Goal: Task Accomplishment & Management: Complete application form

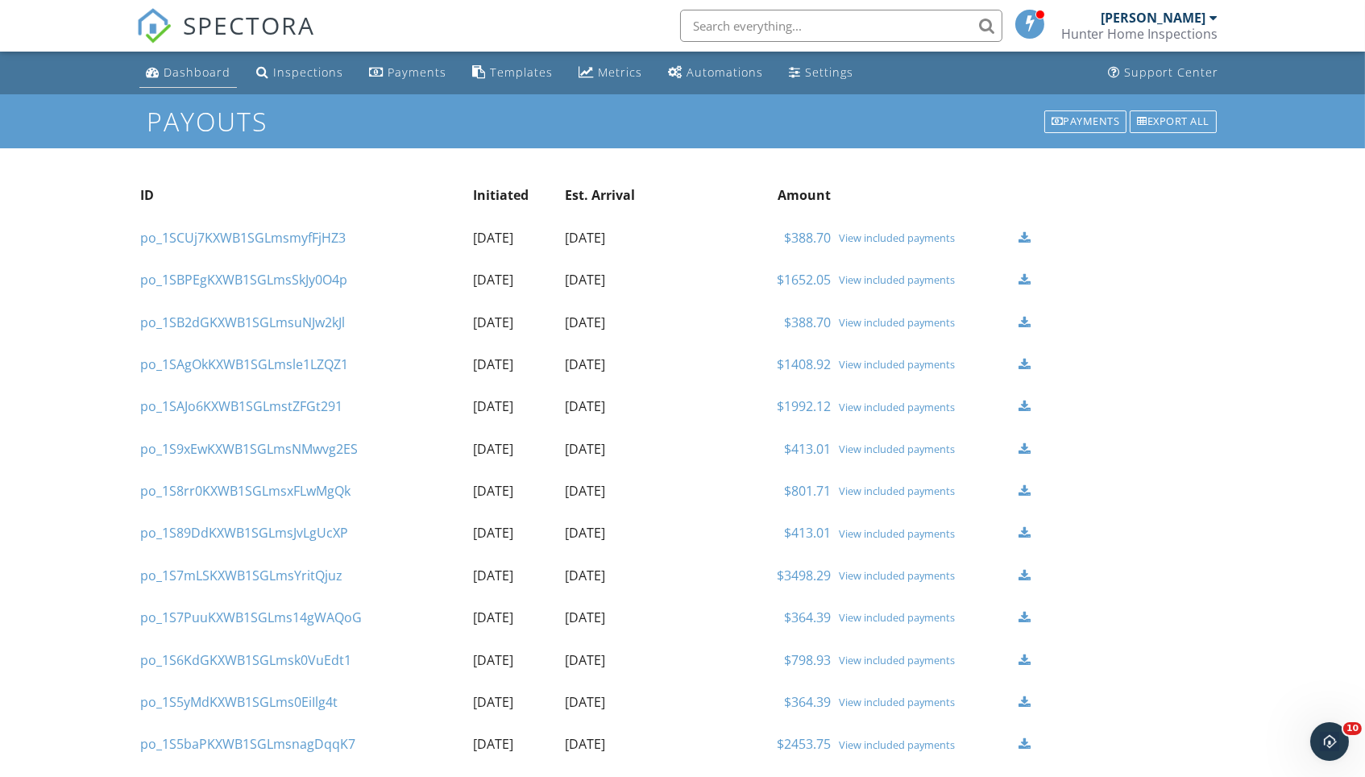
click at [219, 66] on div "Dashboard" at bounding box center [197, 71] width 67 height 15
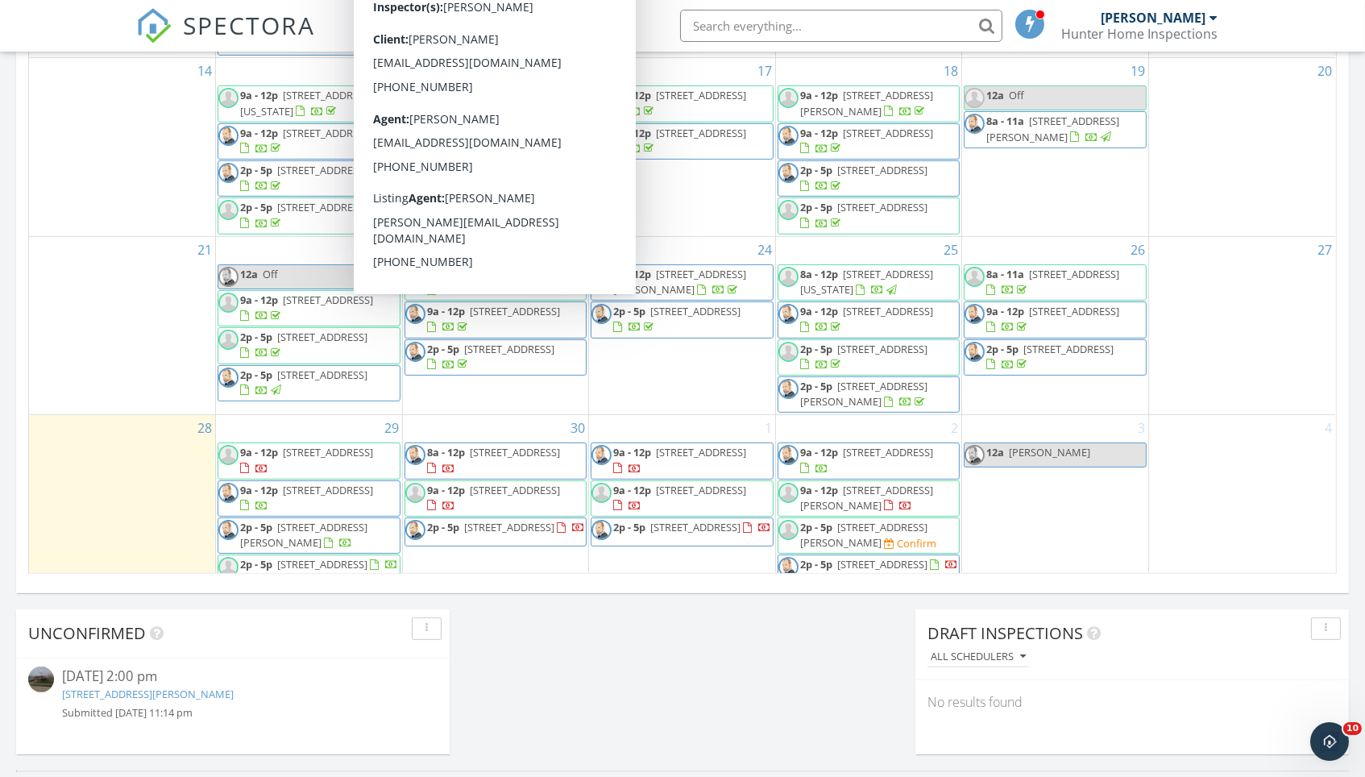
scroll to position [901, 0]
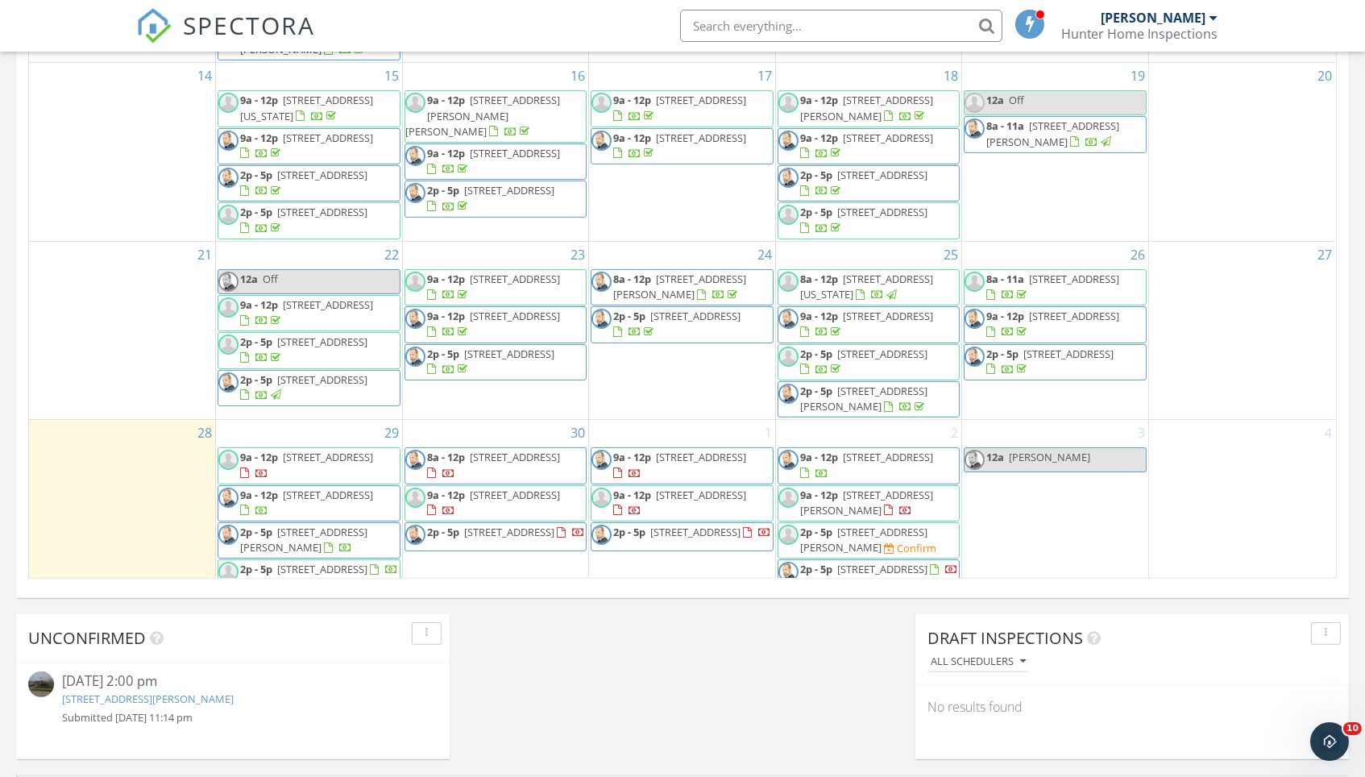
click at [742, 688] on div "Today Matt Baker No results found New Inspection New Quote Map + − Leaflet | © …" at bounding box center [682, 42] width 1365 height 1466
click at [1063, 473] on div "3 12a Liz James" at bounding box center [1055, 505] width 186 height 170
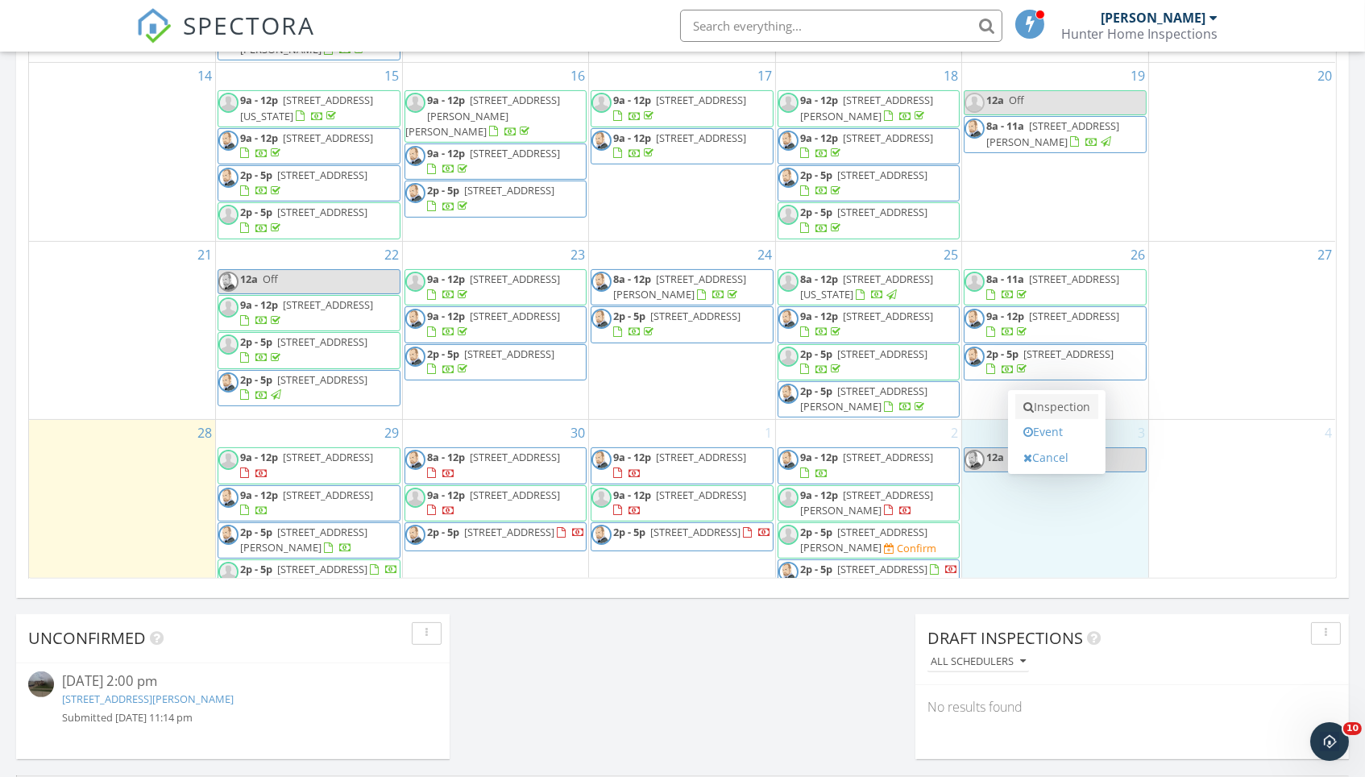
click at [1069, 411] on link "Inspection" at bounding box center [1056, 407] width 83 height 26
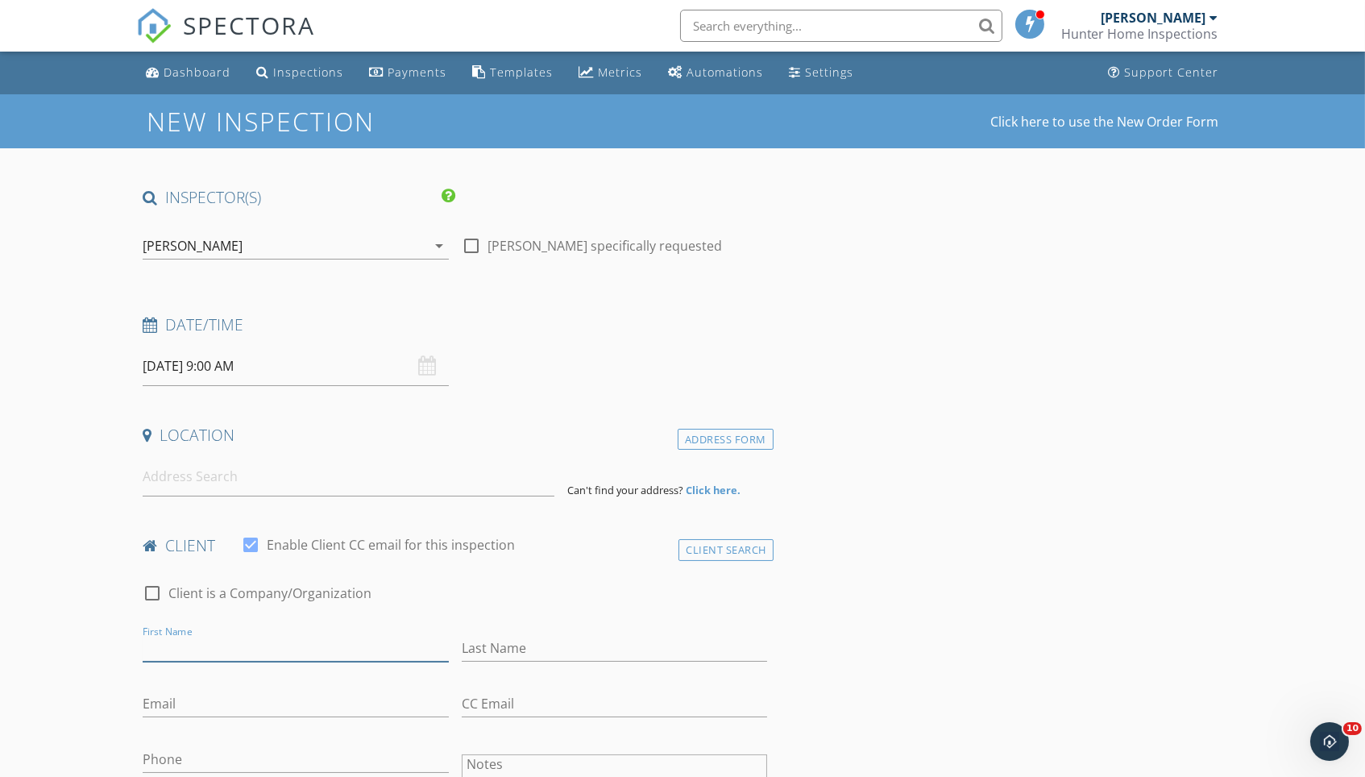
click at [321, 646] on input "First Name" at bounding box center [295, 648] width 305 height 27
type input "Larry and Lana"
click at [474, 647] on input "Ranimous" at bounding box center [614, 648] width 305 height 27
type input "Ronimous"
click at [170, 469] on input at bounding box center [349, 476] width 412 height 39
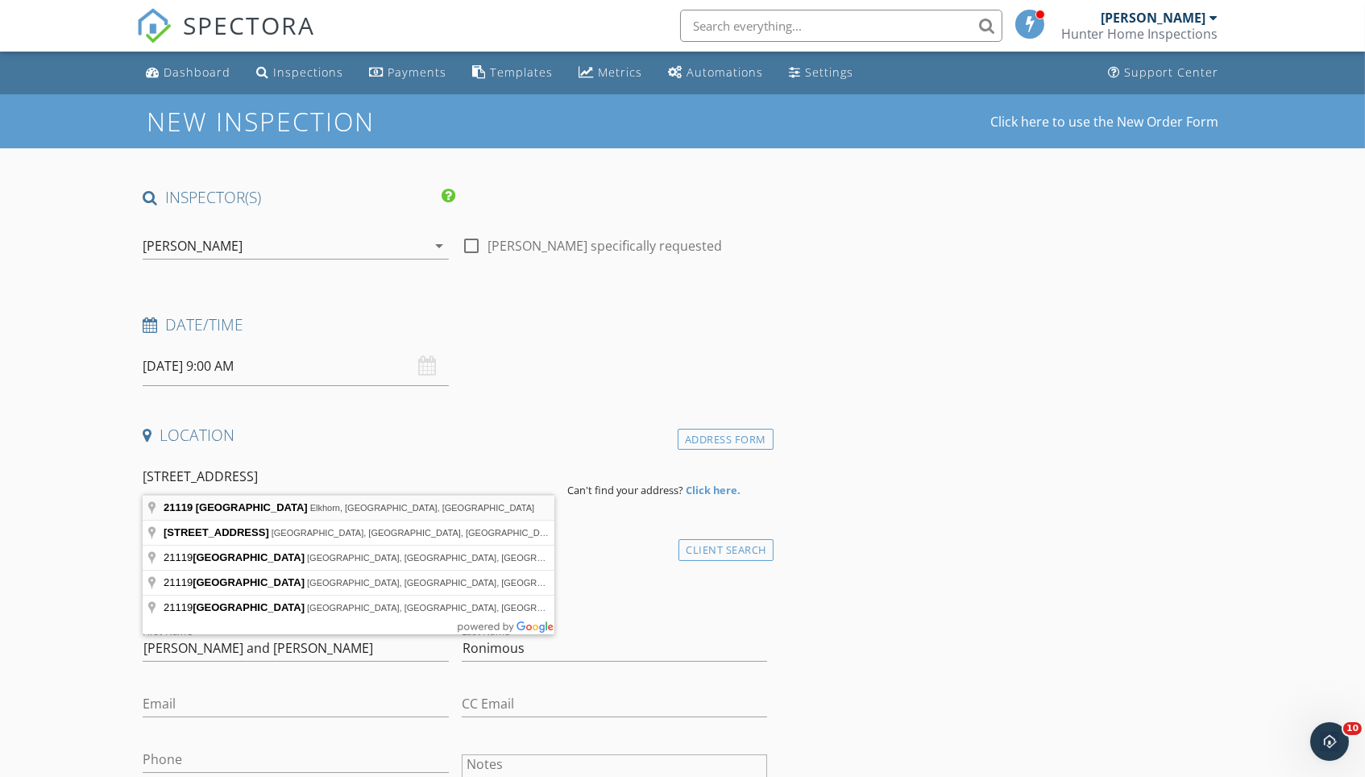
type input "21119 Arlington Street, Elkhorn, NE, USA"
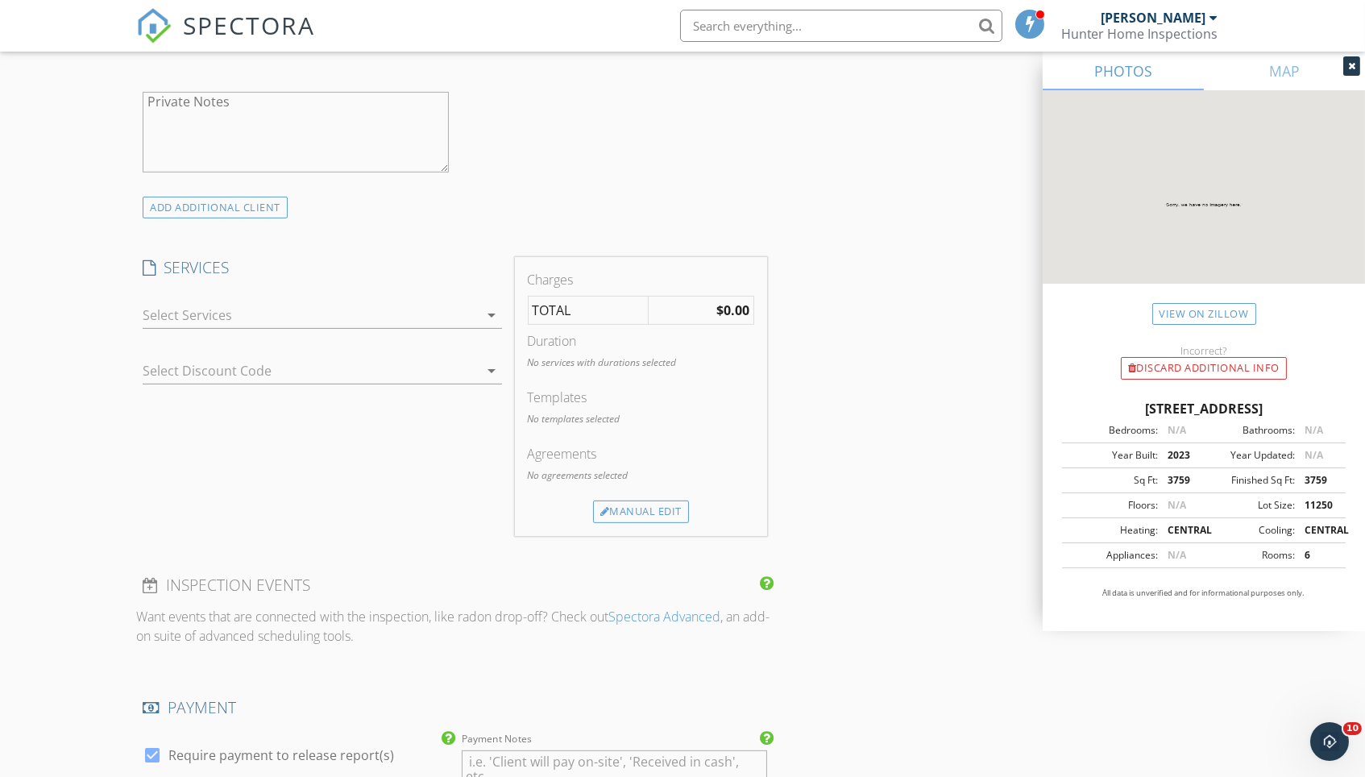
scroll to position [1121, 0]
click at [299, 313] on div at bounding box center [311, 312] width 336 height 26
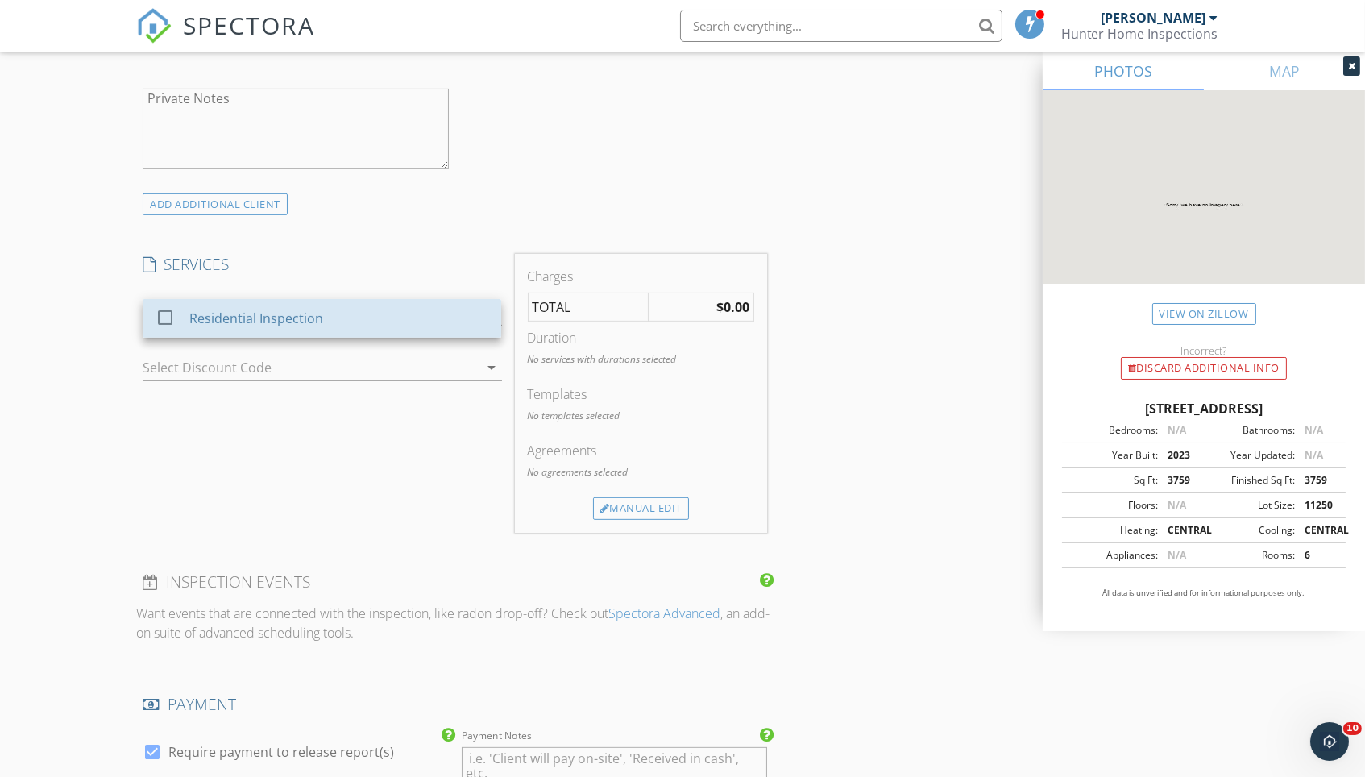
click at [299, 313] on div "Residential Inspection" at bounding box center [257, 318] width 134 height 19
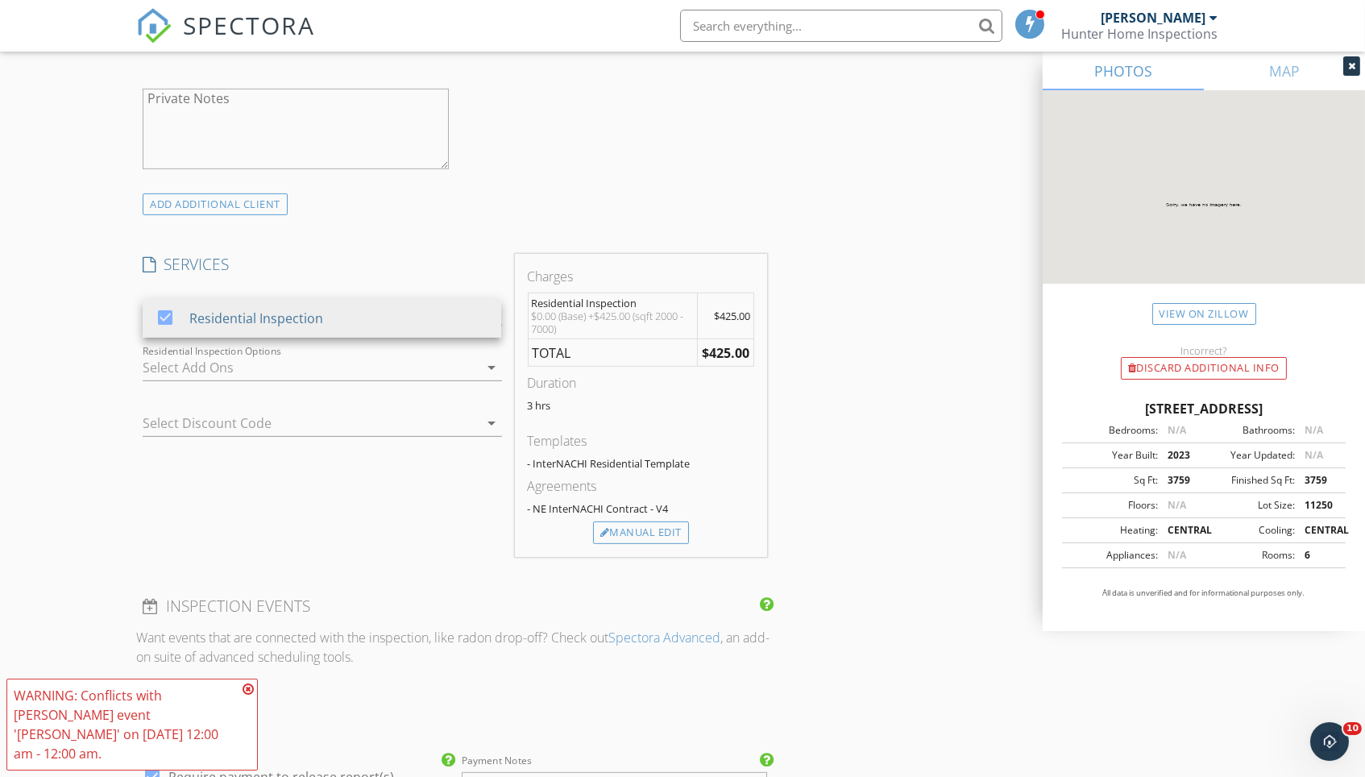
click at [824, 558] on div "INSPECTOR(S) check_box Matt Baker PRIMARY check_box_outline_blank Jason Doolitt…" at bounding box center [682, 482] width 1092 height 2832
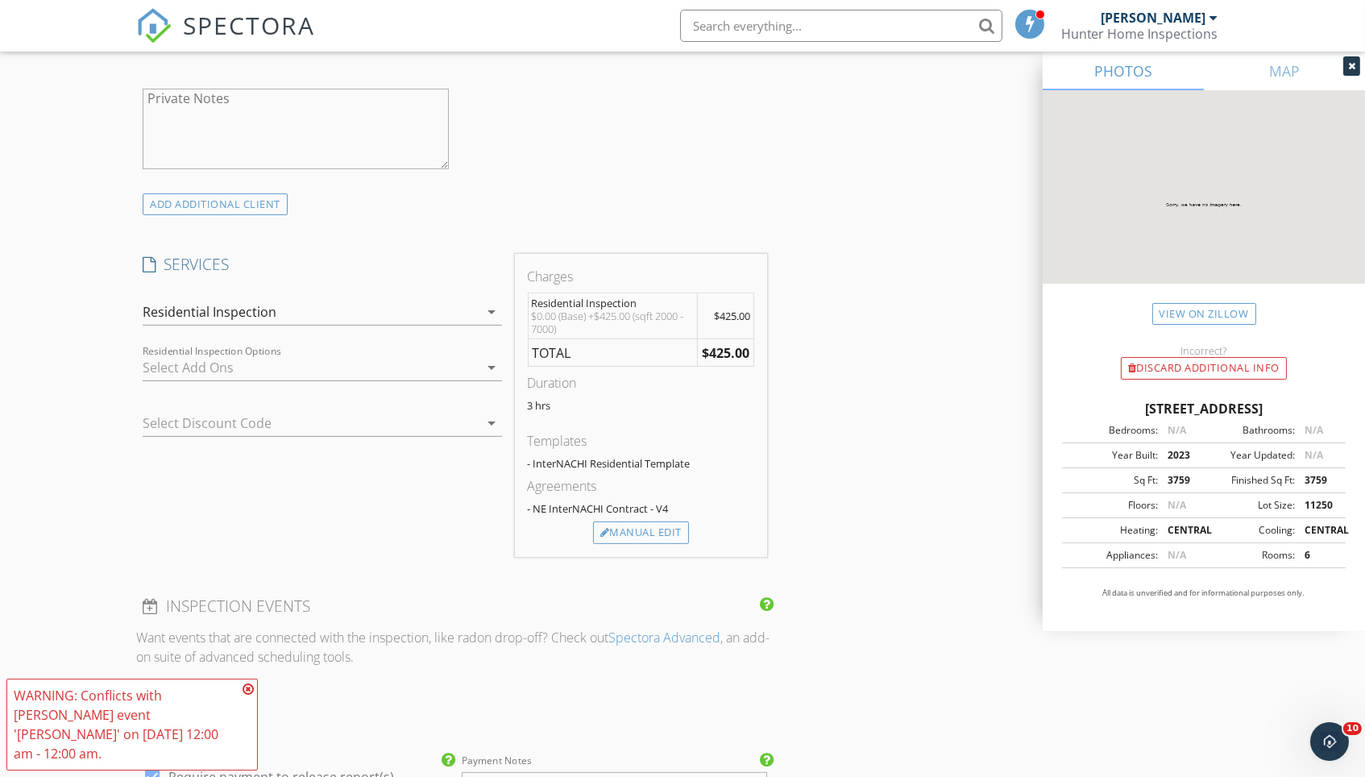
click at [251, 695] on icon at bounding box center [248, 688] width 11 height 13
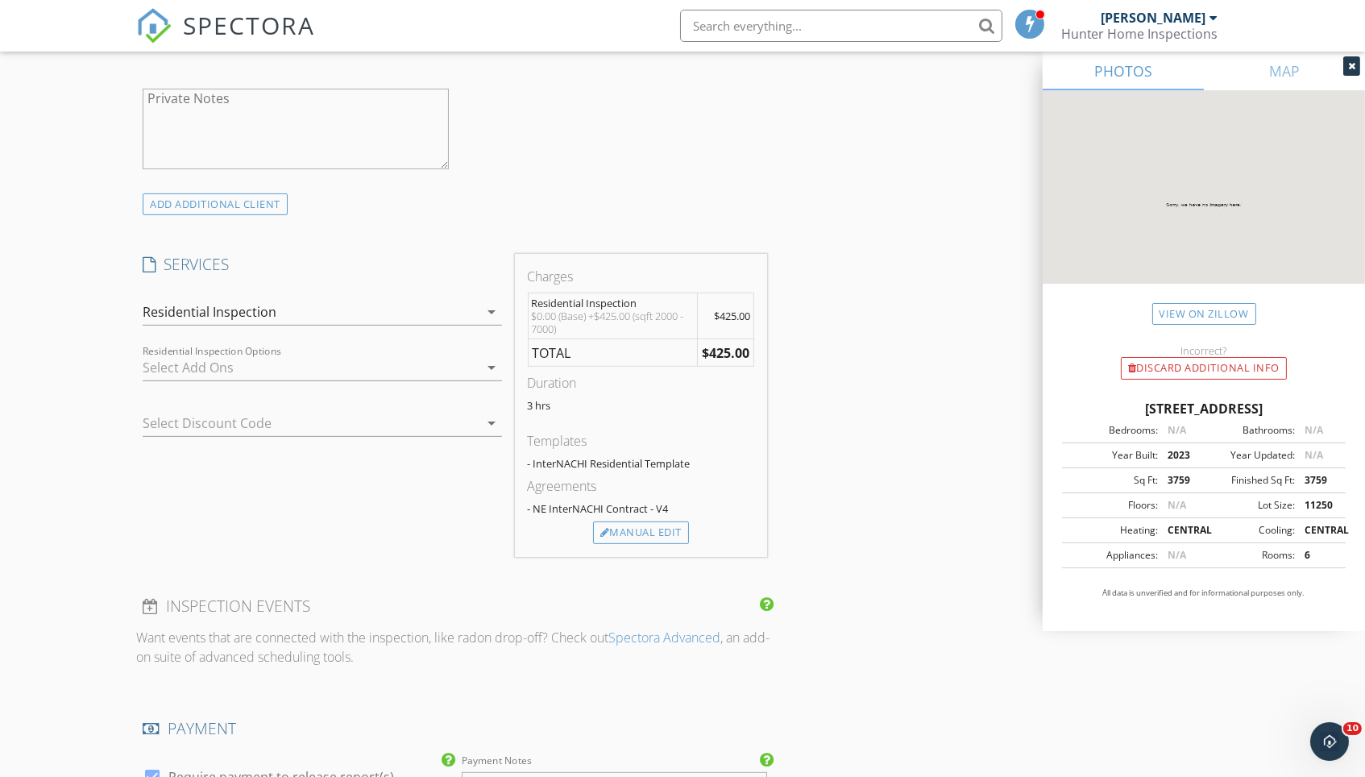
click at [317, 415] on div at bounding box center [299, 423] width 313 height 26
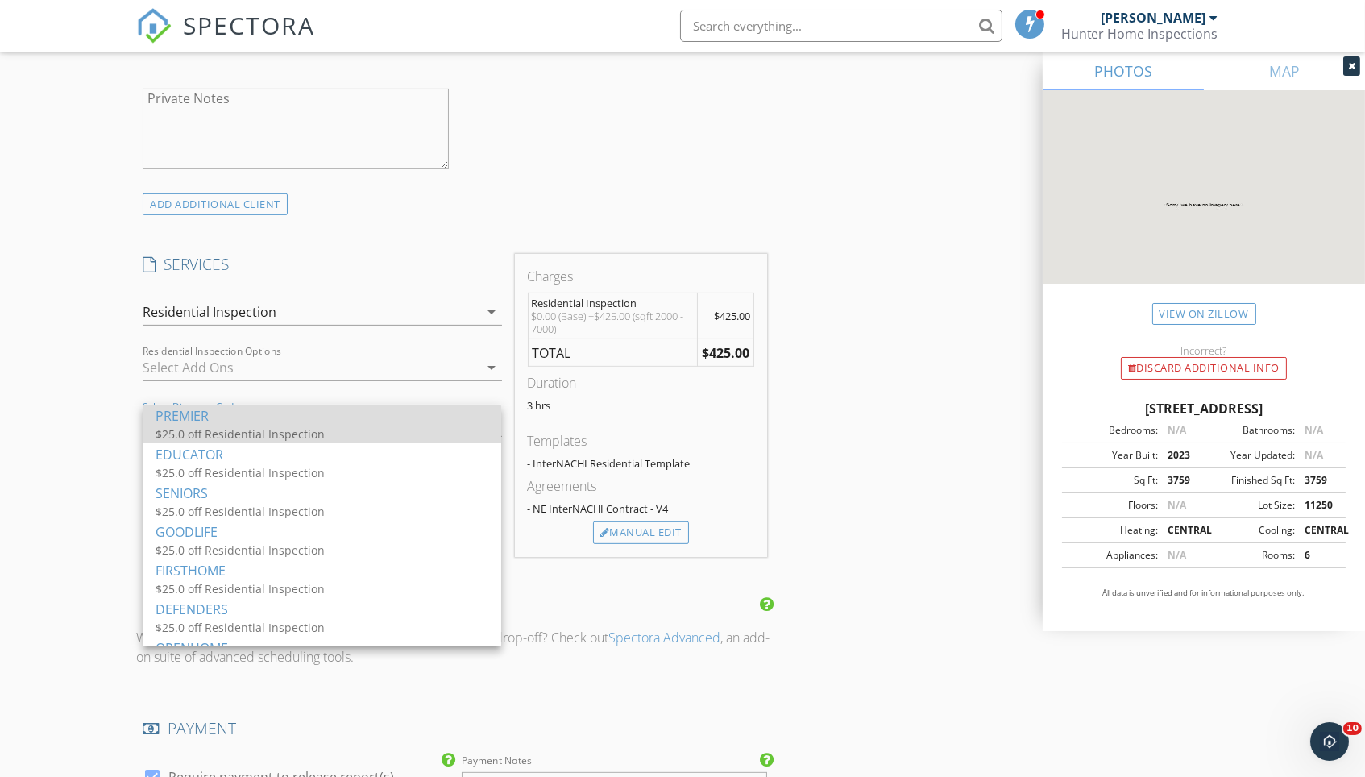
click at [317, 425] on div "$25.0 off Residential Inspection" at bounding box center [316, 433] width 322 height 17
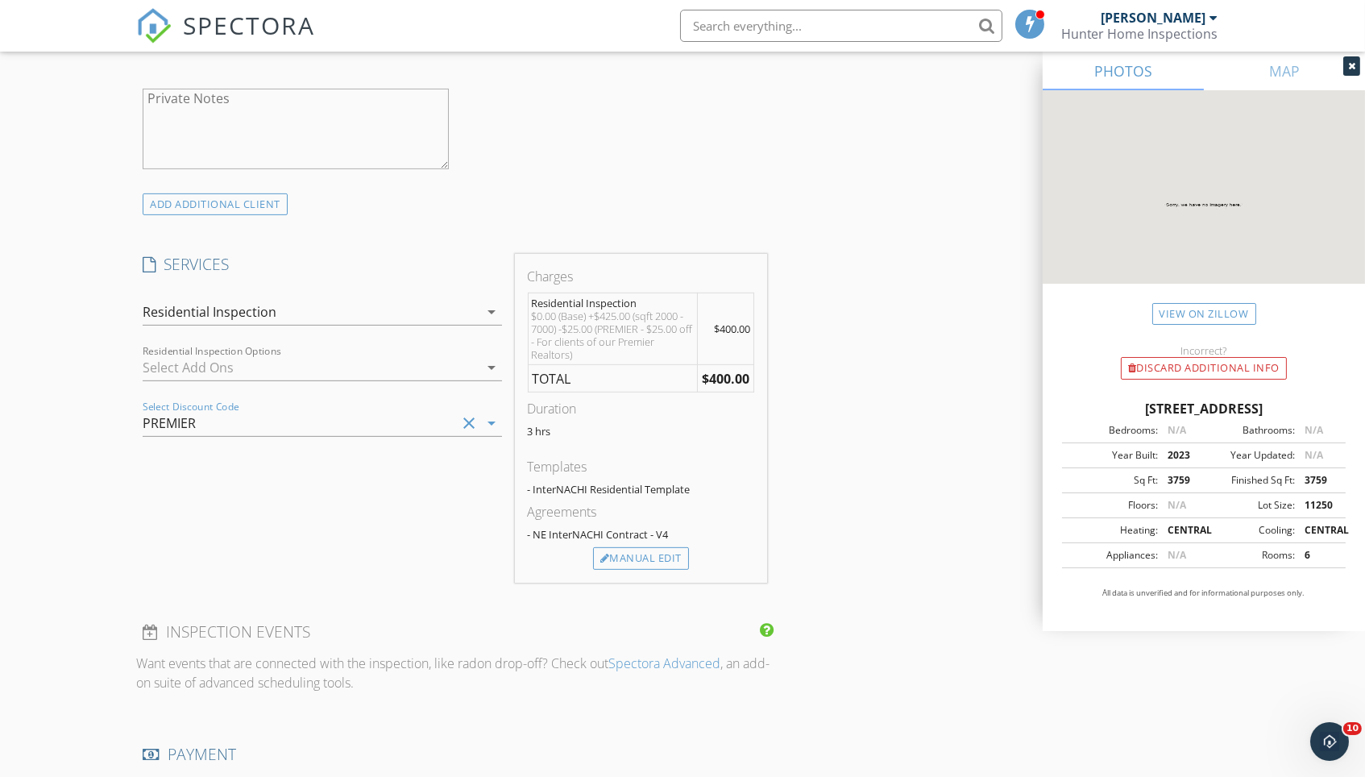
click at [860, 357] on div "INSPECTOR(S) check_box Matt Baker PRIMARY check_box_outline_blank Jason Doolitt…" at bounding box center [682, 495] width 1092 height 2858
click at [868, 335] on div "INSPECTOR(S) check_box Matt Baker PRIMARY check_box_outline_blank Jason Doolitt…" at bounding box center [682, 495] width 1092 height 2858
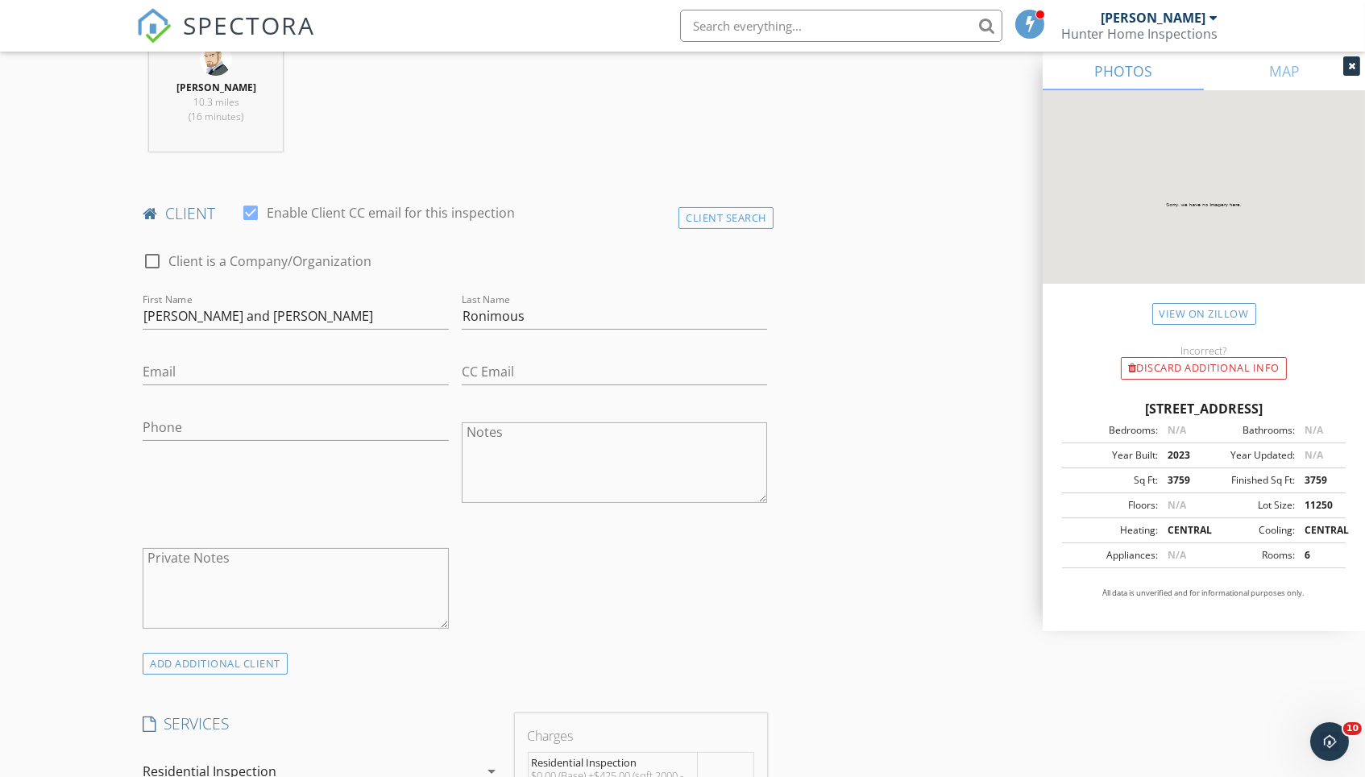
scroll to position [659, 0]
type input "573-680-2060"
type input "larryronimous@gmail.com"
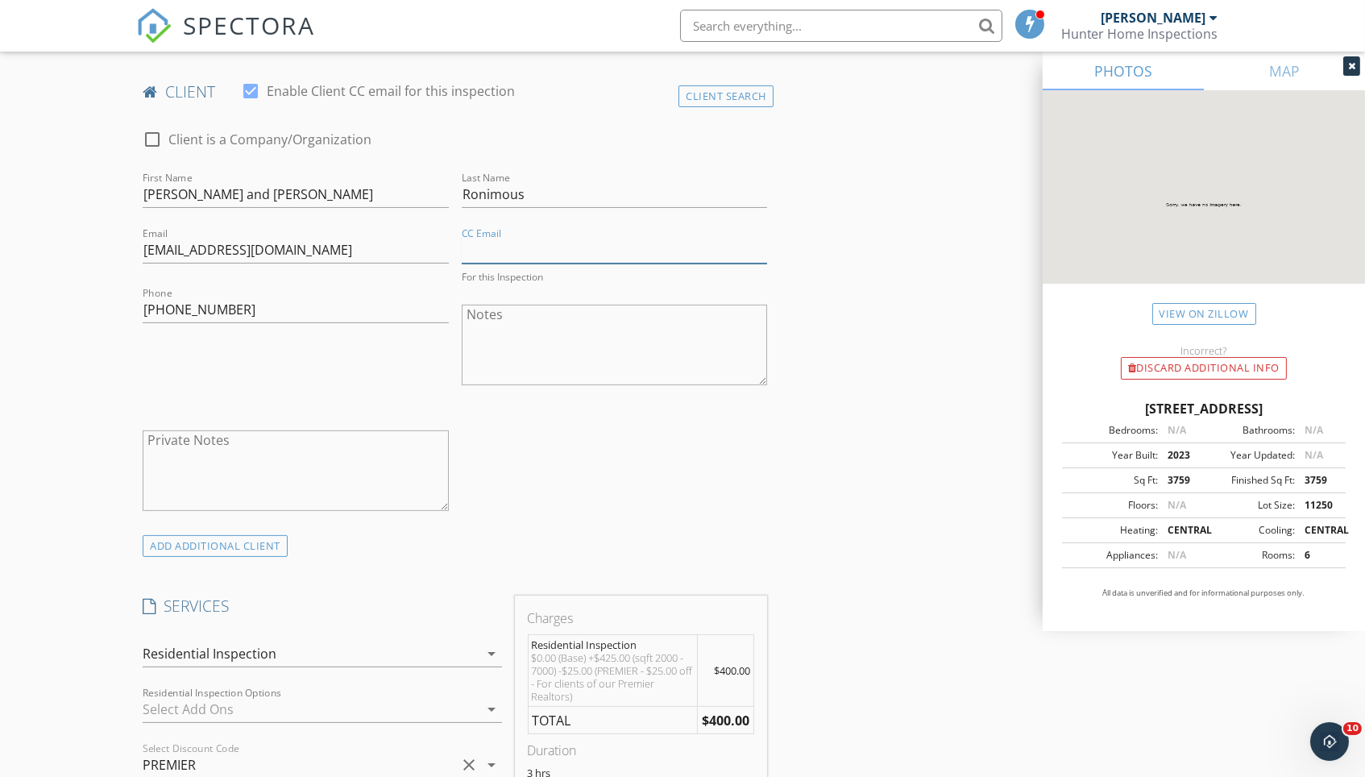
scroll to position [775, 0]
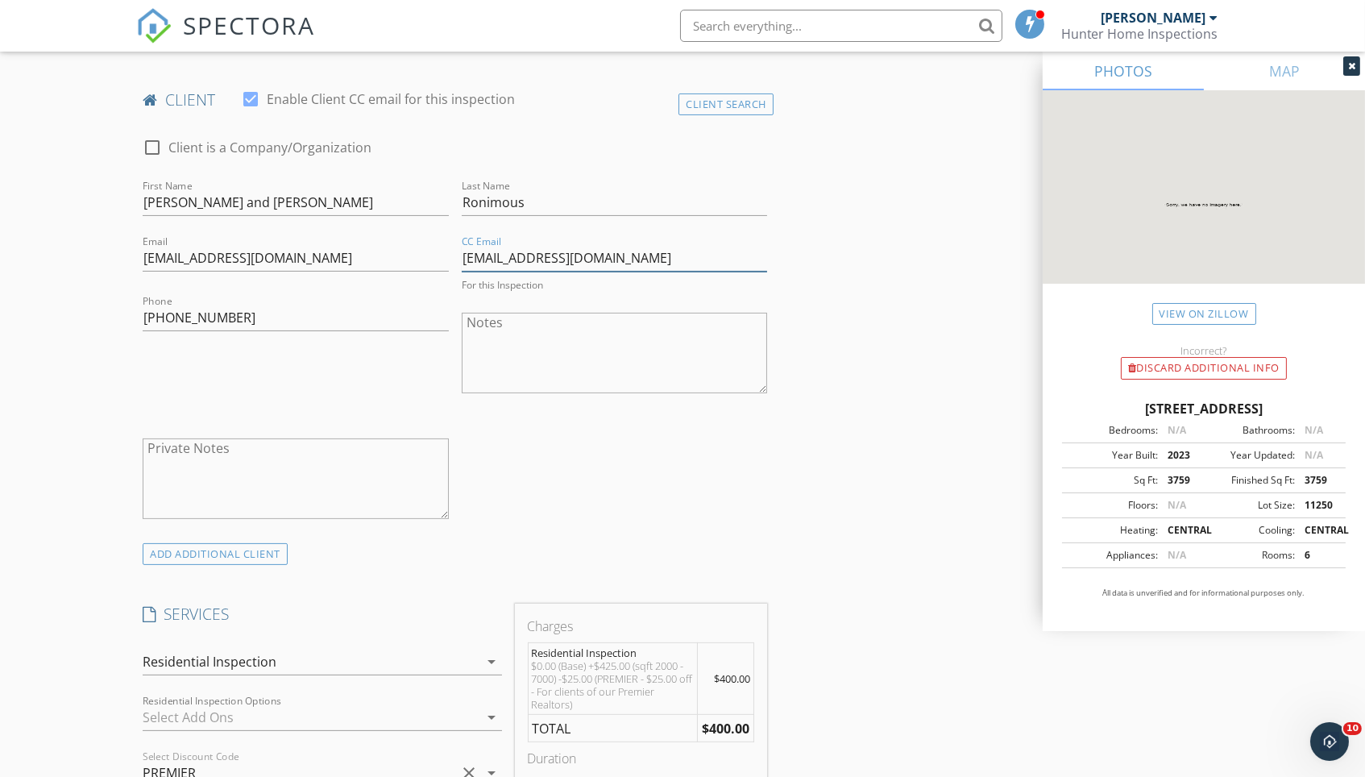
type input "lronimous@gmail.com"
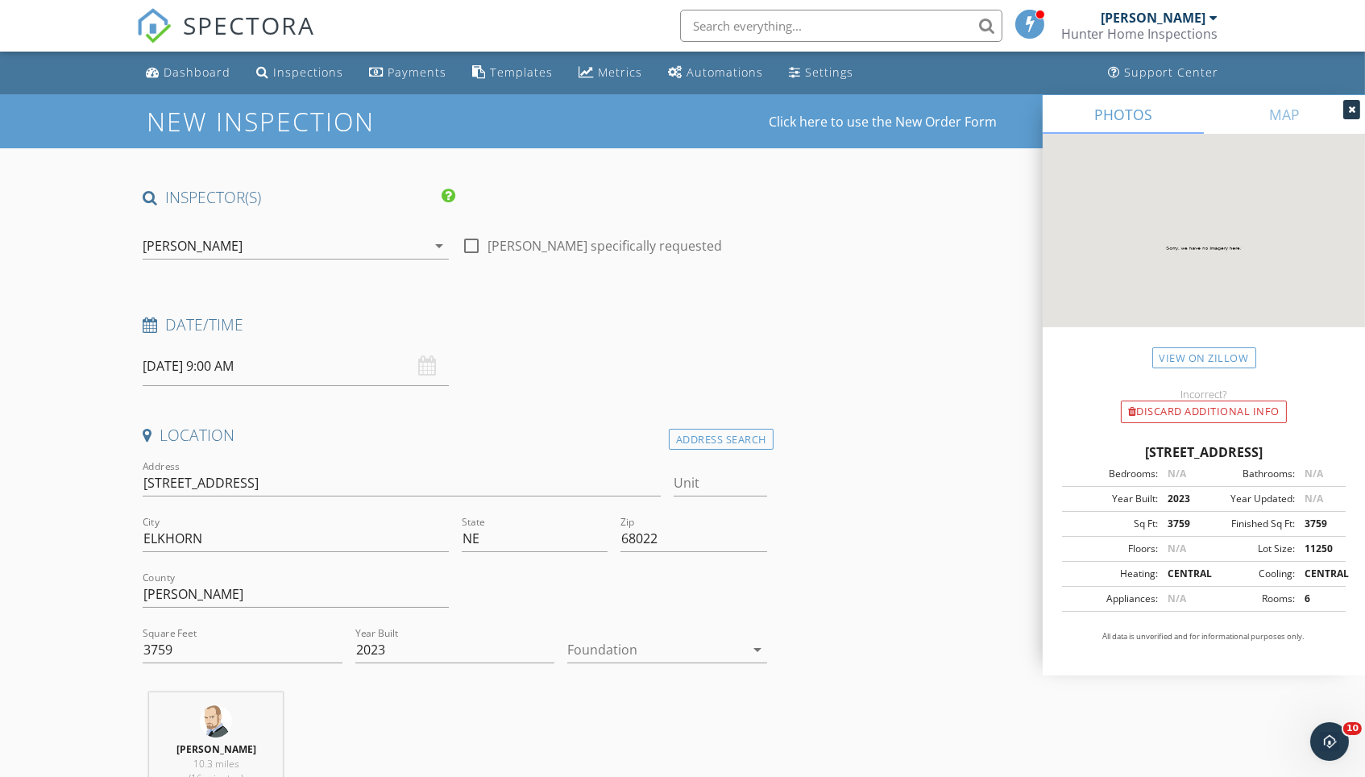
scroll to position [0, 0]
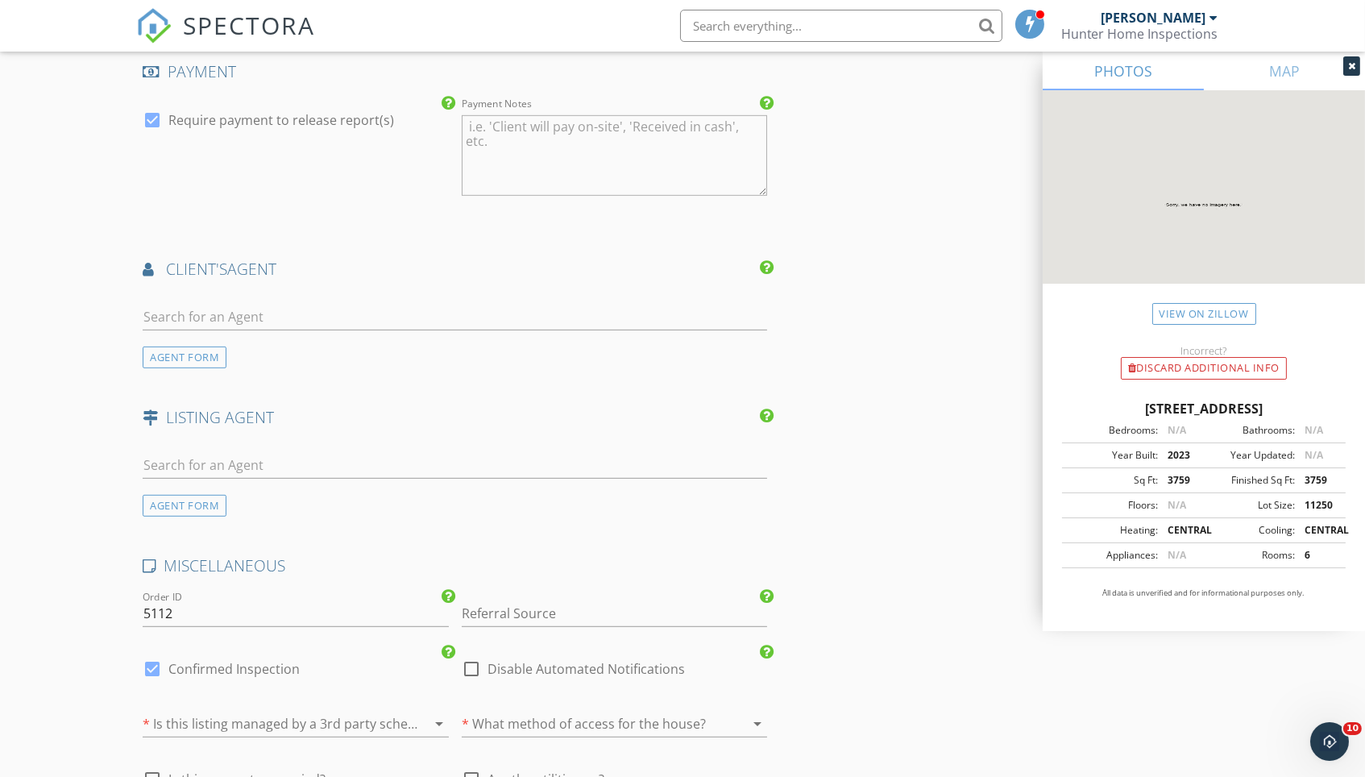
scroll to position [1809, 0]
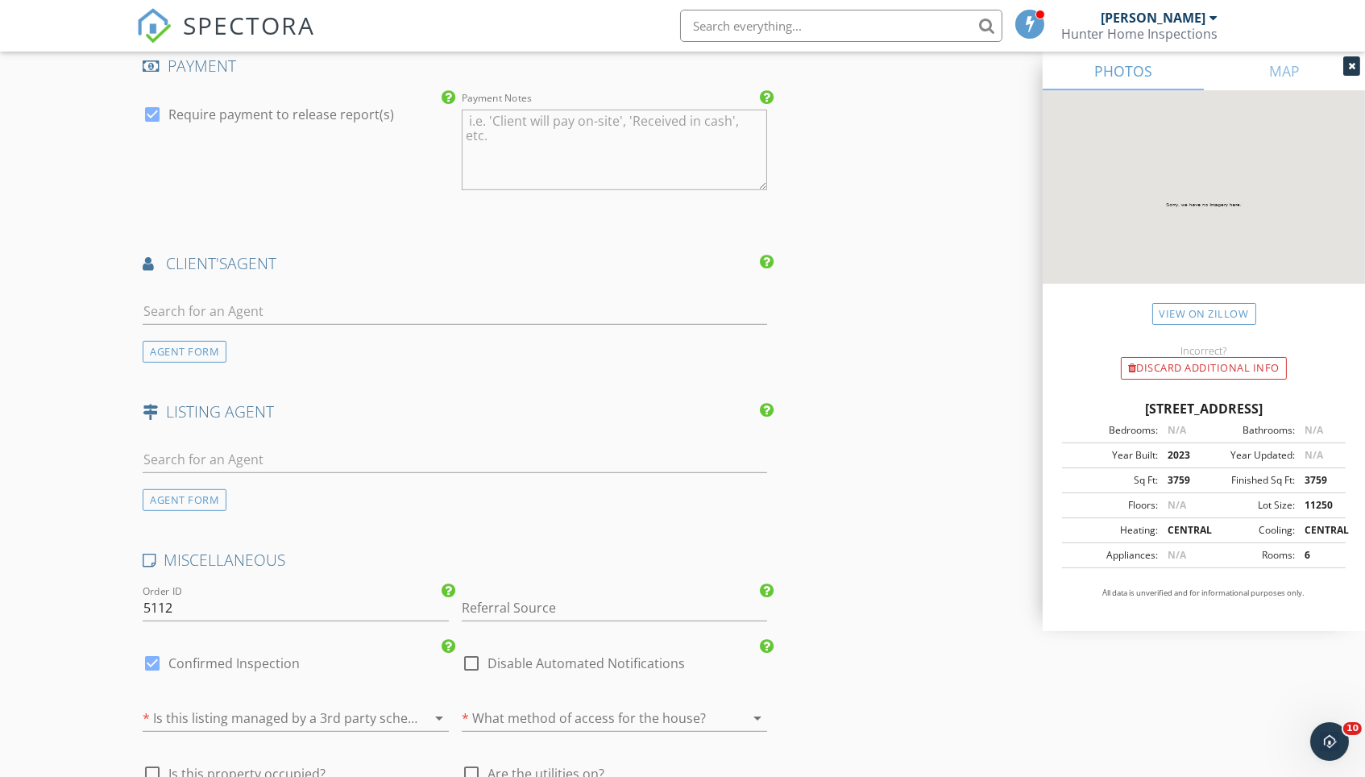
click at [504, 310] on div at bounding box center [455, 319] width 624 height 43
click at [506, 303] on input "text" at bounding box center [455, 311] width 624 height 27
type input "[PERSON_NAME]"
click at [481, 335] on li "Liz James eXp Realty" at bounding box center [454, 347] width 623 height 45
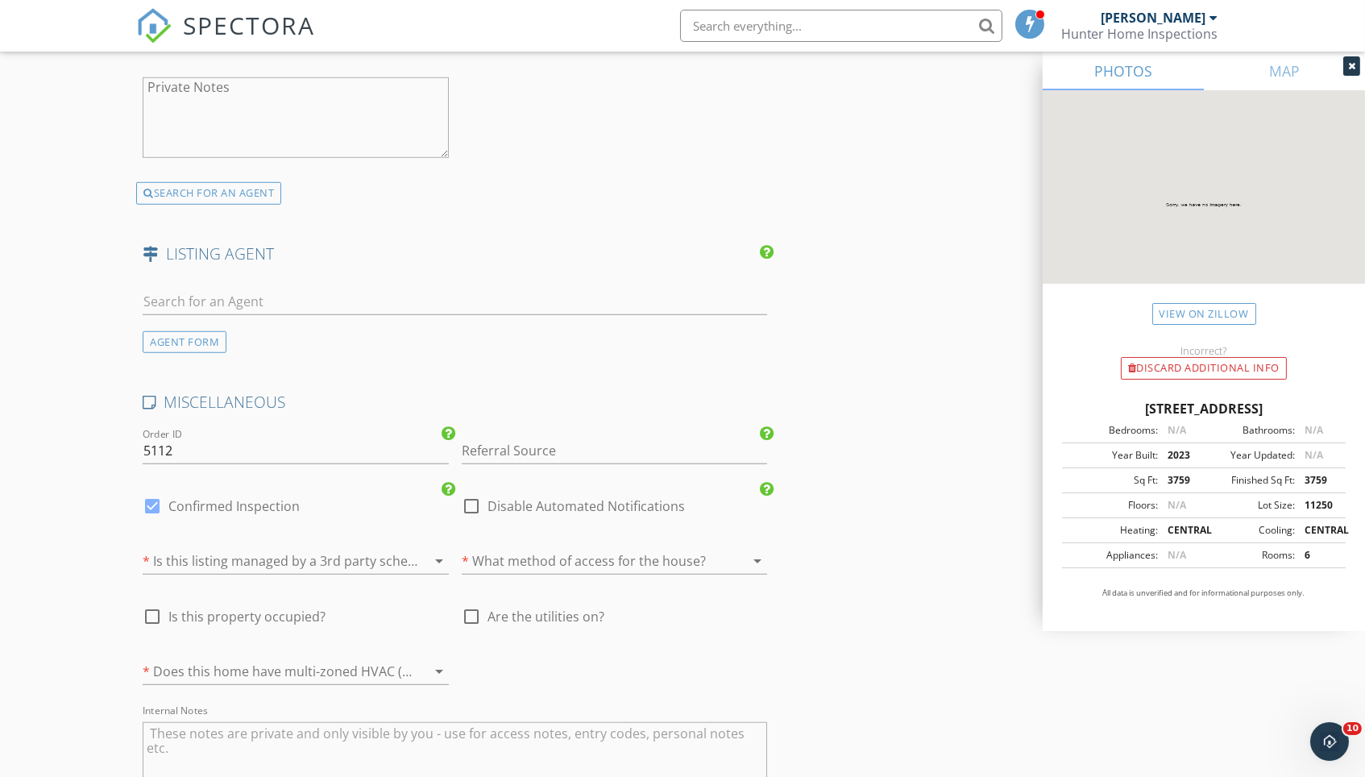
scroll to position [2337, 0]
click at [391, 289] on input "text" at bounding box center [455, 297] width 624 height 27
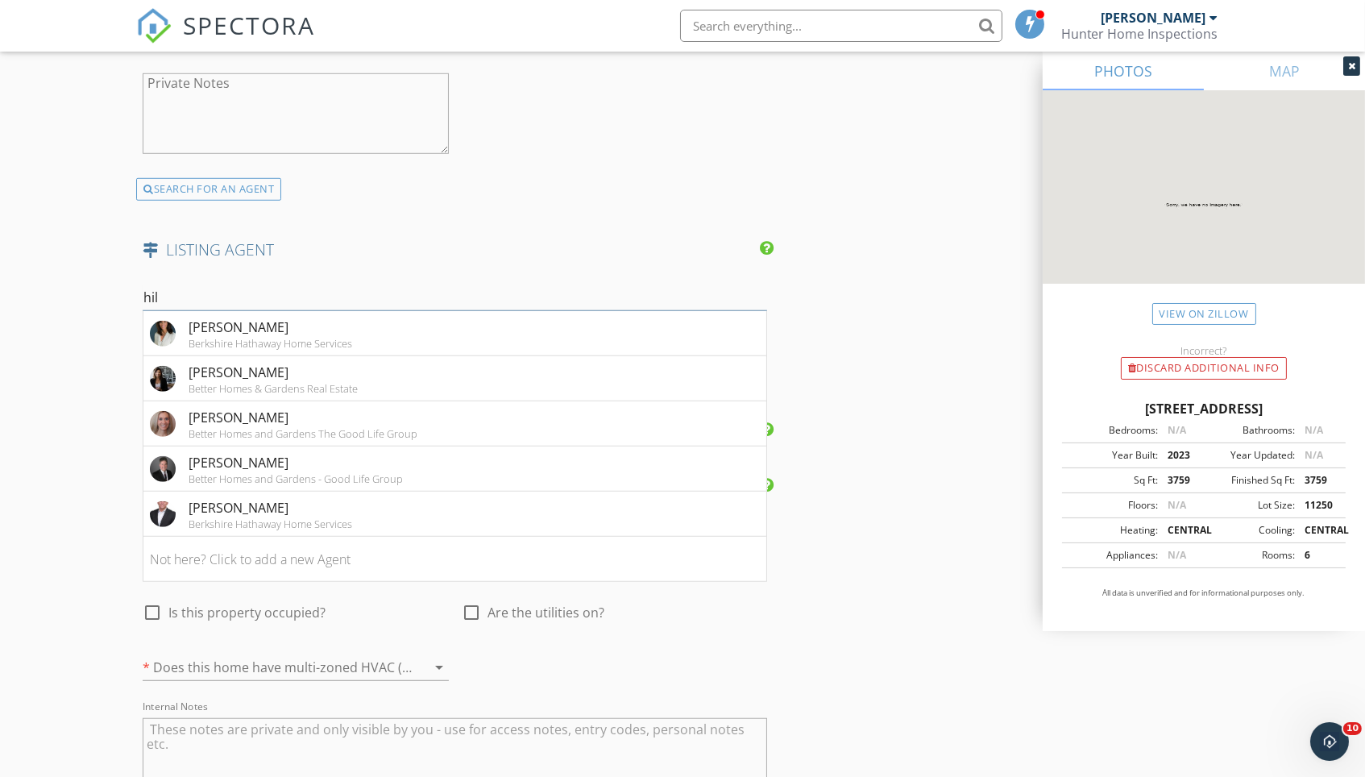
type input "hild"
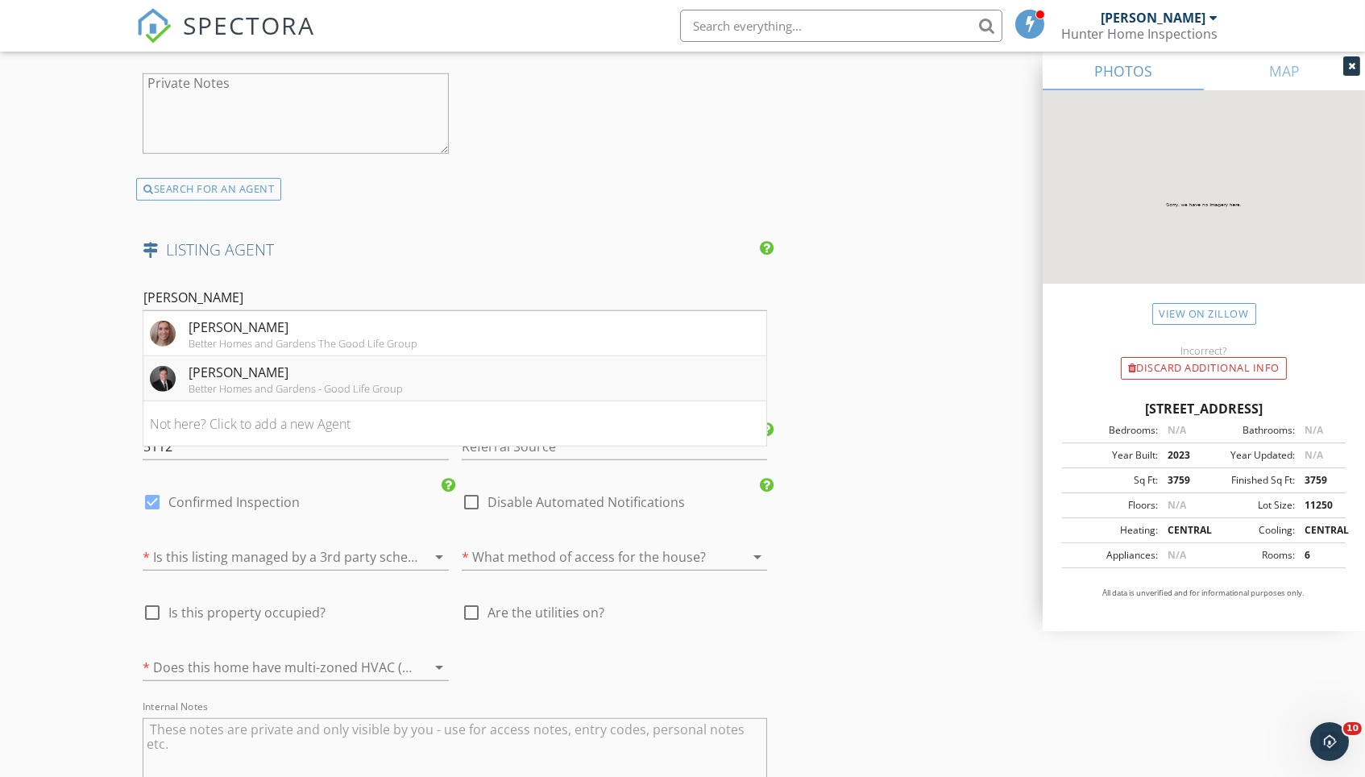
click at [273, 382] on div "Better Homes and Gardens - Good Life Group" at bounding box center [296, 388] width 214 height 13
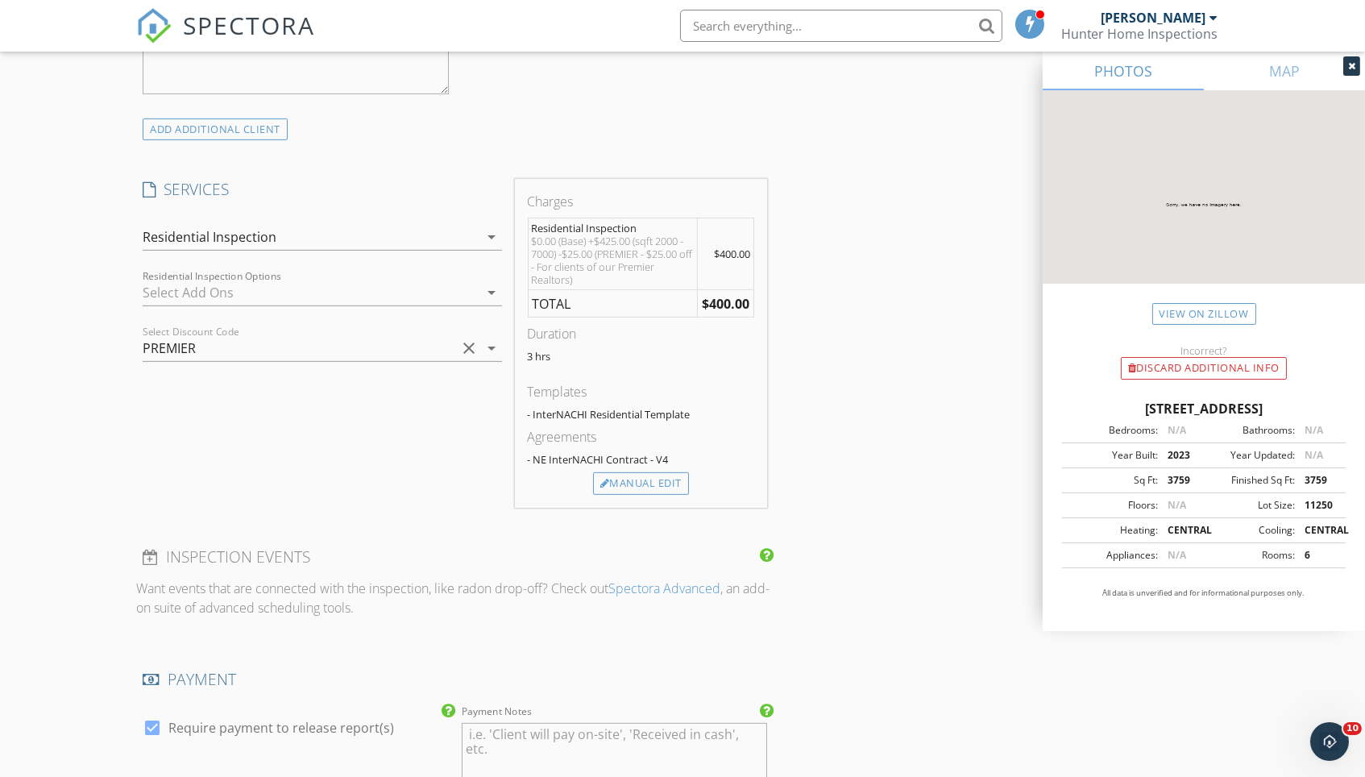
scroll to position [1188, 0]
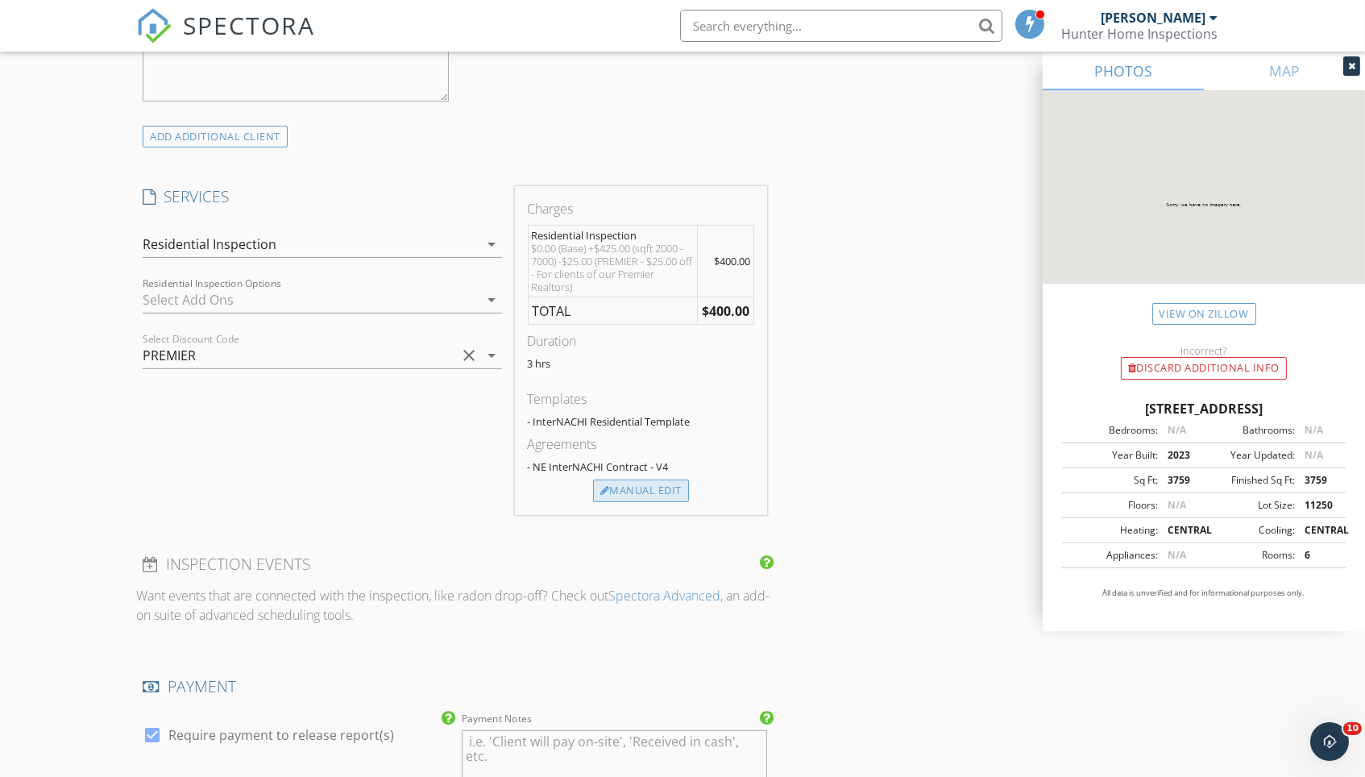
click at [661, 485] on div "Manual Edit" at bounding box center [641, 490] width 96 height 23
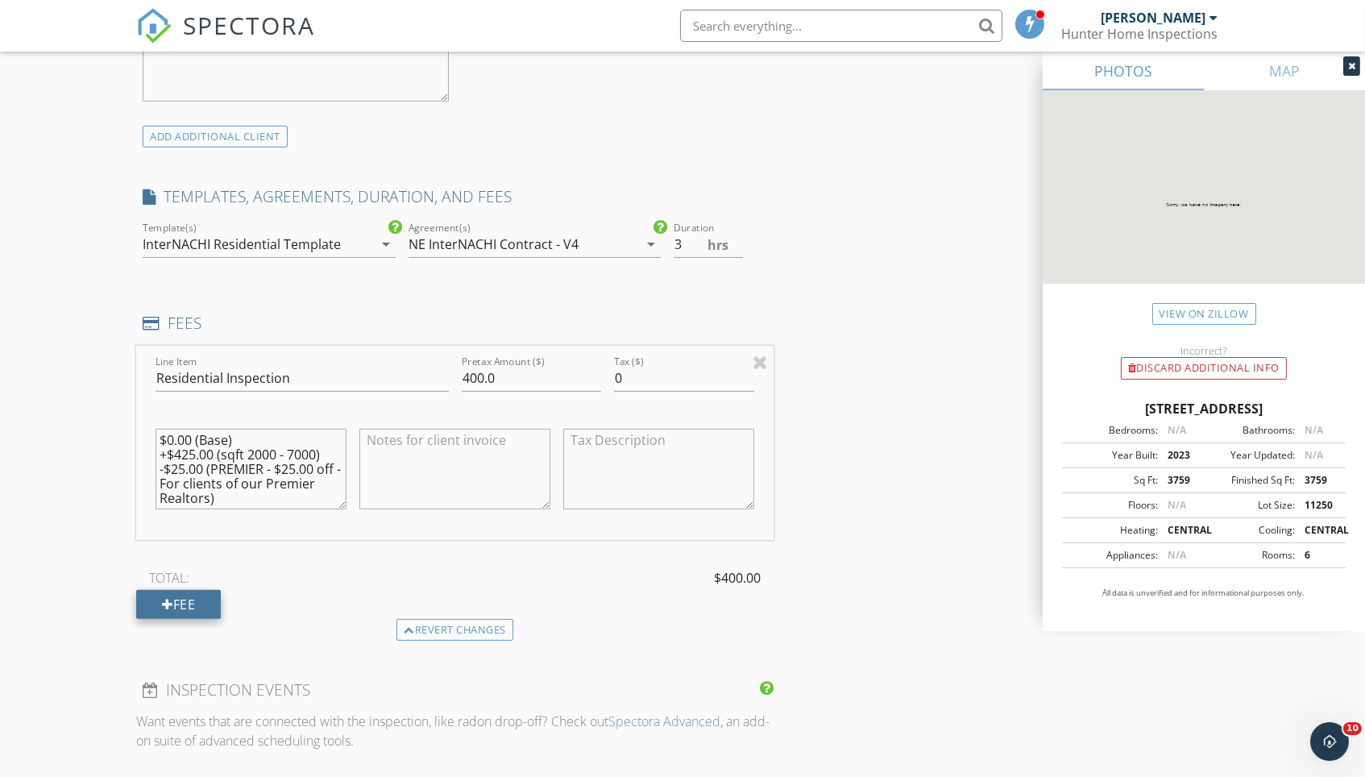
click at [209, 598] on div "Fee" at bounding box center [178, 604] width 85 height 29
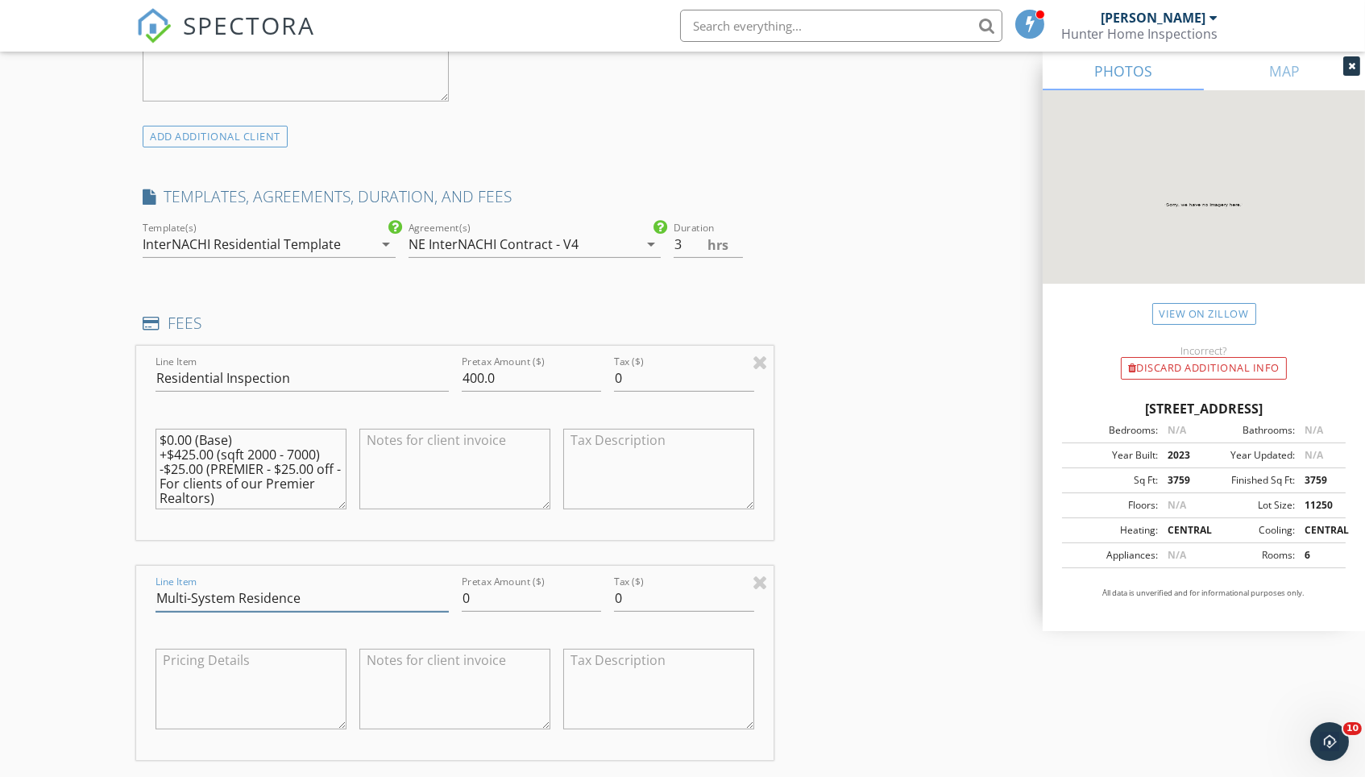
type input "Multi-System Residence"
type input "100.00"
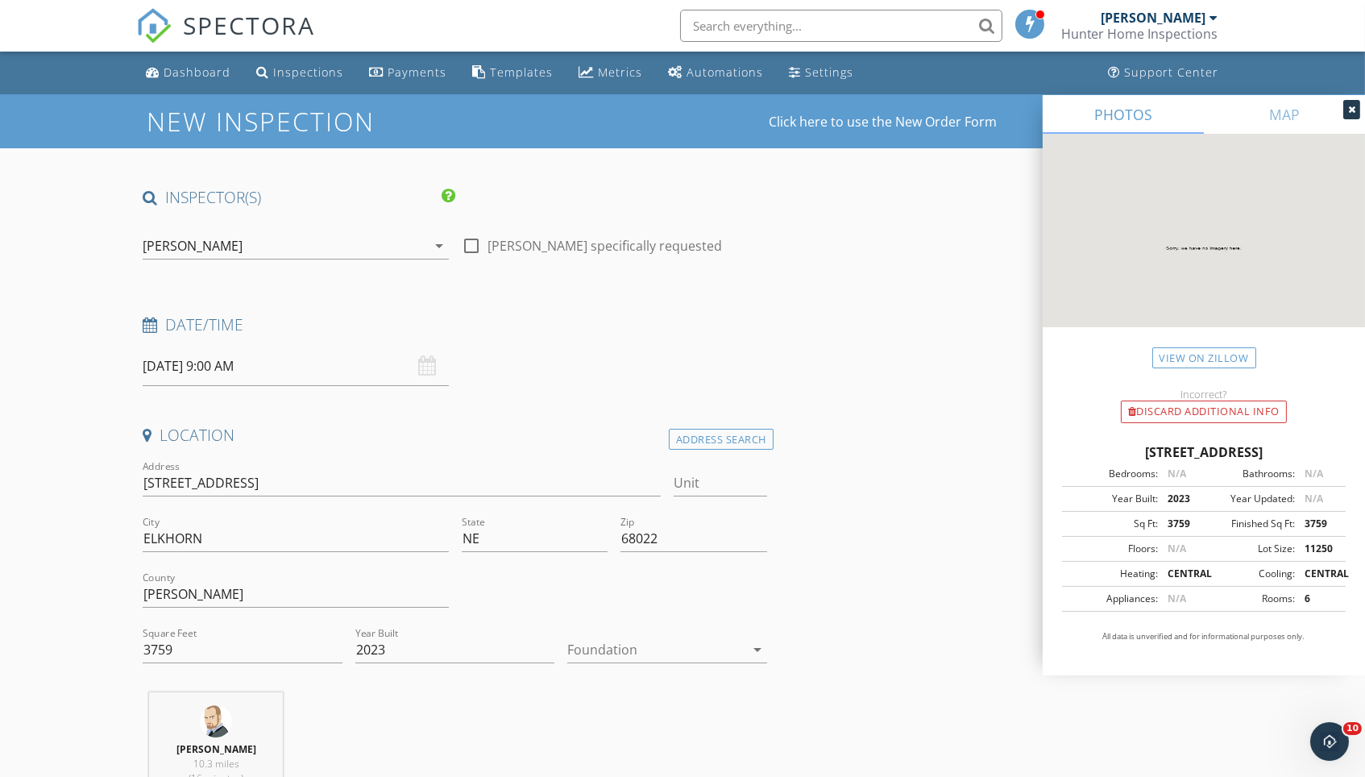
scroll to position [0, 0]
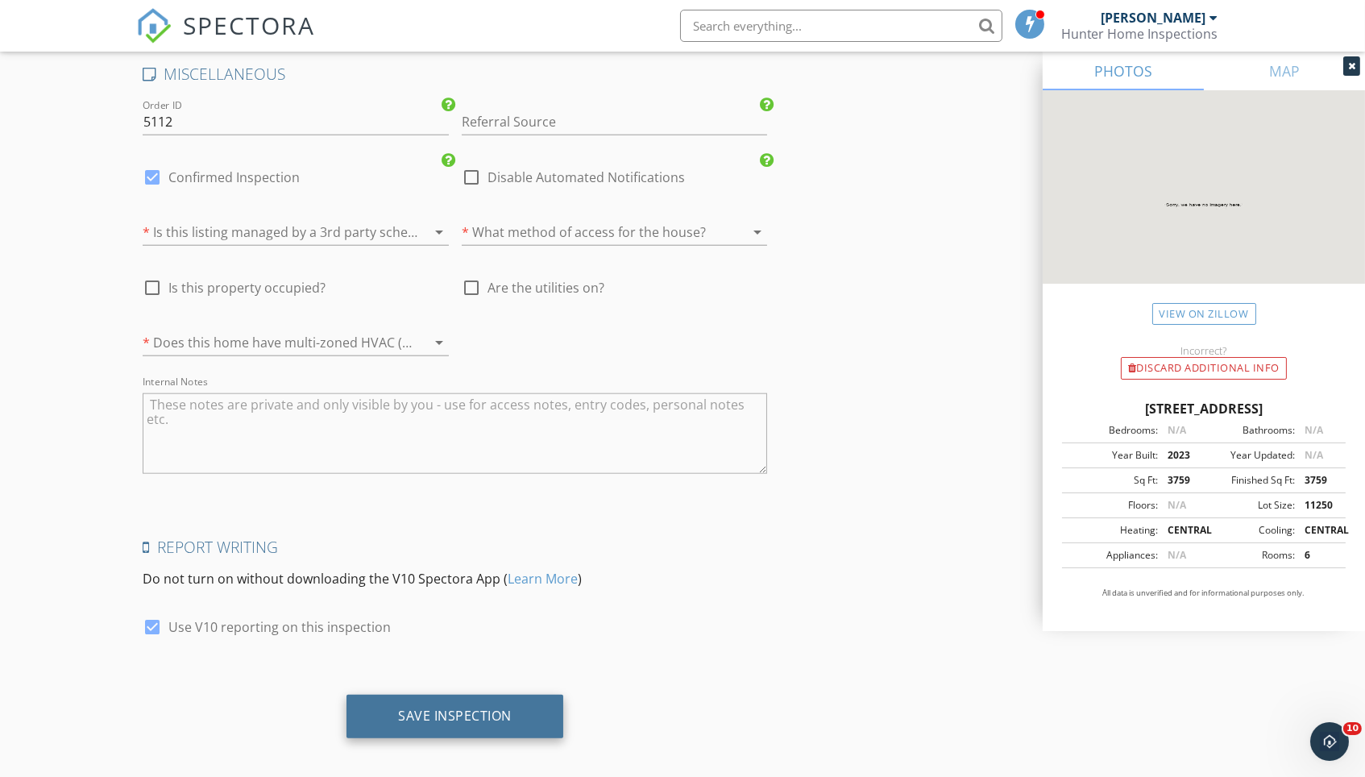
scroll to position [3373, 0]
click at [506, 708] on div "Save Inspection" at bounding box center [455, 716] width 114 height 16
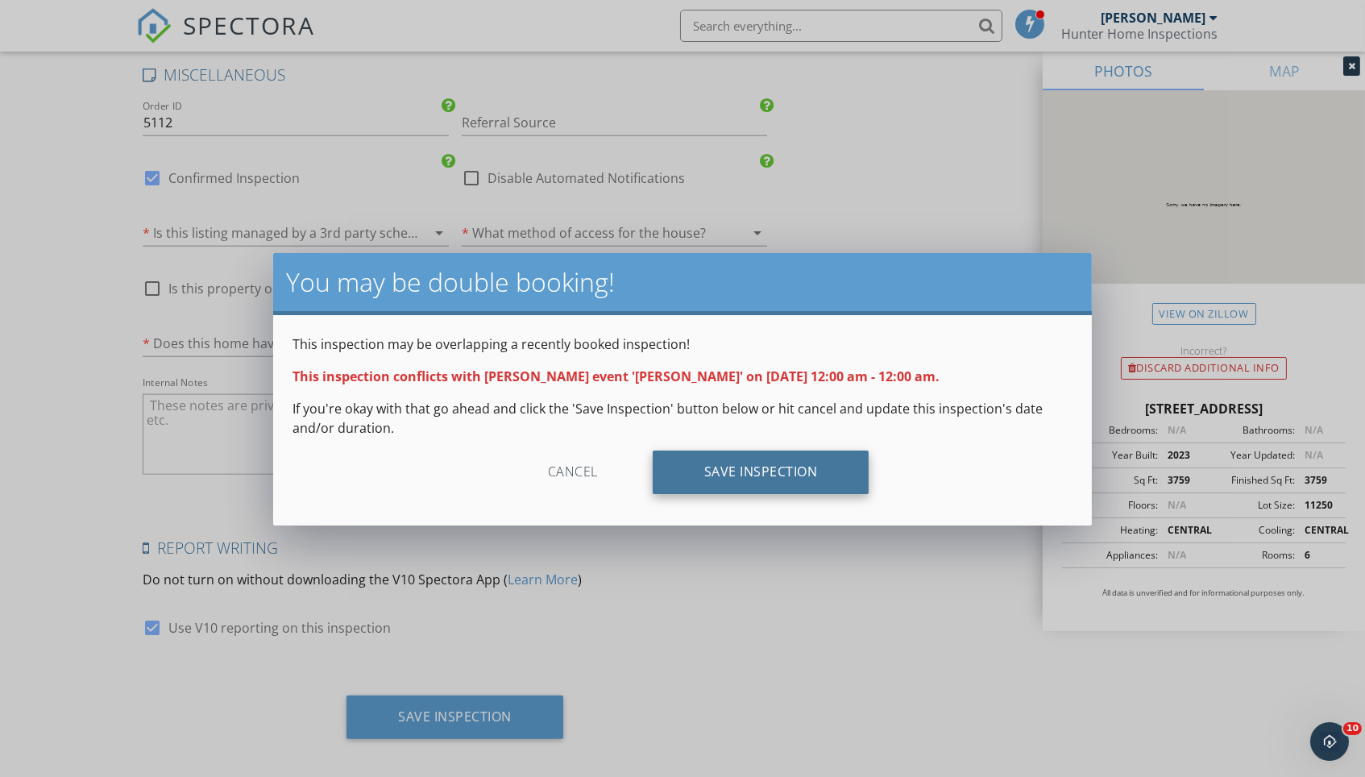
click at [764, 469] on div "Save Inspection" at bounding box center [761, 472] width 217 height 44
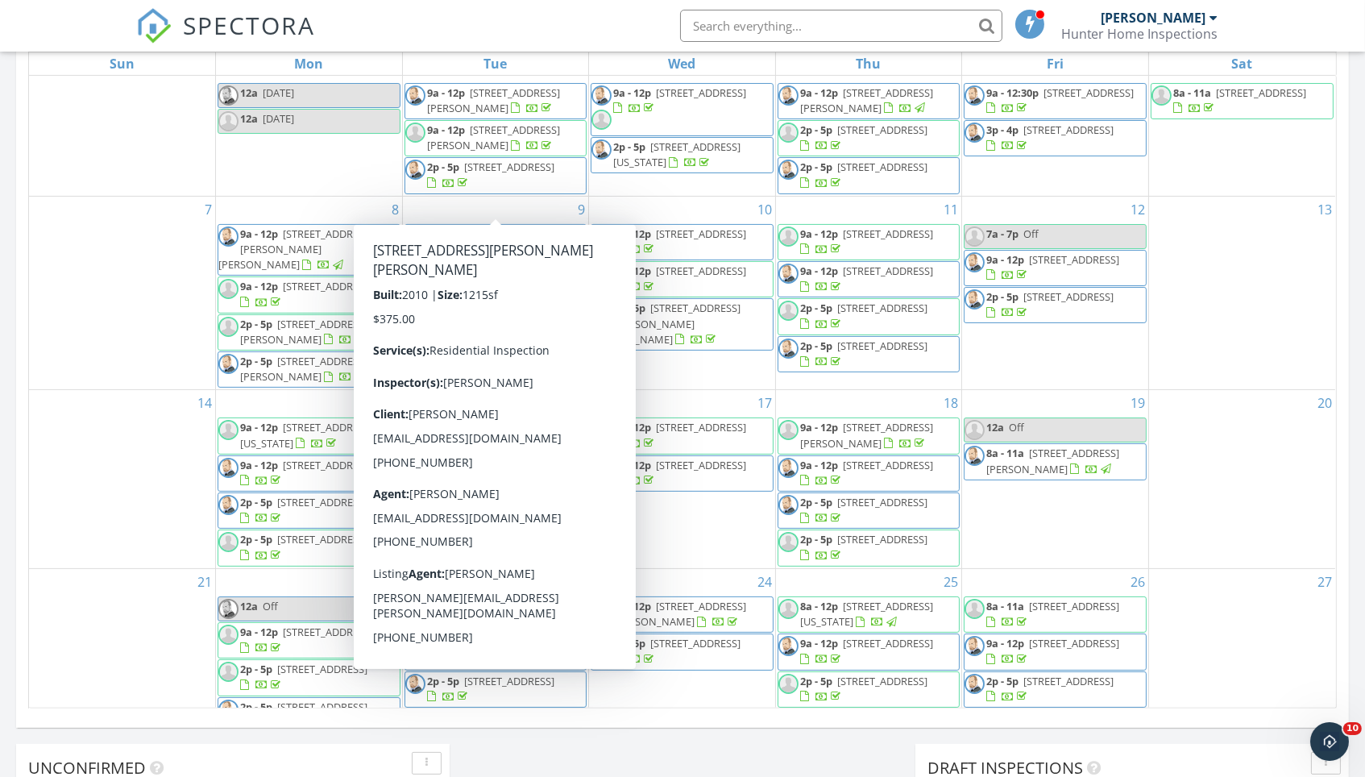
scroll to position [218, 0]
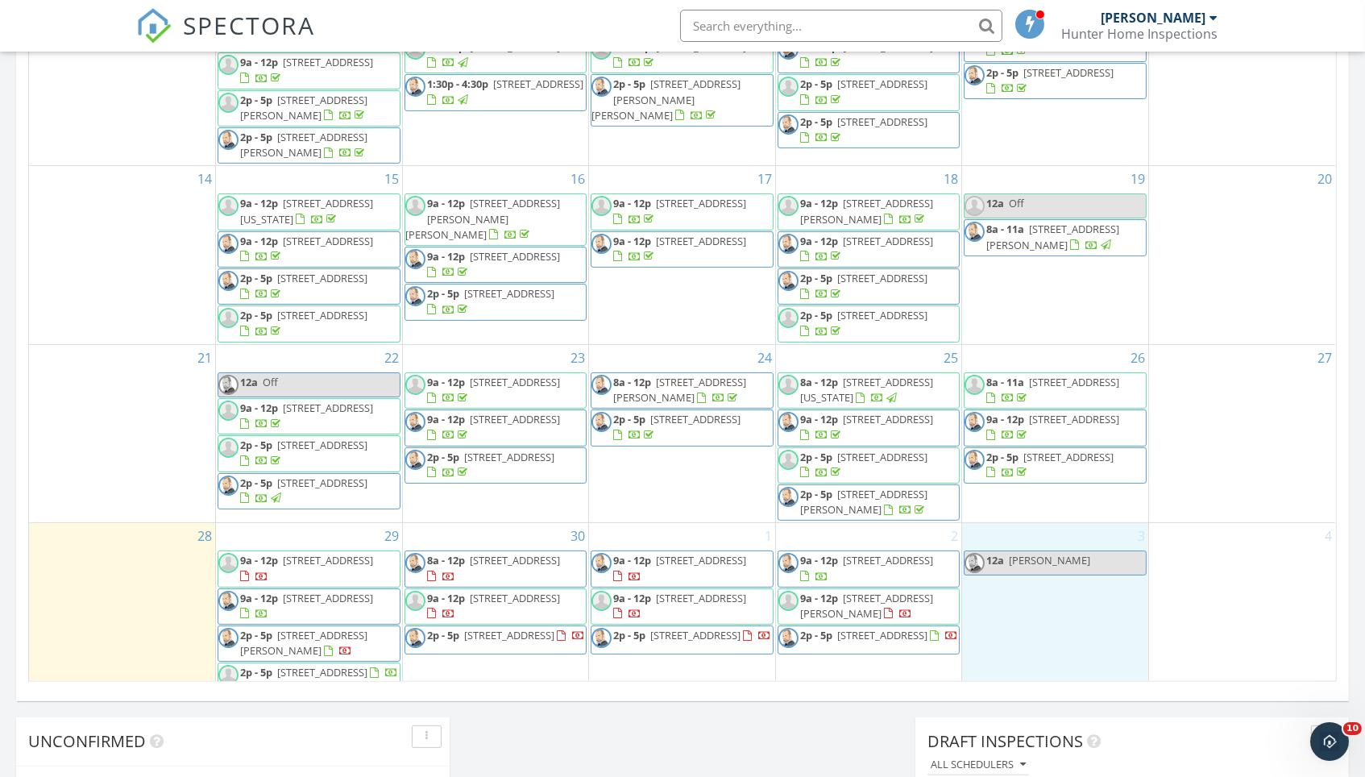
drag, startPoint x: 458, startPoint y: 396, endPoint x: 1002, endPoint y: 581, distance: 575.0
click at [1002, 581] on div "3 12a Liz James" at bounding box center [1055, 608] width 186 height 170
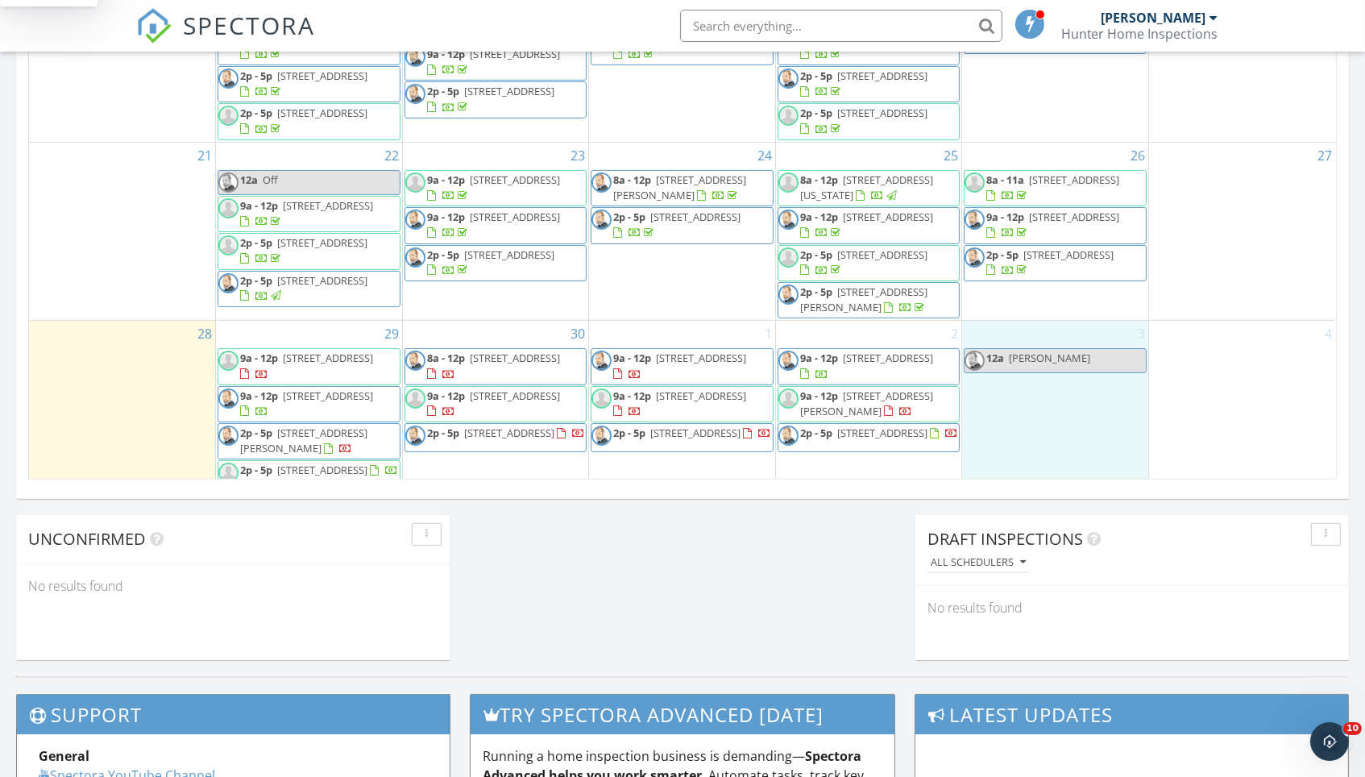
scroll to position [1467, 1366]
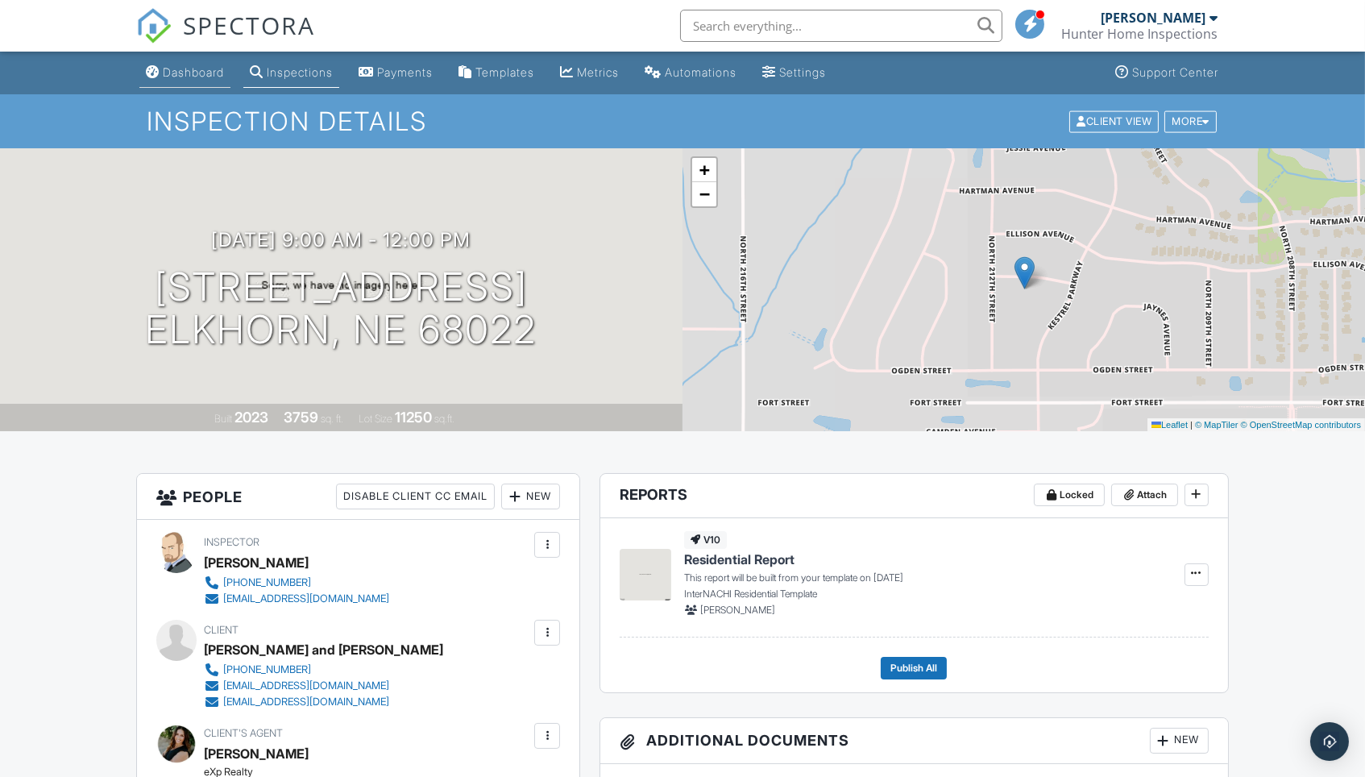
click at [213, 67] on div "Dashboard" at bounding box center [193, 72] width 61 height 14
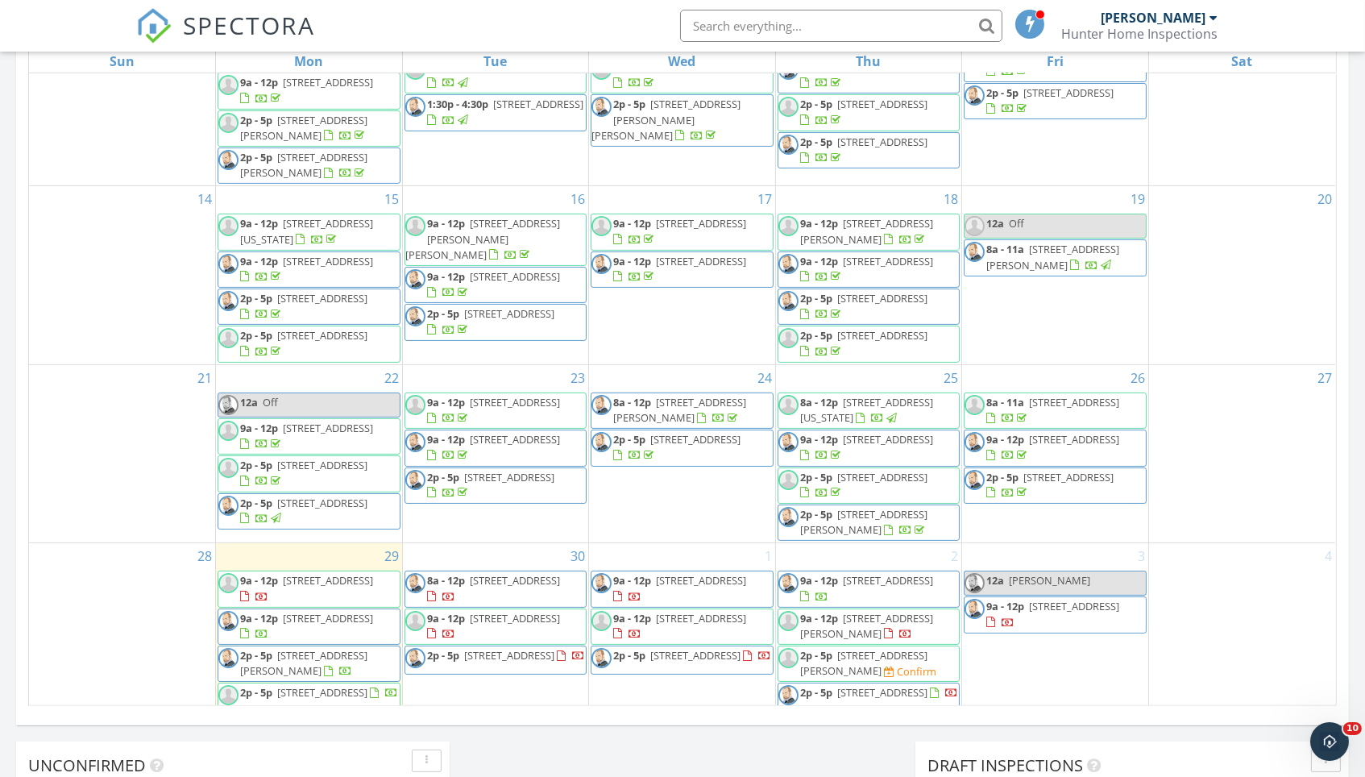
scroll to position [218, 0]
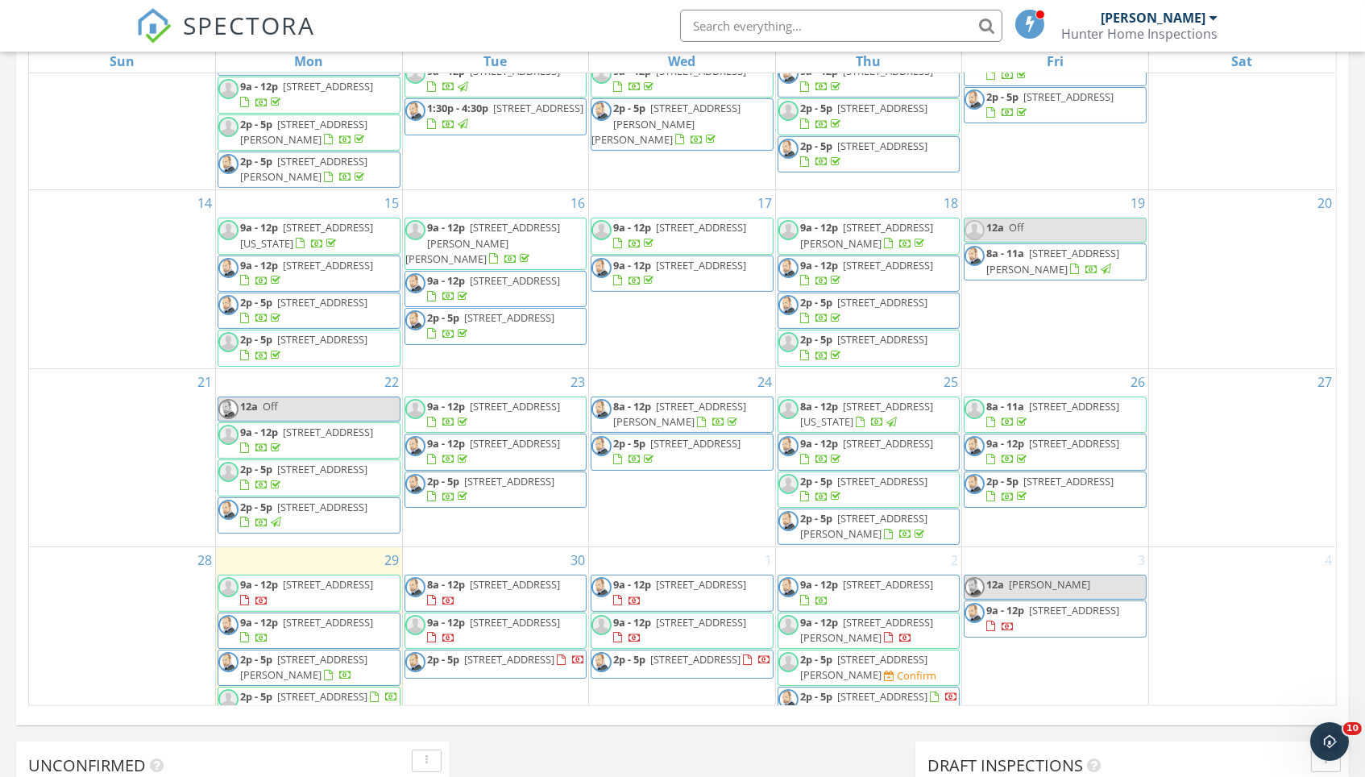
click at [893, 652] on span "[STREET_ADDRESS][PERSON_NAME]" at bounding box center [863, 667] width 127 height 30
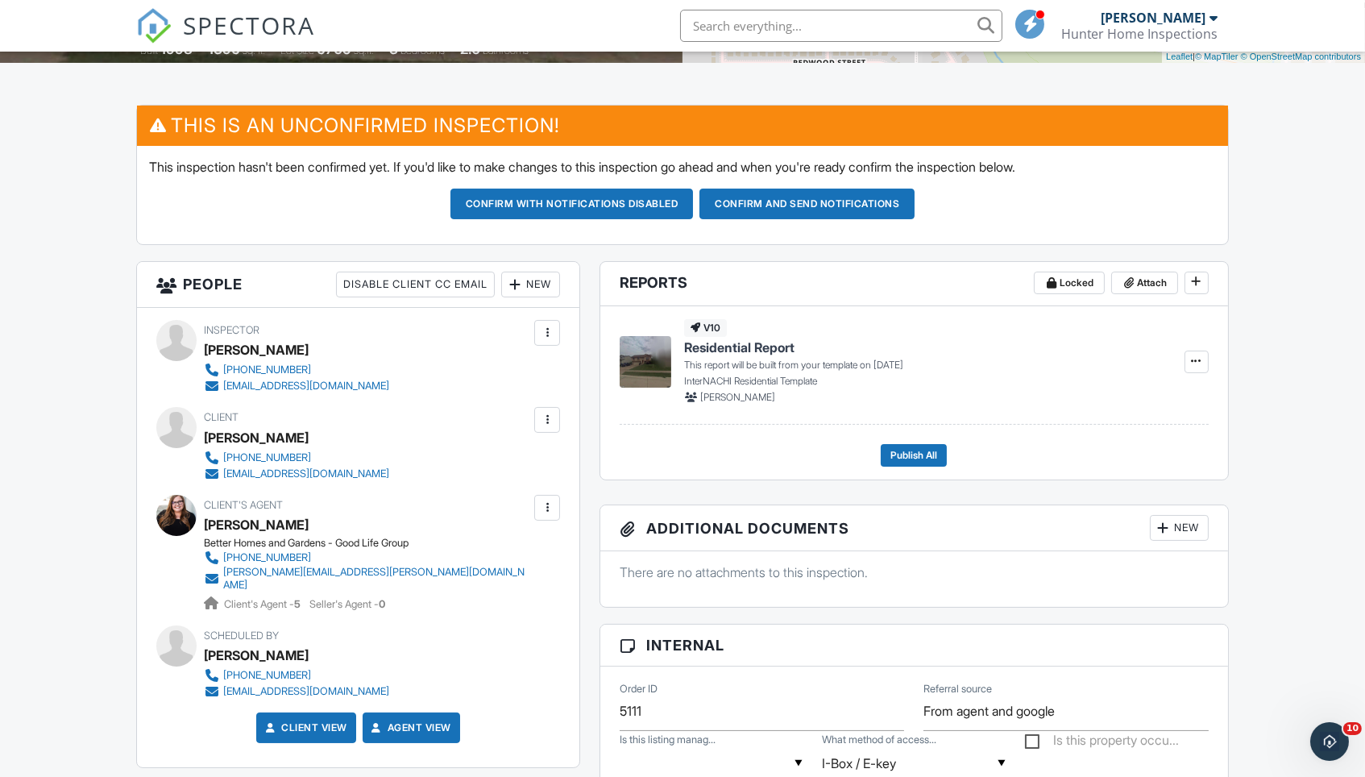
scroll to position [369, 0]
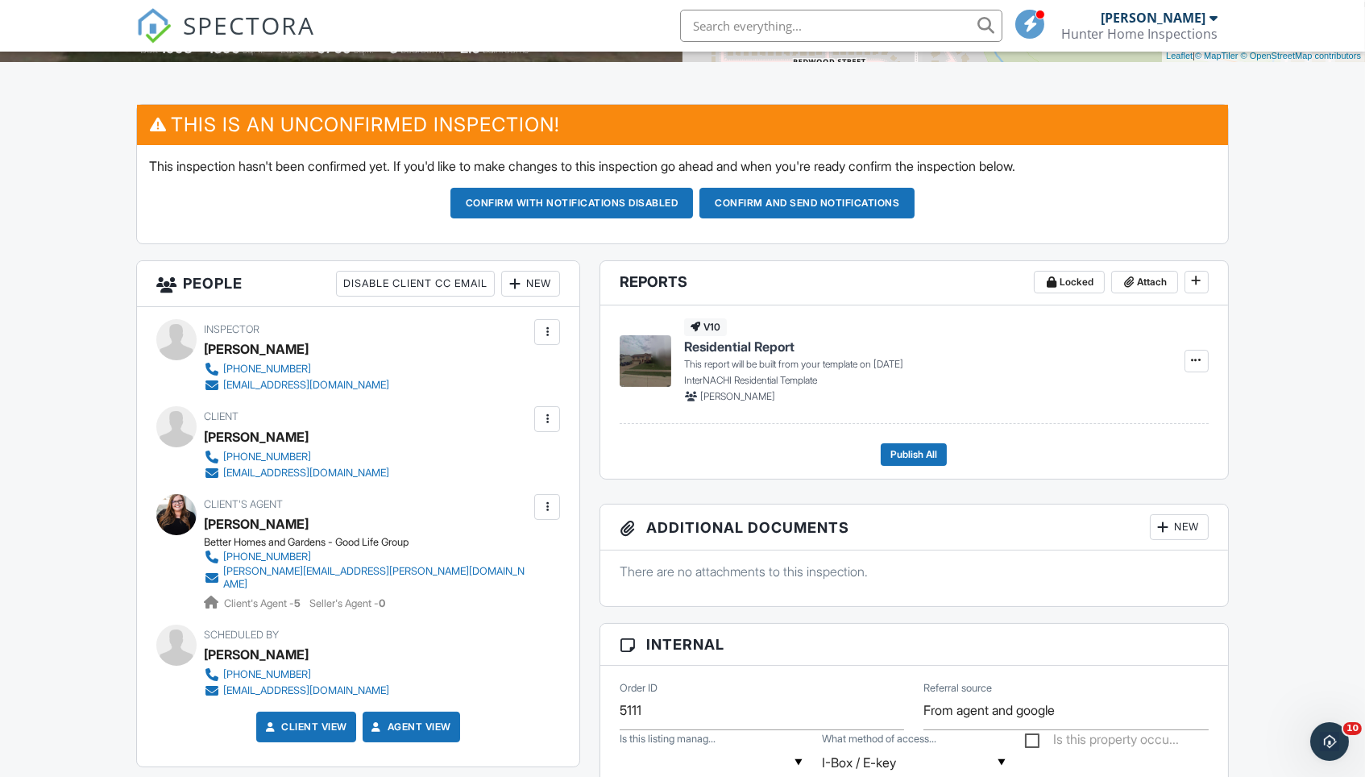
click at [533, 284] on div "New" at bounding box center [530, 284] width 59 height 26
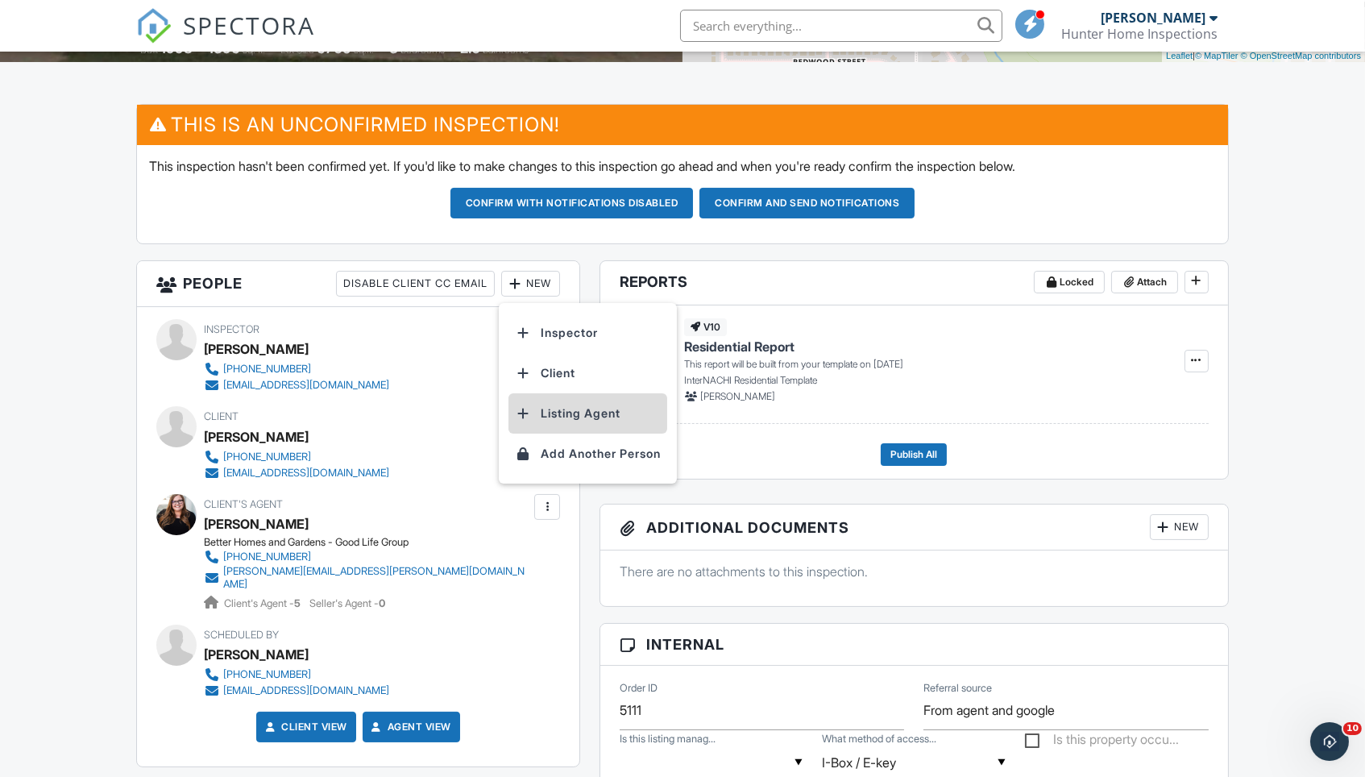
click at [578, 408] on li "Listing Agent" at bounding box center [587, 413] width 159 height 40
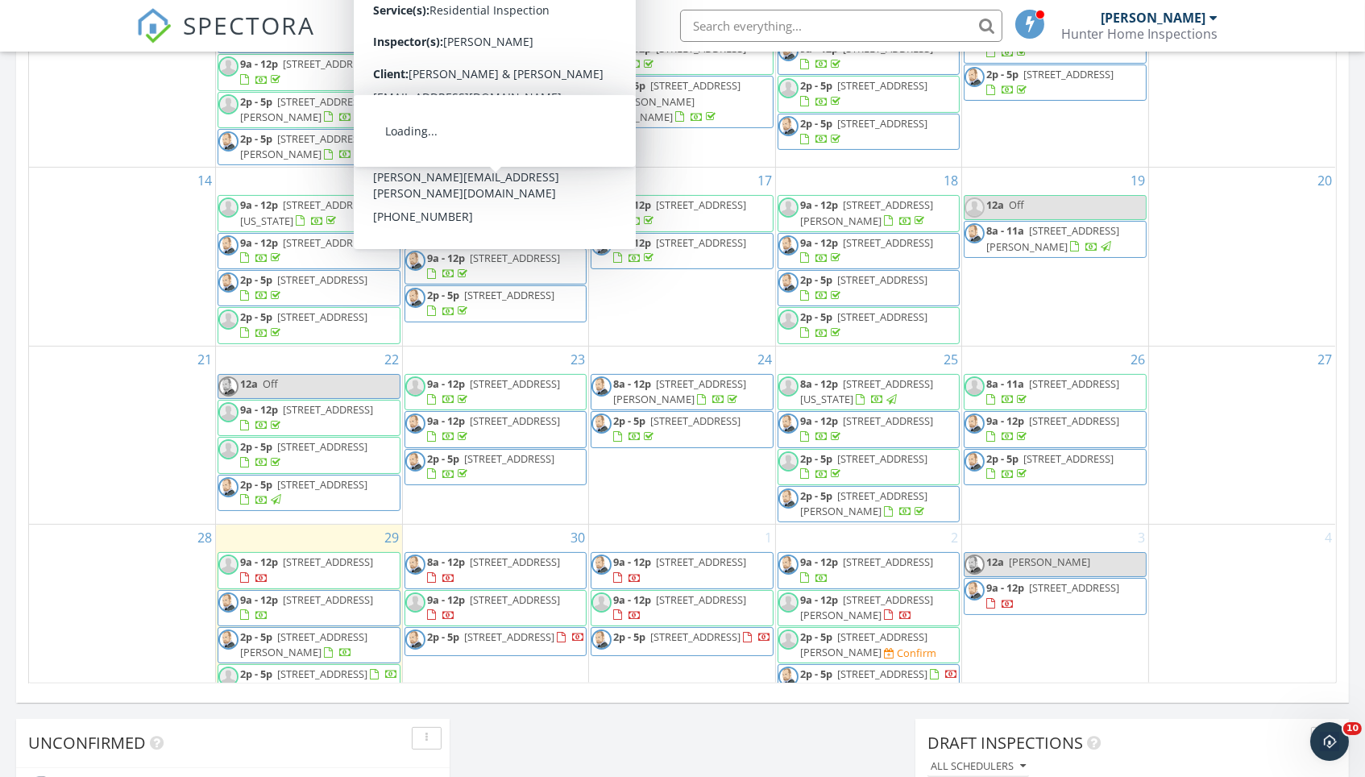
scroll to position [798, 0]
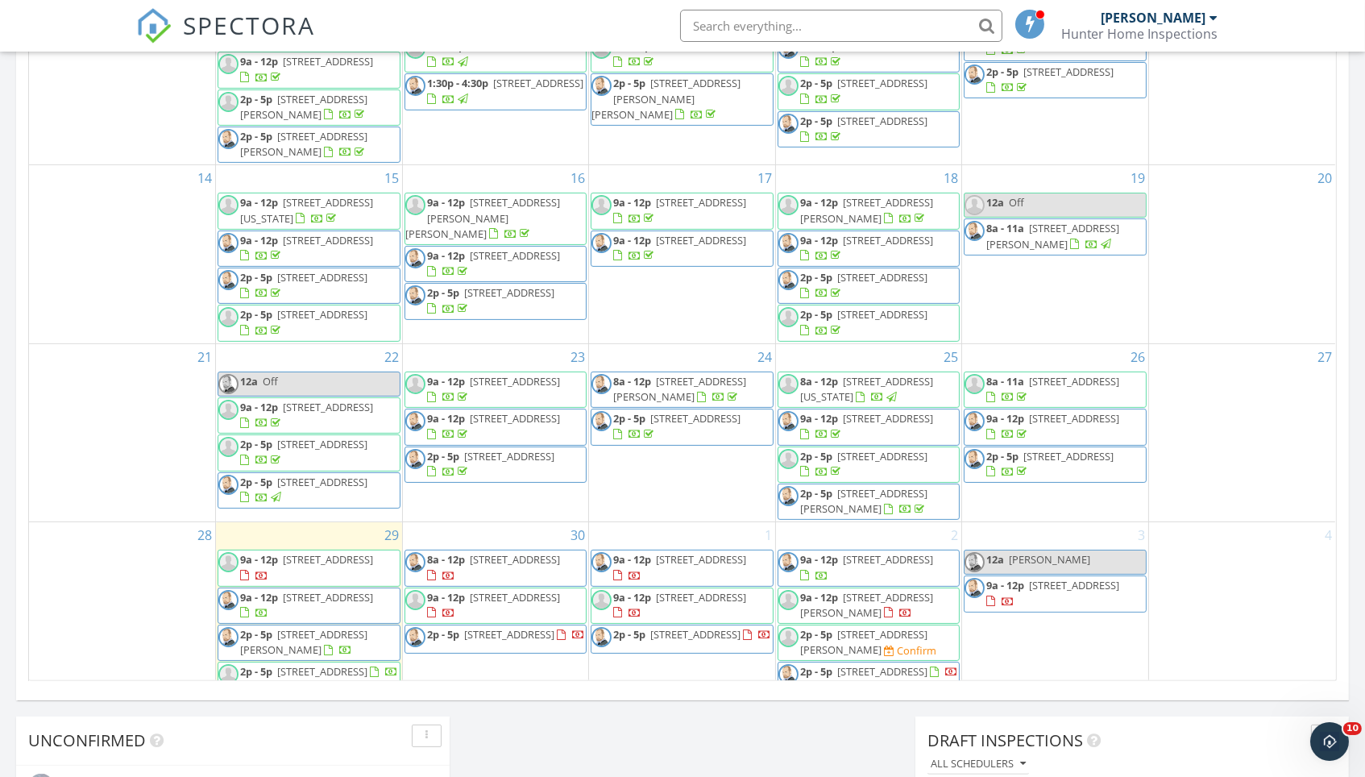
click at [914, 627] on span "[STREET_ADDRESS][PERSON_NAME]" at bounding box center [863, 642] width 127 height 30
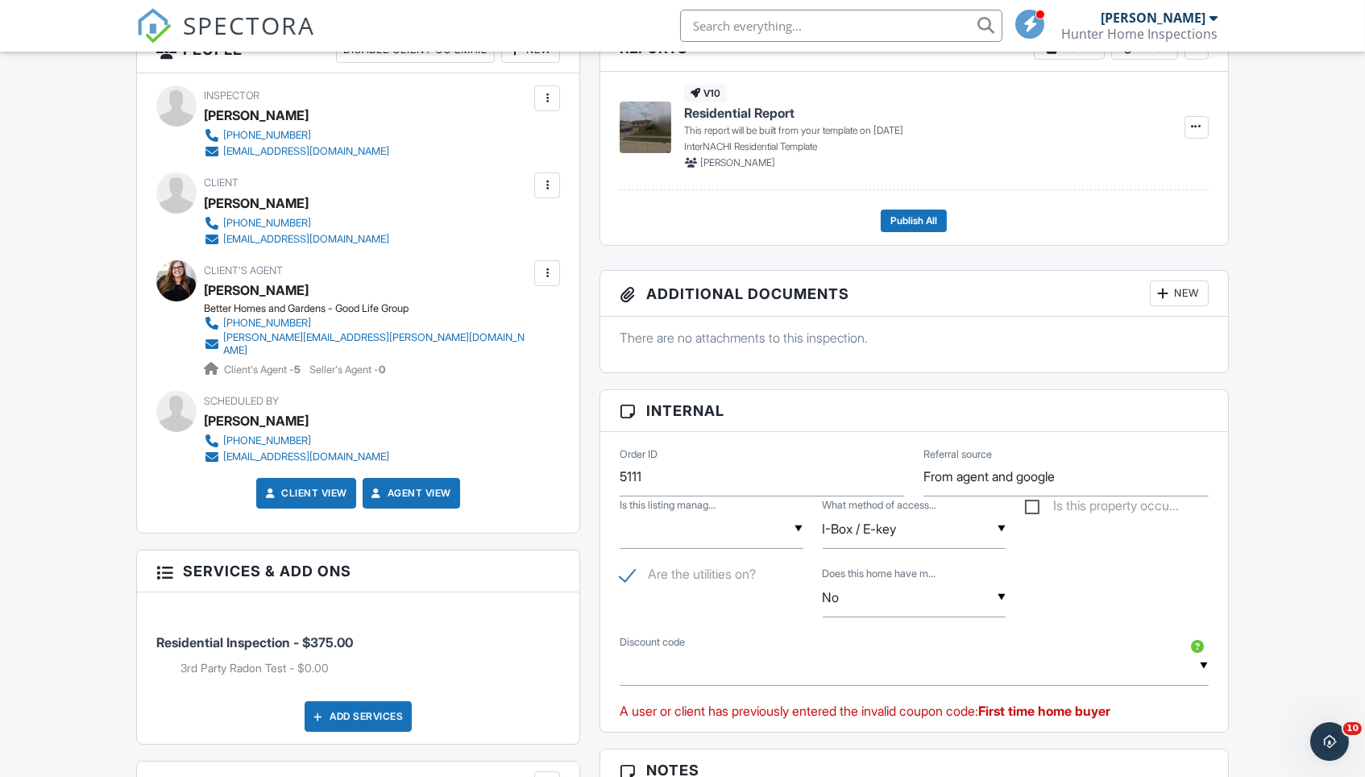
scroll to position [567, 0]
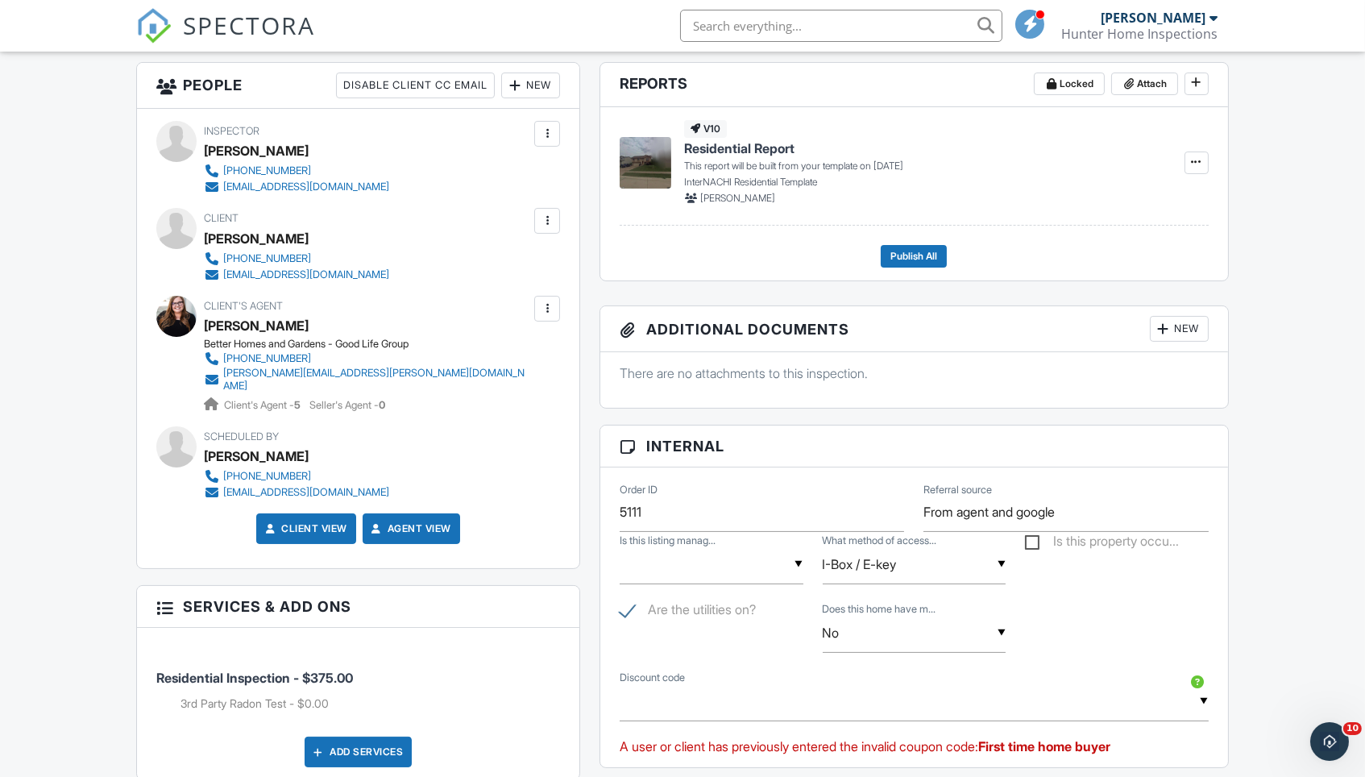
click at [518, 80] on div at bounding box center [515, 85] width 16 height 16
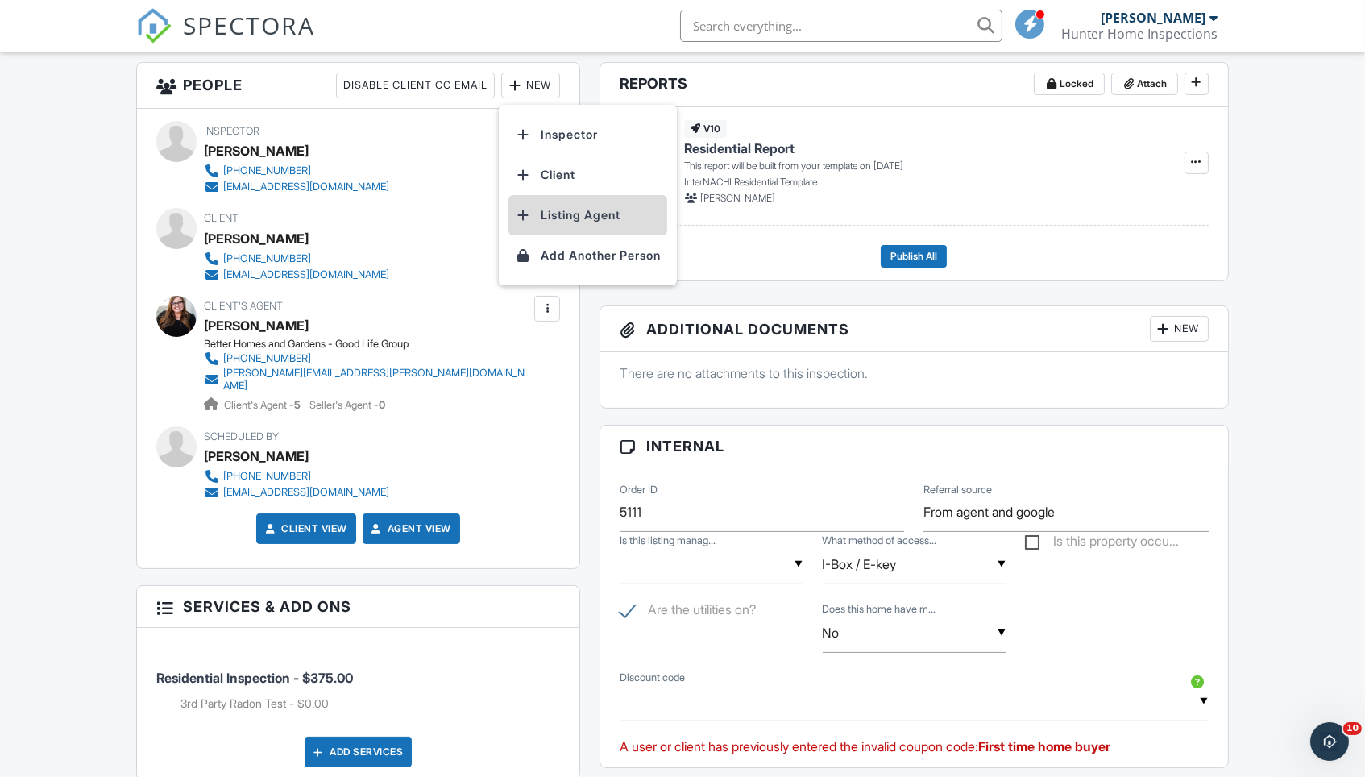
click at [600, 207] on li "Listing Agent" at bounding box center [587, 215] width 159 height 40
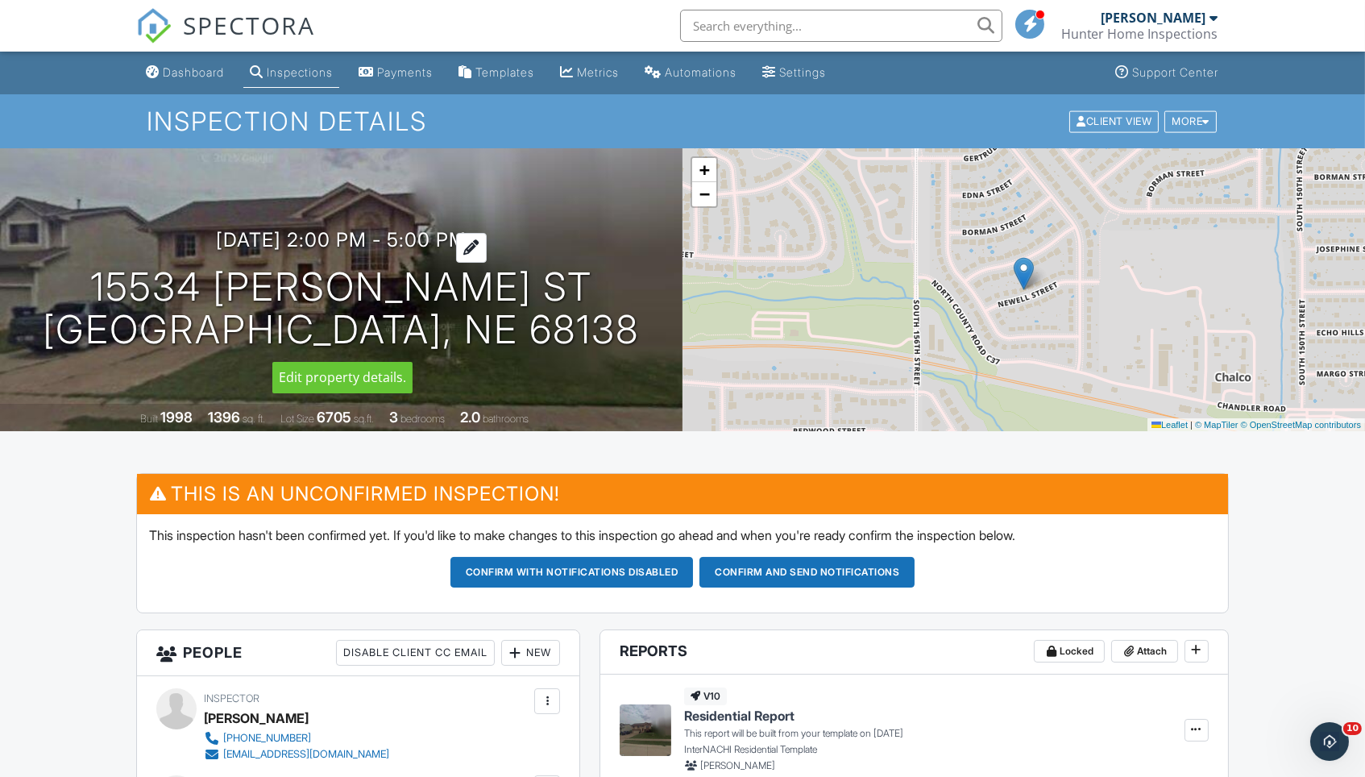
click at [271, 245] on h3 "[DATE] 2:00 pm - 5:00 pm" at bounding box center [341, 240] width 251 height 22
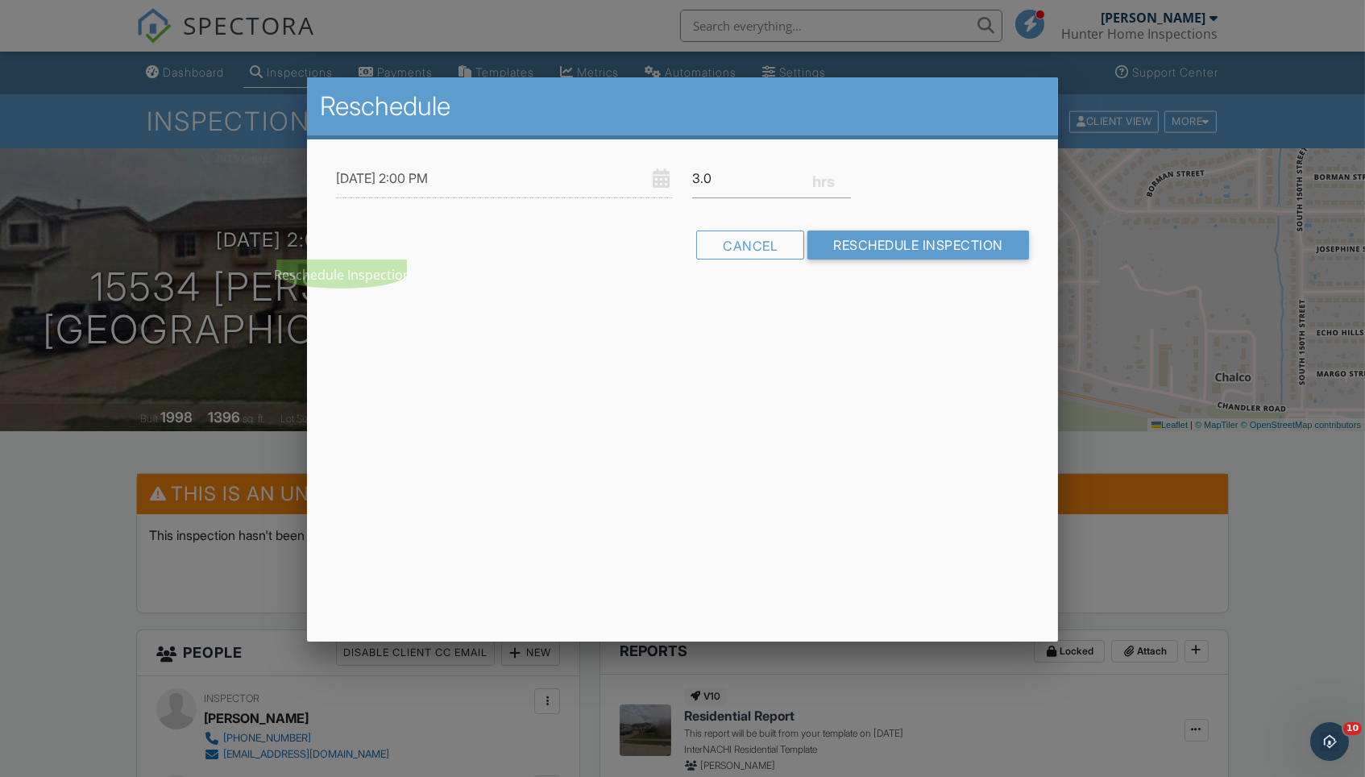
click at [99, 361] on div at bounding box center [682, 404] width 1365 height 971
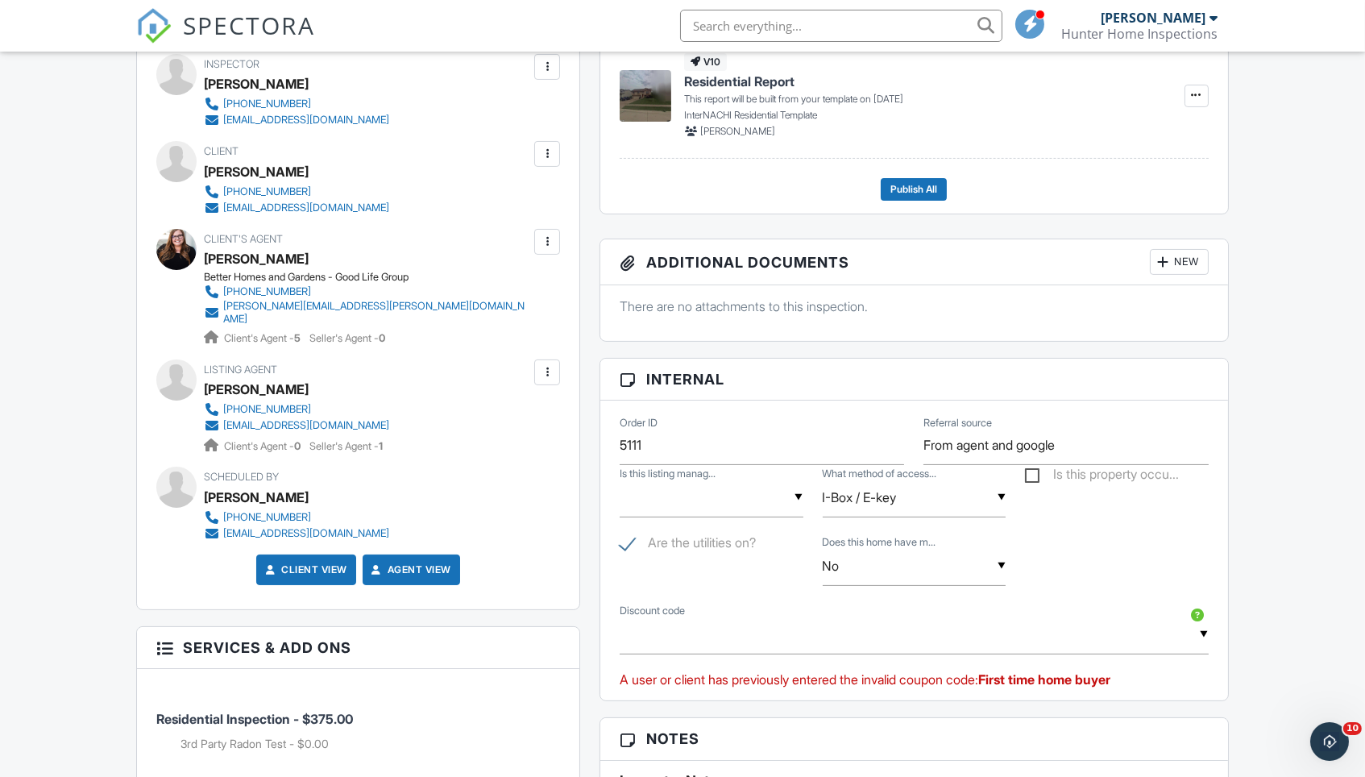
scroll to position [635, 0]
click at [589, 552] on div "People Disable Client CC Email New Inspector Client Add Another Person Inspecto…" at bounding box center [357, 759] width 463 height 1531
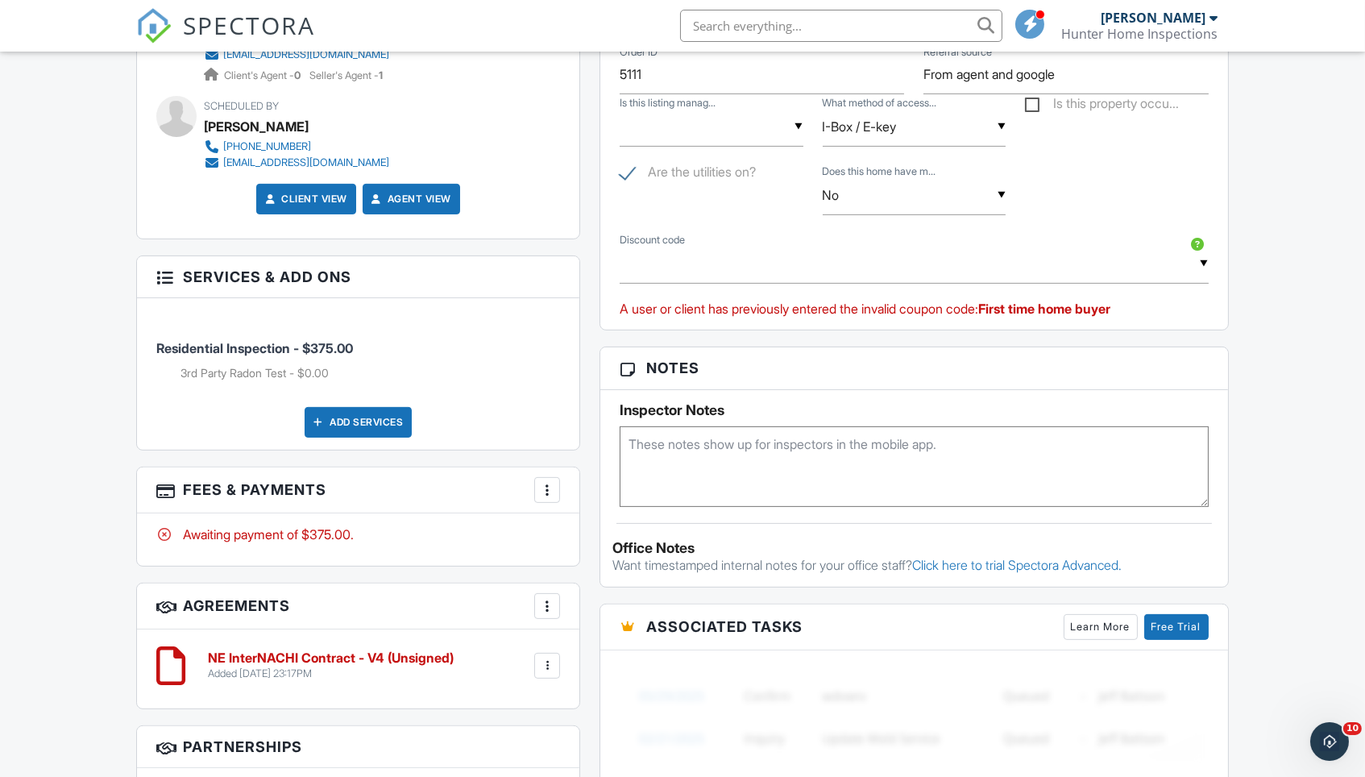
scroll to position [1008, 0]
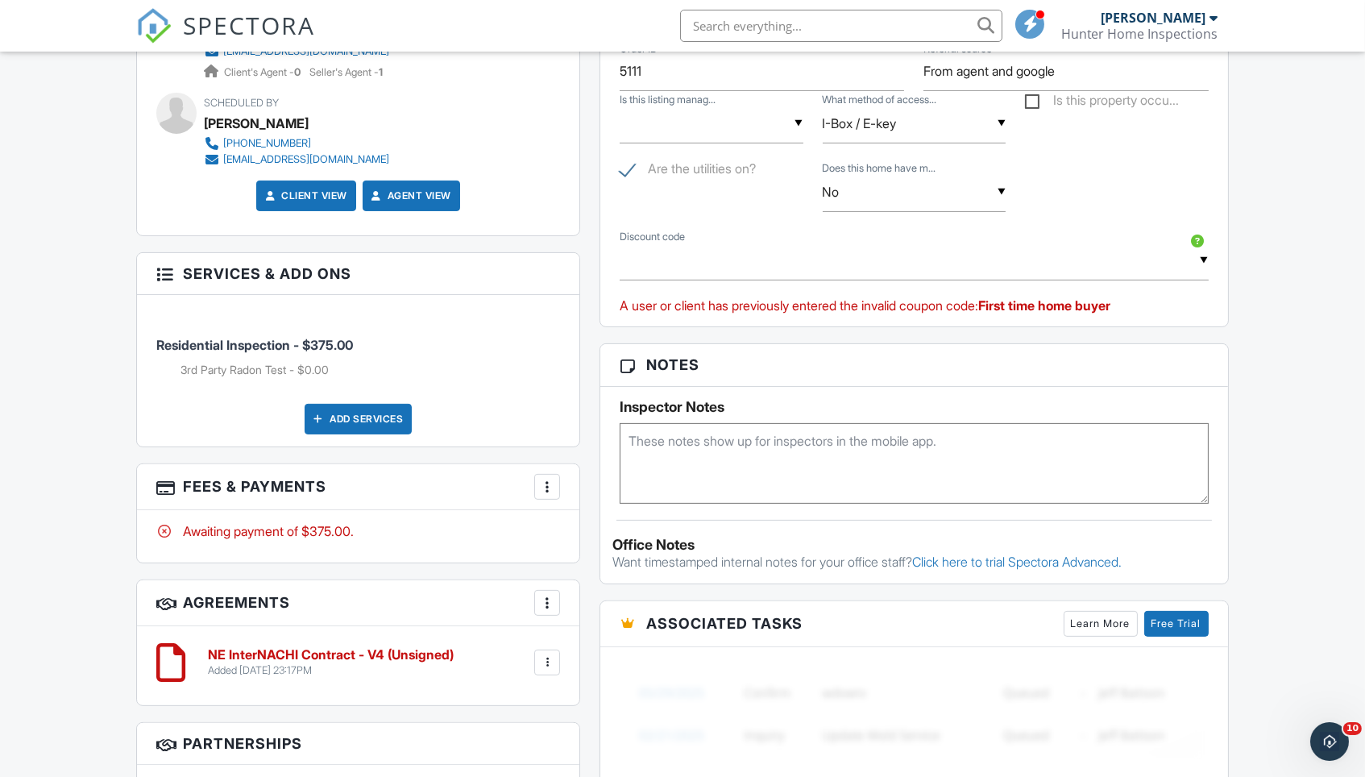
click at [549, 482] on div "More" at bounding box center [547, 487] width 26 height 26
click at [609, 516] on li "Edit Fees & Payments" at bounding box center [628, 536] width 168 height 40
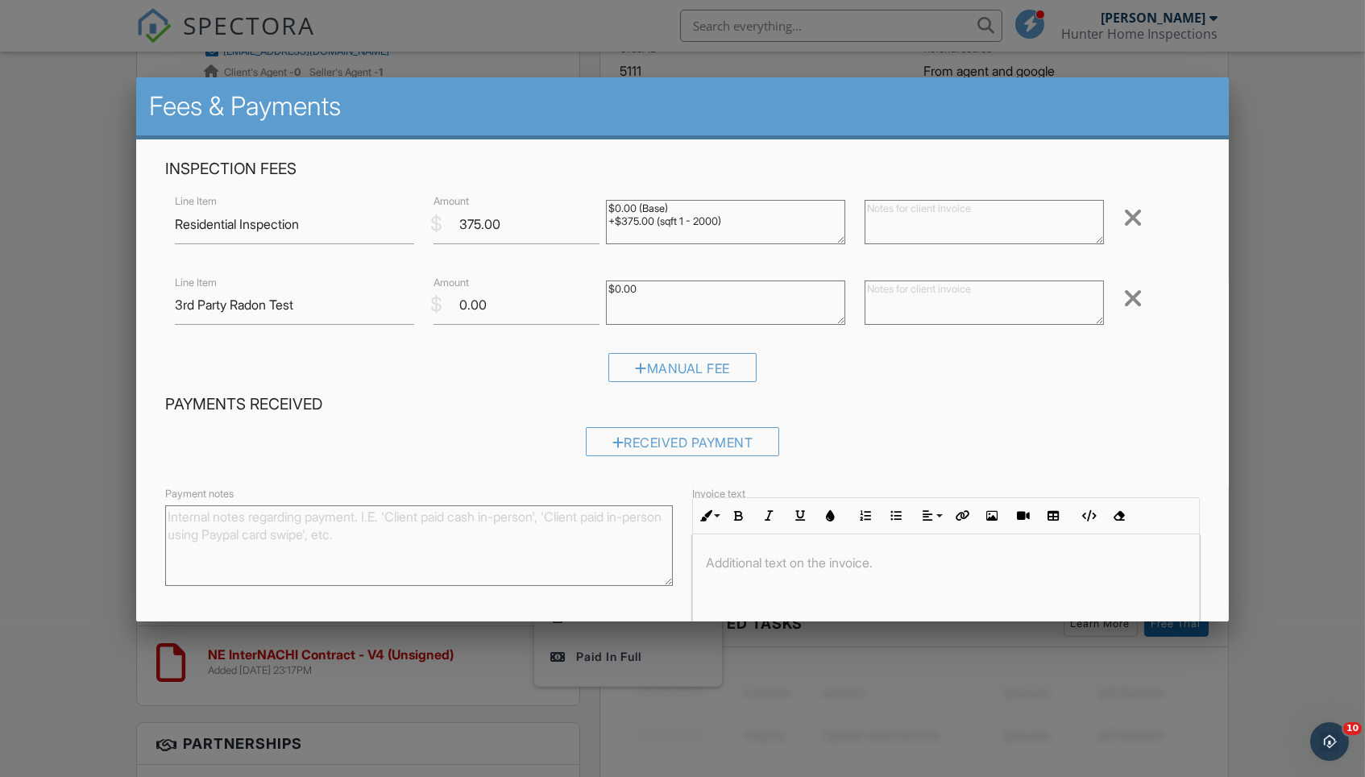
drag, startPoint x: 744, startPoint y: 219, endPoint x: 568, endPoint y: 165, distance: 183.7
click at [568, 165] on div "Inspection Fees Line Item Residential Inspection $ Amount 375.00 $0.00 (Base) +…" at bounding box center [681, 276] width 1053 height 235
click at [1127, 292] on div at bounding box center [1132, 298] width 19 height 26
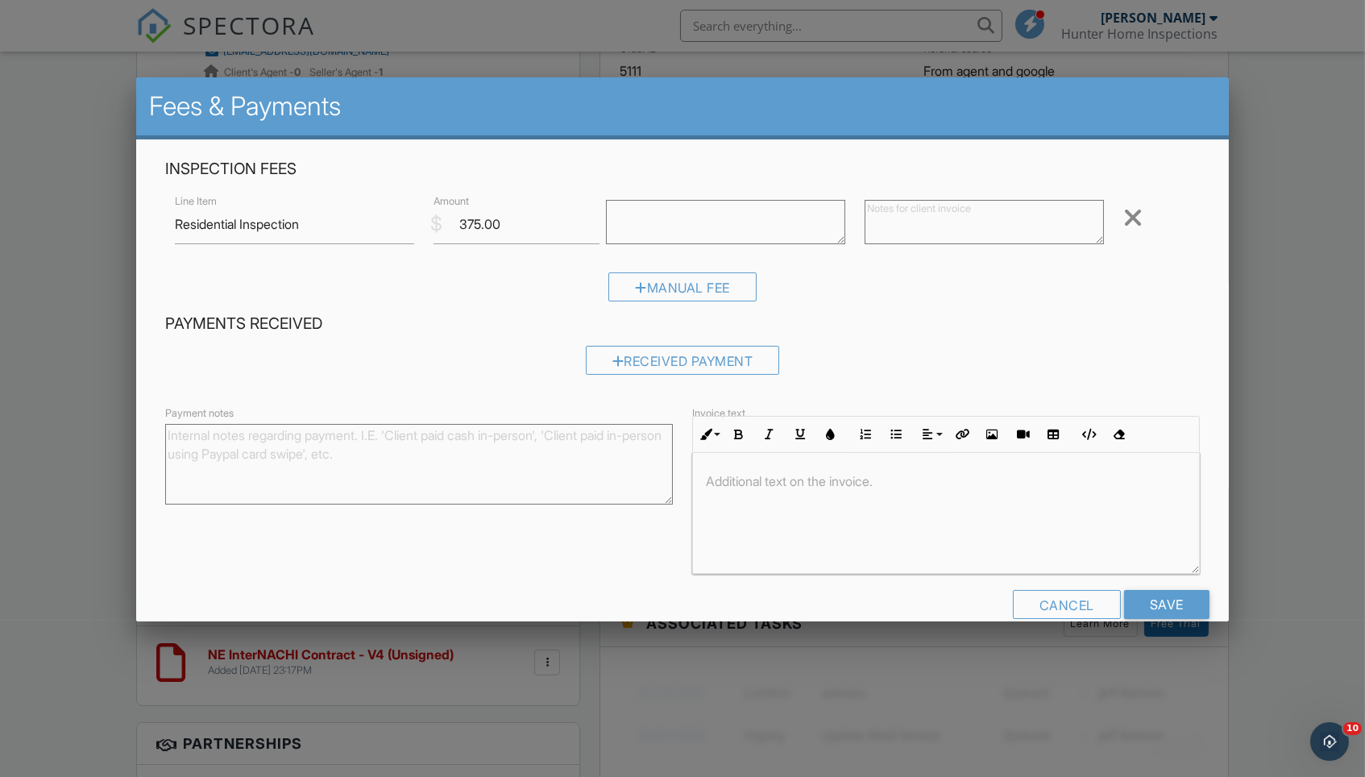
click at [1127, 292] on div "Manual Fee" at bounding box center [682, 292] width 1034 height 41
click at [1205, 600] on input "Save" at bounding box center [1166, 604] width 85 height 29
click at [1092, 602] on div "Cancel" at bounding box center [1067, 604] width 108 height 29
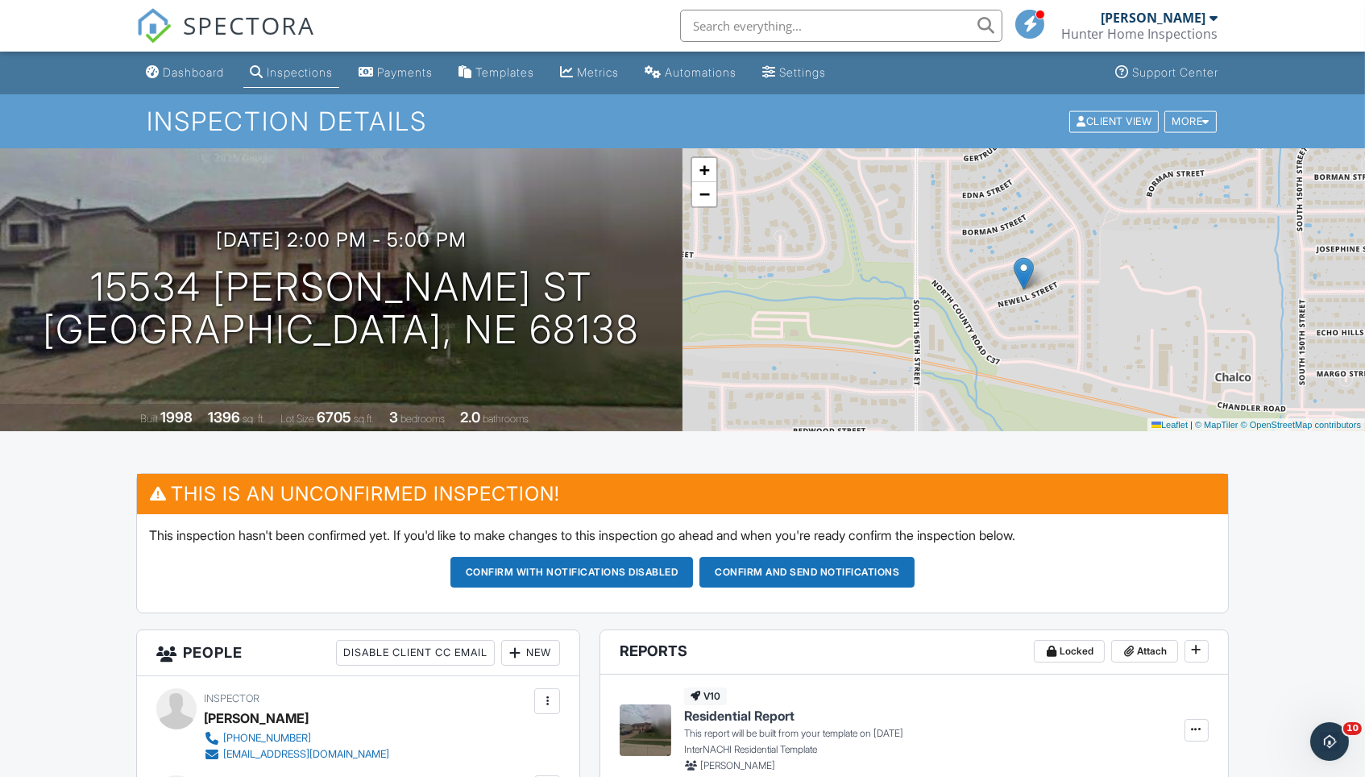
scroll to position [0, 0]
click at [193, 58] on link "Dashboard" at bounding box center [184, 73] width 91 height 30
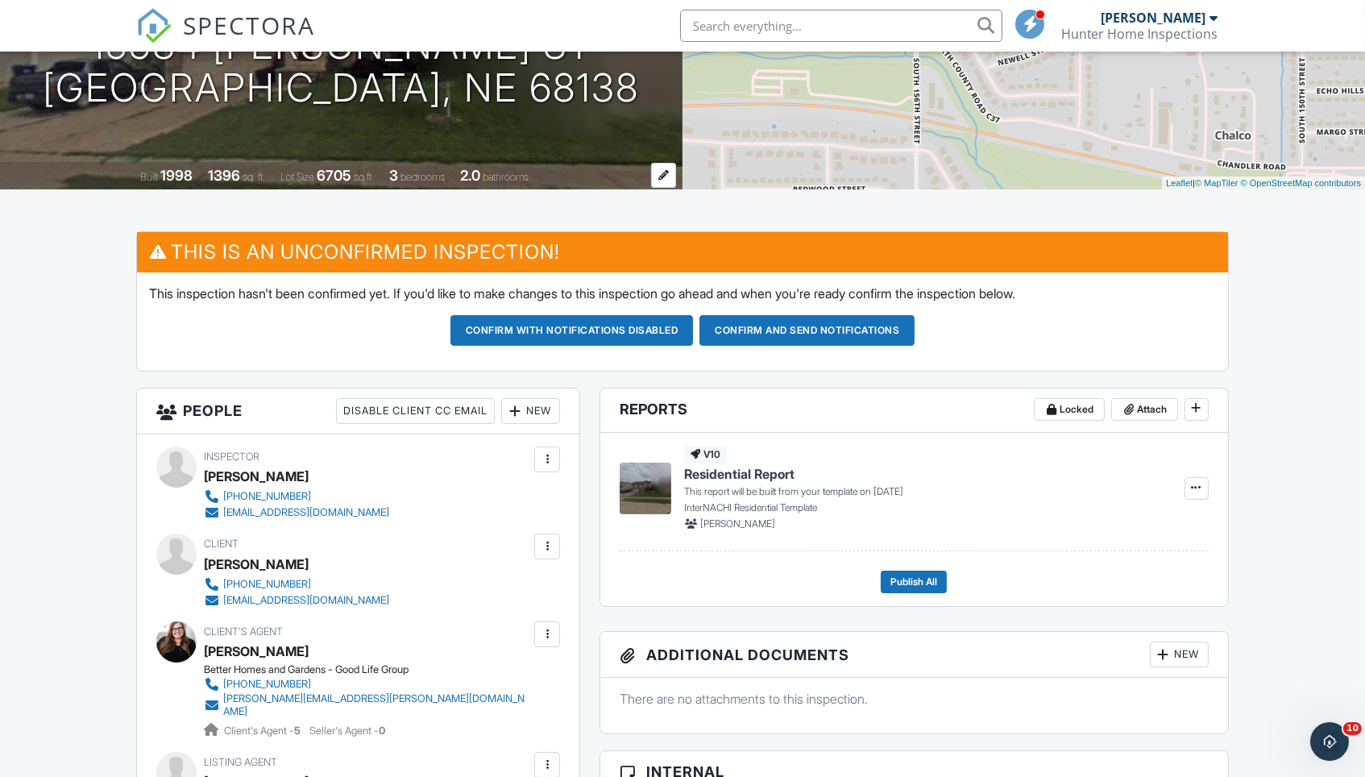
scroll to position [135, 0]
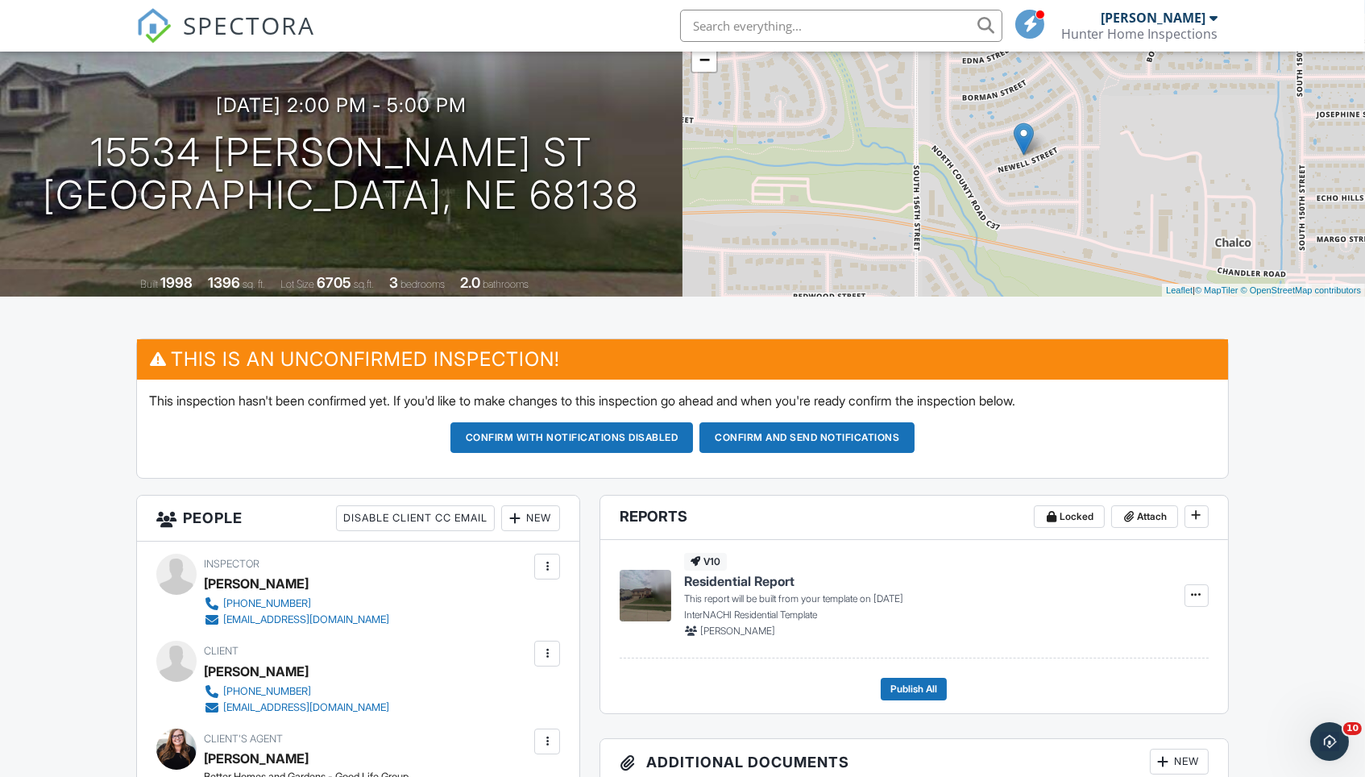
click at [847, 443] on button "Confirm and send notifications" at bounding box center [806, 437] width 215 height 31
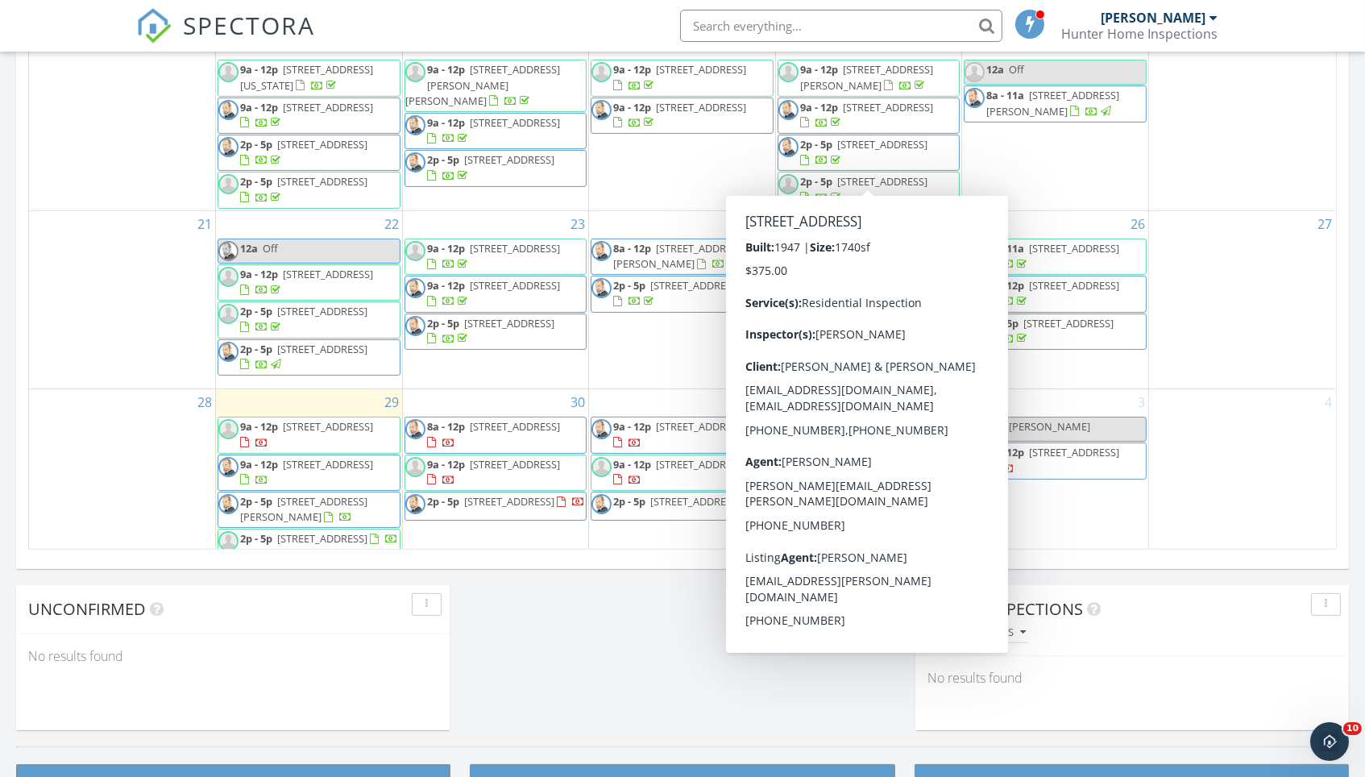
scroll to position [218, 0]
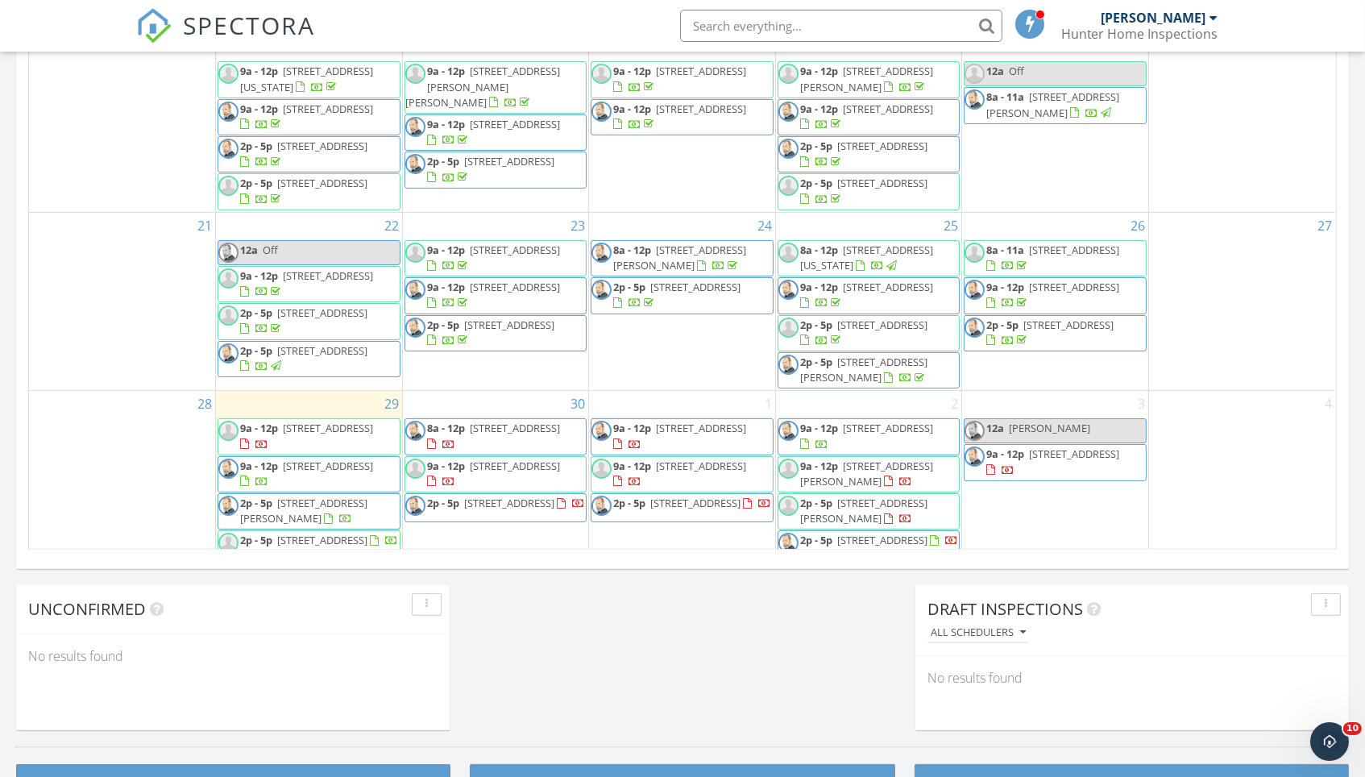
click at [1086, 418] on link "12a [PERSON_NAME]" at bounding box center [1055, 430] width 183 height 25
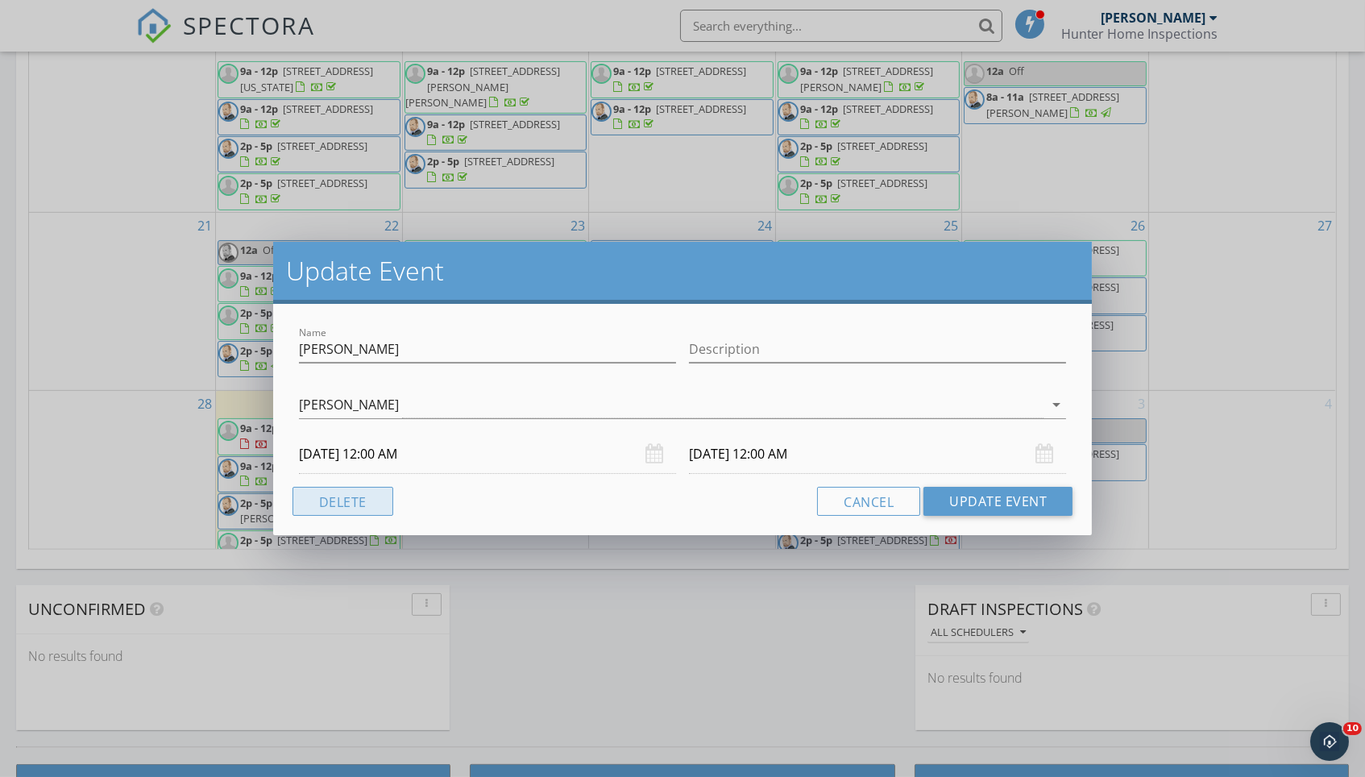
click at [363, 498] on button "Delete" at bounding box center [342, 501] width 101 height 29
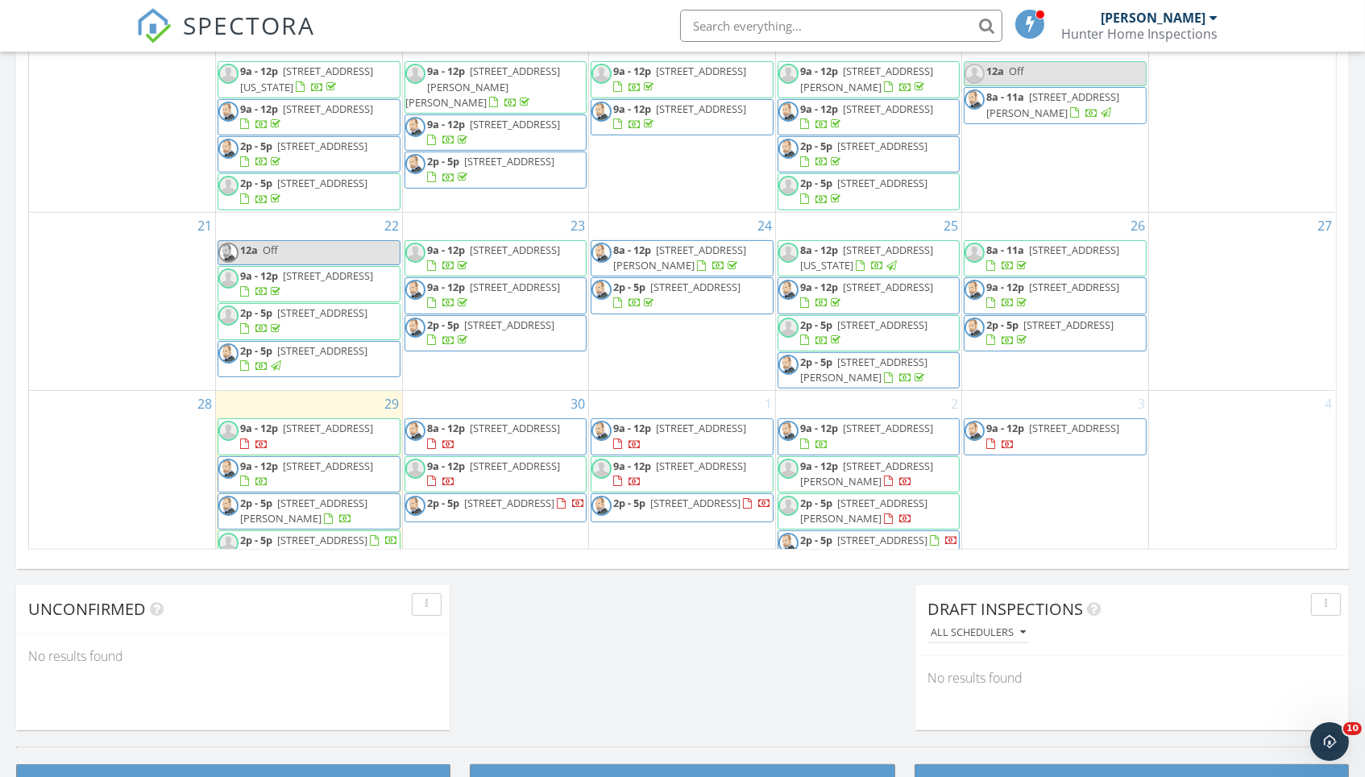
click at [761, 636] on div "Today Matt Baker 9:00 am 3506 Lynnwood Dr, Bellevue, NE 68123 Matt Baker 32 min…" at bounding box center [682, 13] width 1365 height 1466
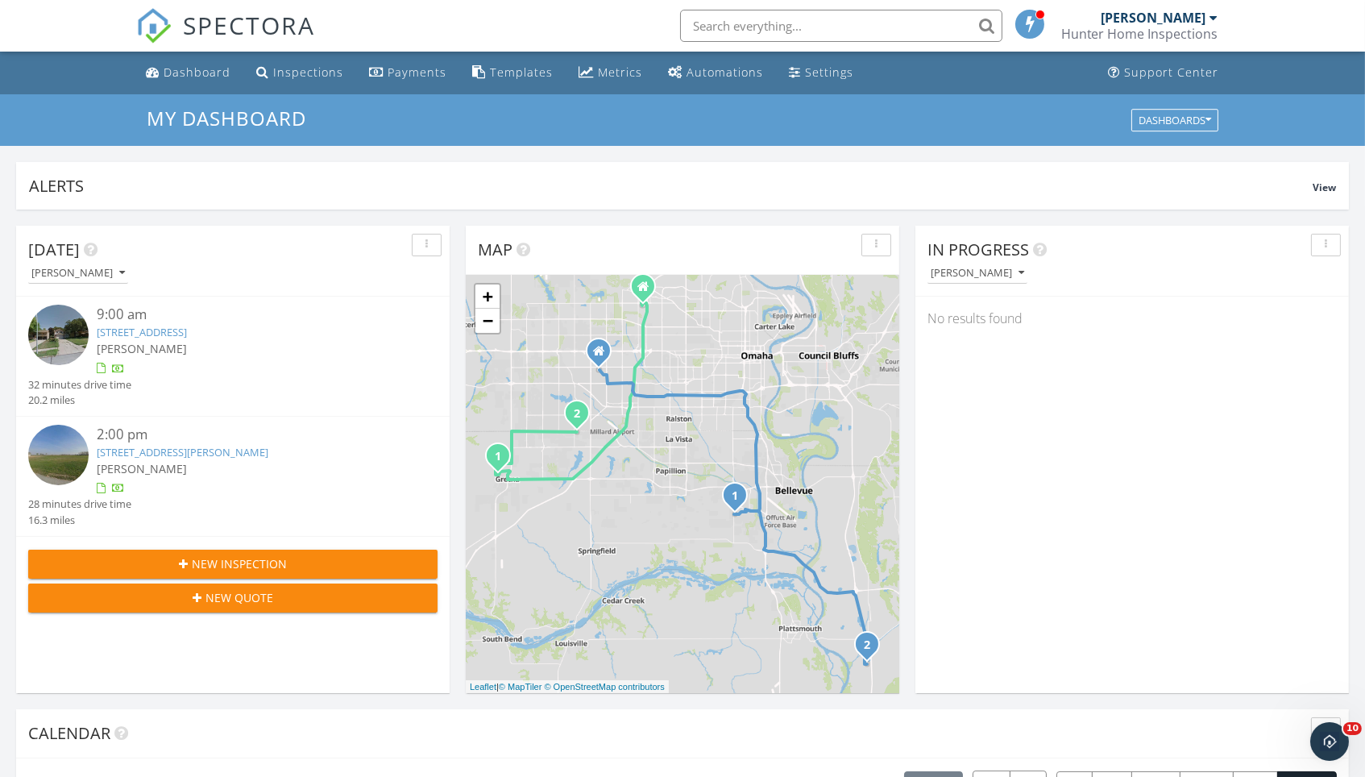
scroll to position [0, 0]
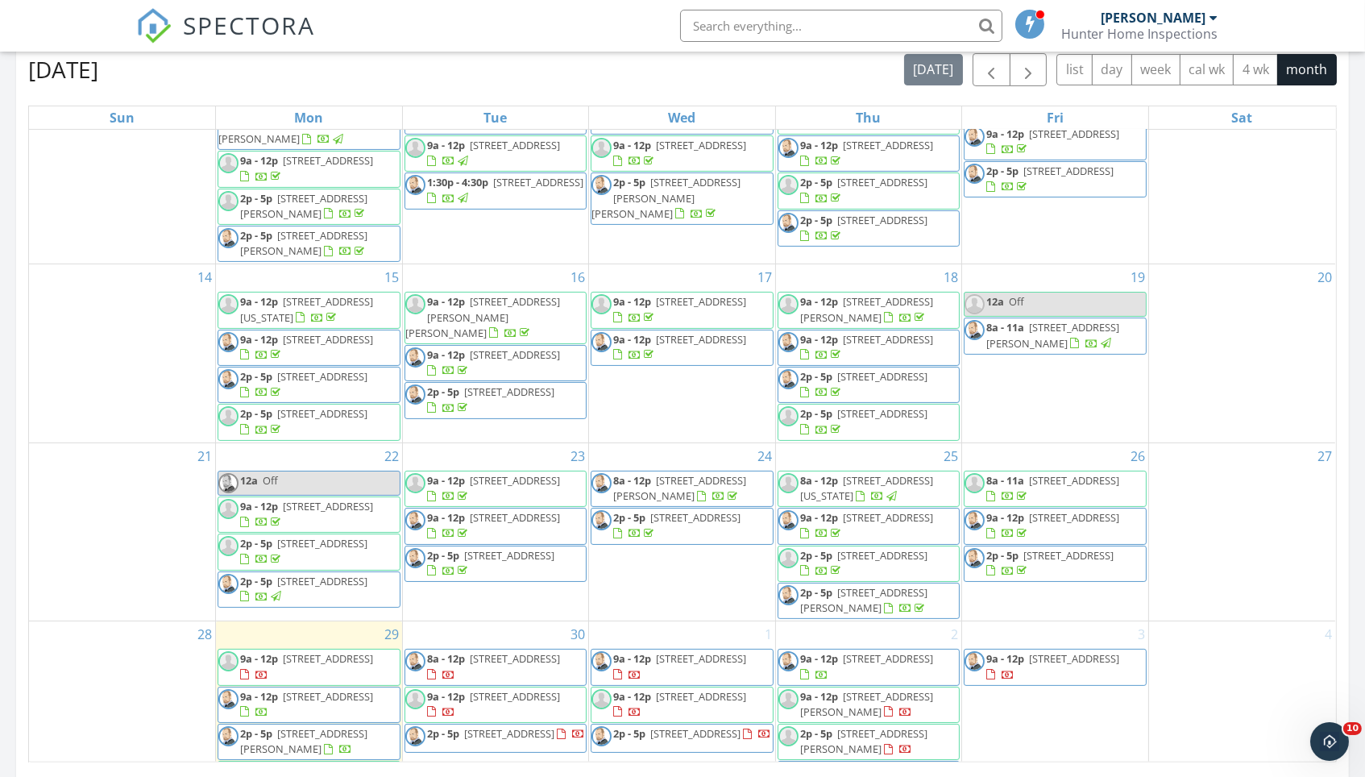
scroll to position [191, 0]
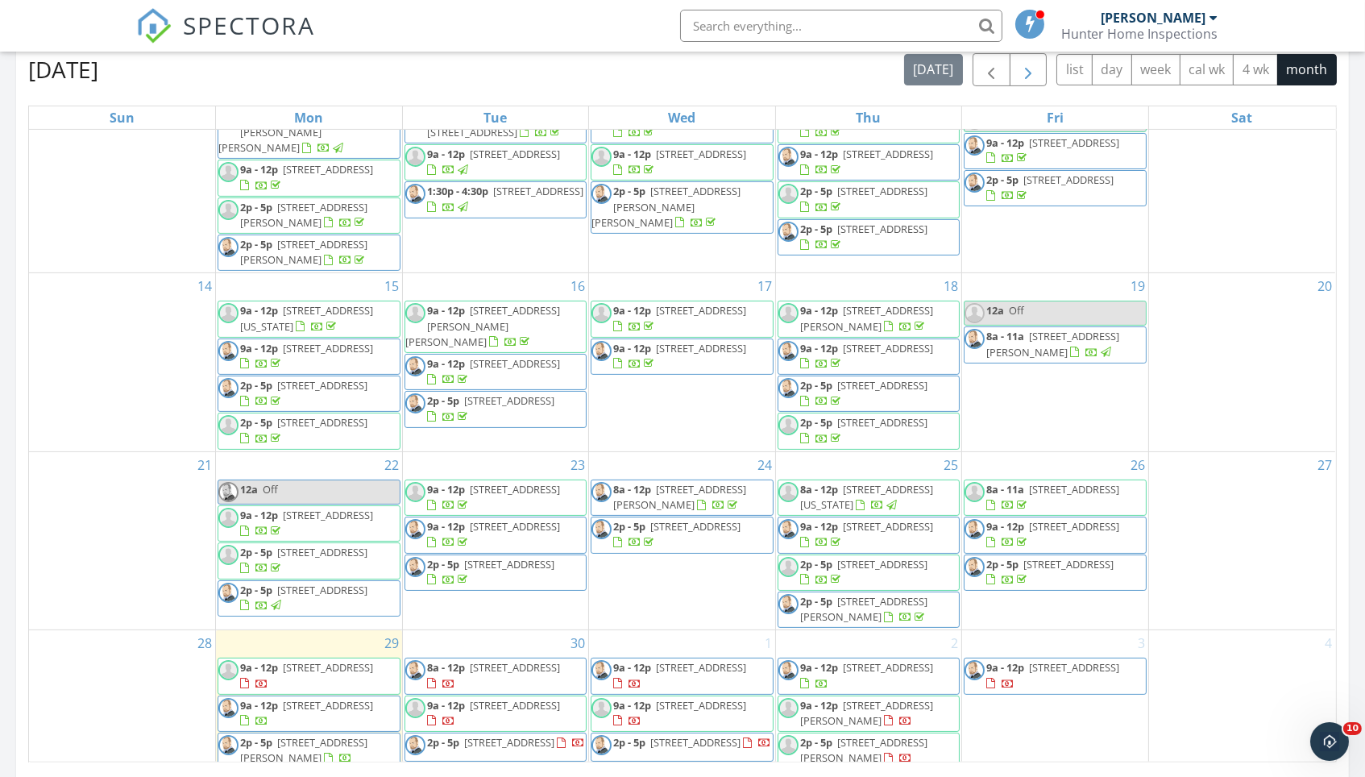
click at [1035, 70] on button "button" at bounding box center [1029, 69] width 38 height 33
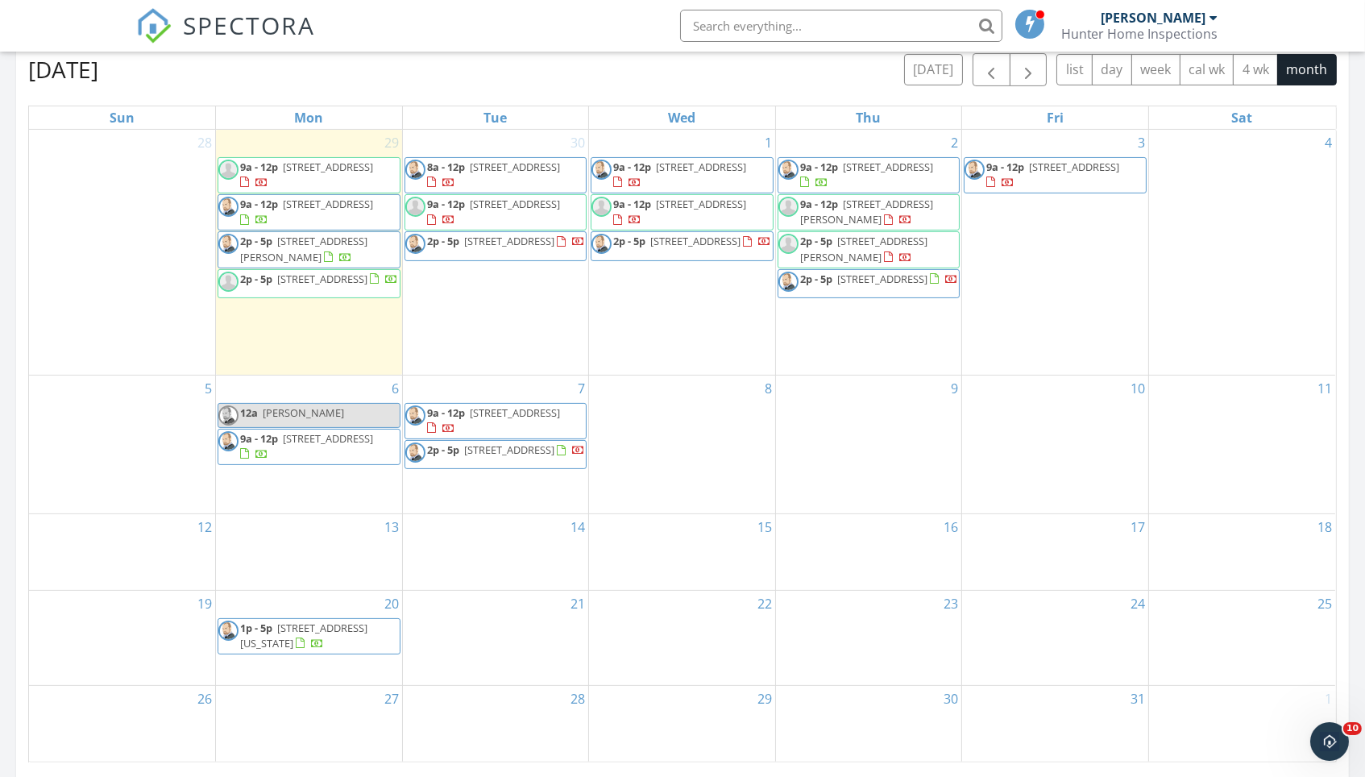
click at [356, 403] on link "12a Jana Thoms" at bounding box center [309, 415] width 183 height 25
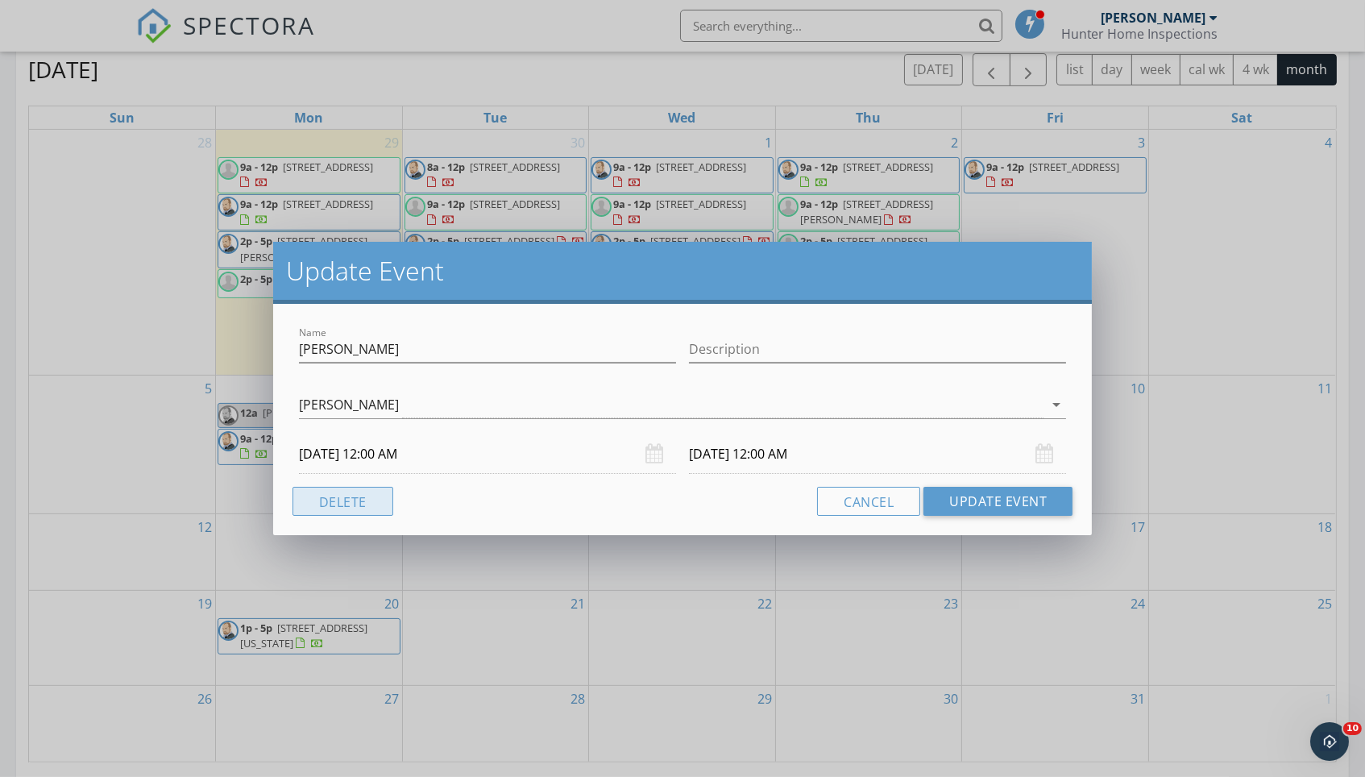
click at [373, 495] on button "Delete" at bounding box center [342, 501] width 101 height 29
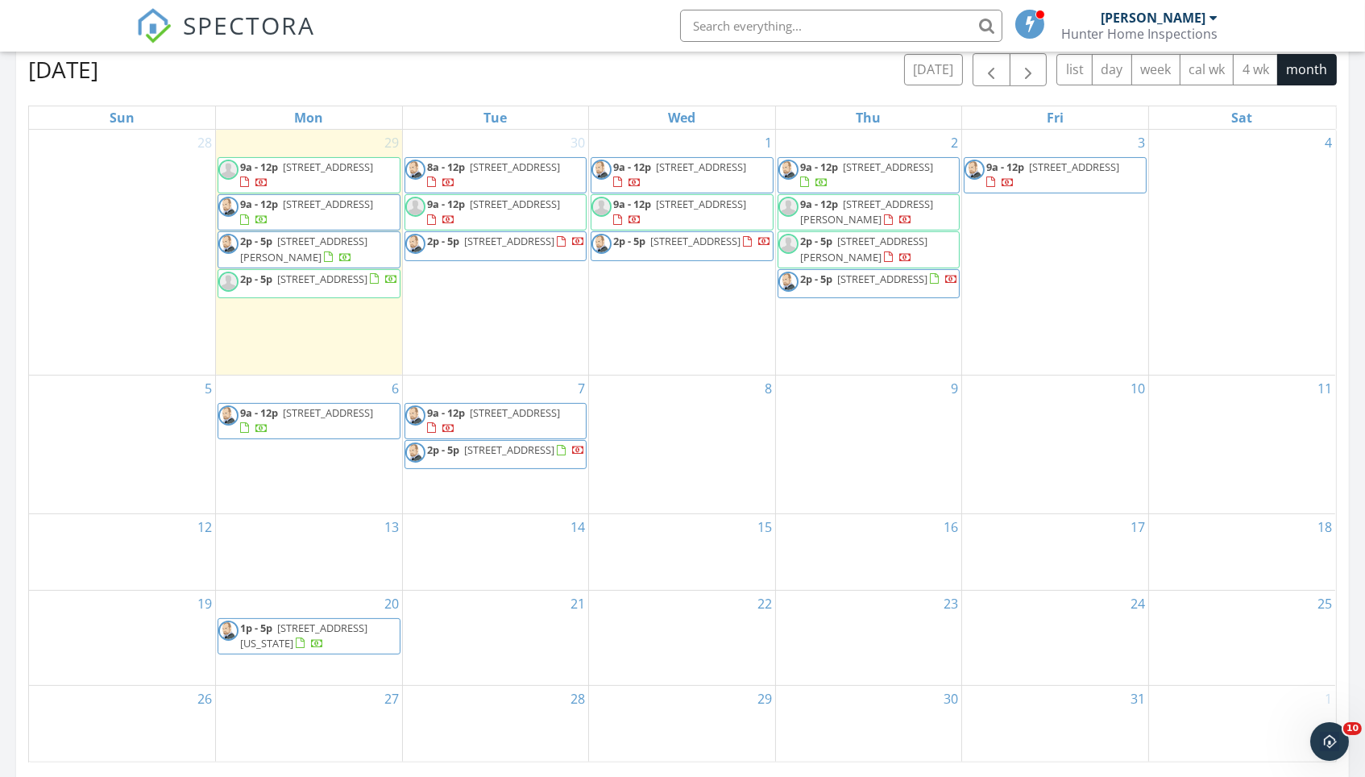
click at [334, 450] on div "6 9a - 12p 2565 Newport Ave, Omaha 68112" at bounding box center [309, 444] width 186 height 138
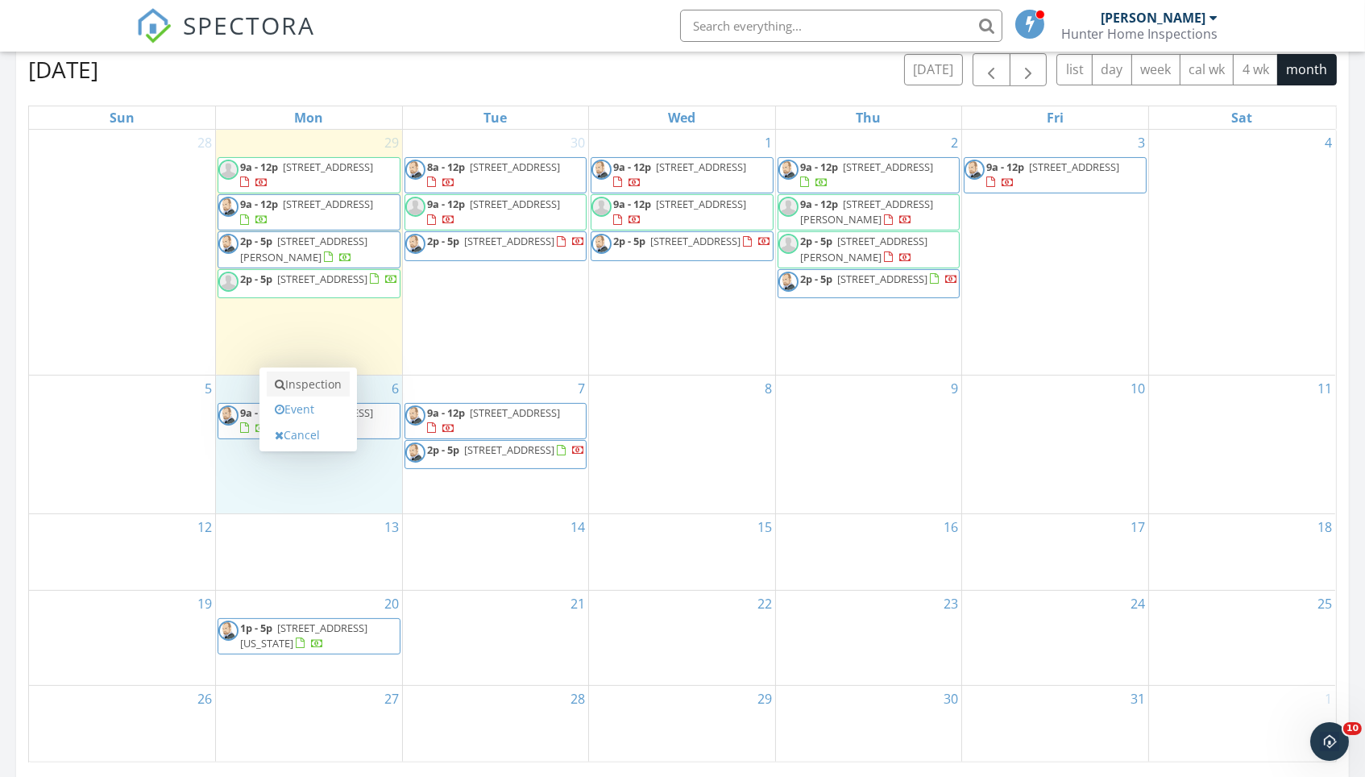
click at [338, 391] on link "Inspection" at bounding box center [308, 384] width 83 height 26
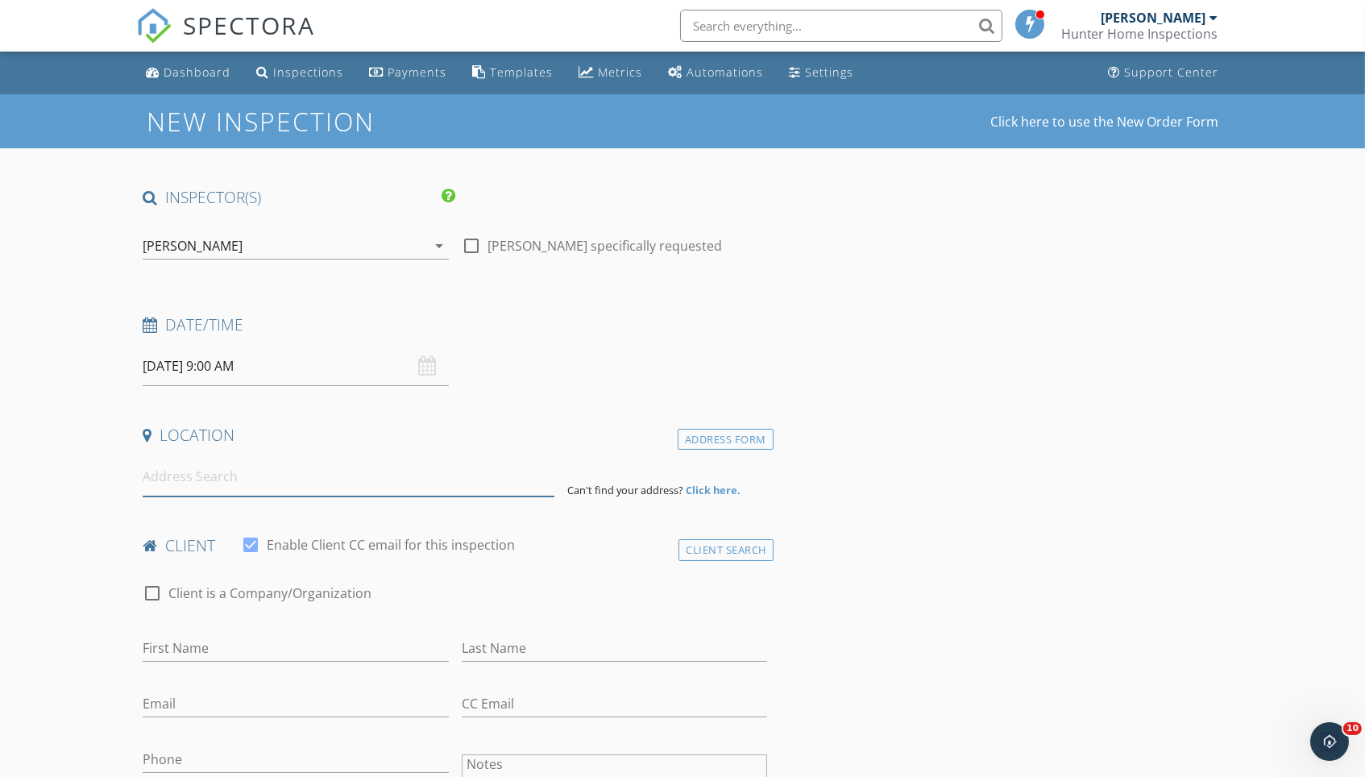
click at [335, 479] on input at bounding box center [349, 476] width 412 height 39
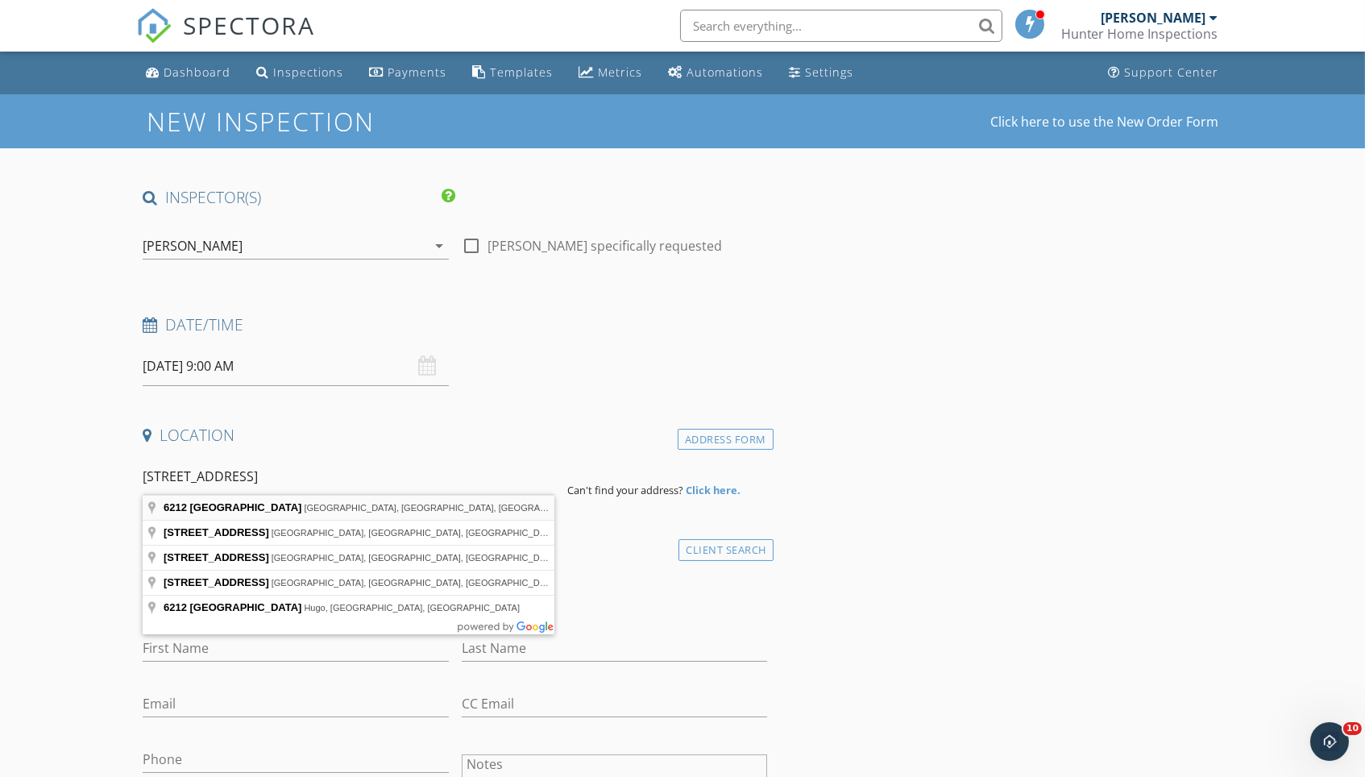
type input "[STREET_ADDRESS]"
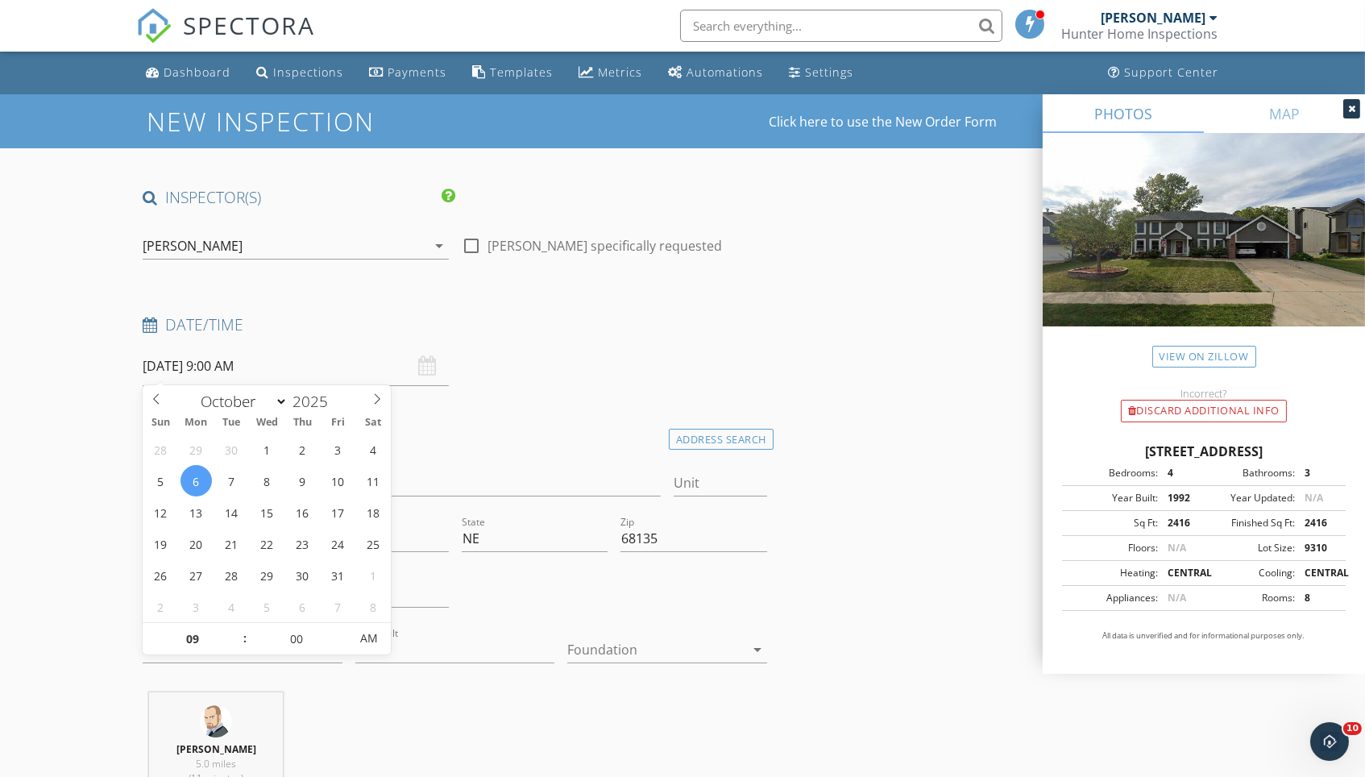
click at [267, 366] on input "[DATE] 9:00 AM" at bounding box center [295, 365] width 305 height 39
type input "[DATE] 10:00 AM"
type input "10"
click at [238, 625] on span at bounding box center [236, 631] width 11 height 16
type input "[DATE] 11:00 AM"
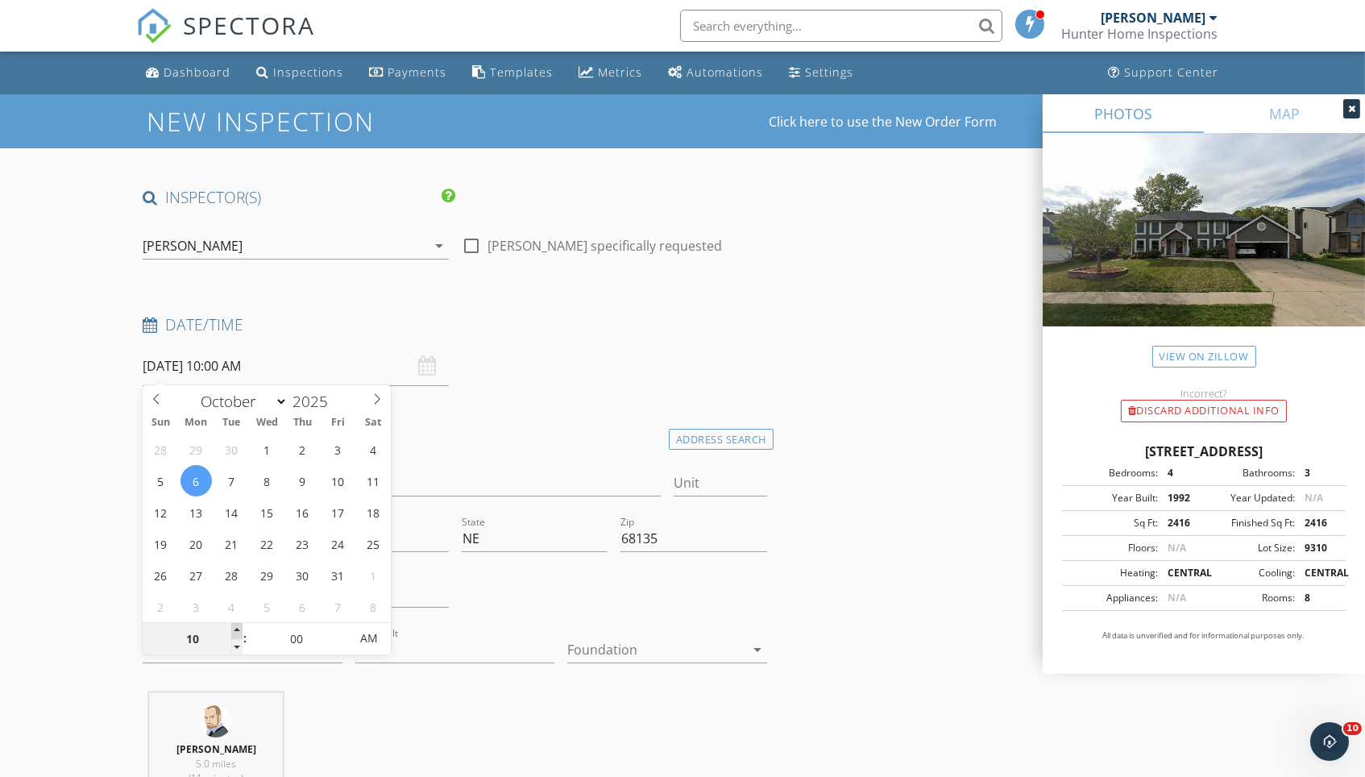
type input "11"
click at [238, 625] on span at bounding box center [236, 631] width 11 height 16
type input "[DATE] 12:00 PM"
type input "12"
click at [238, 625] on span at bounding box center [236, 631] width 11 height 16
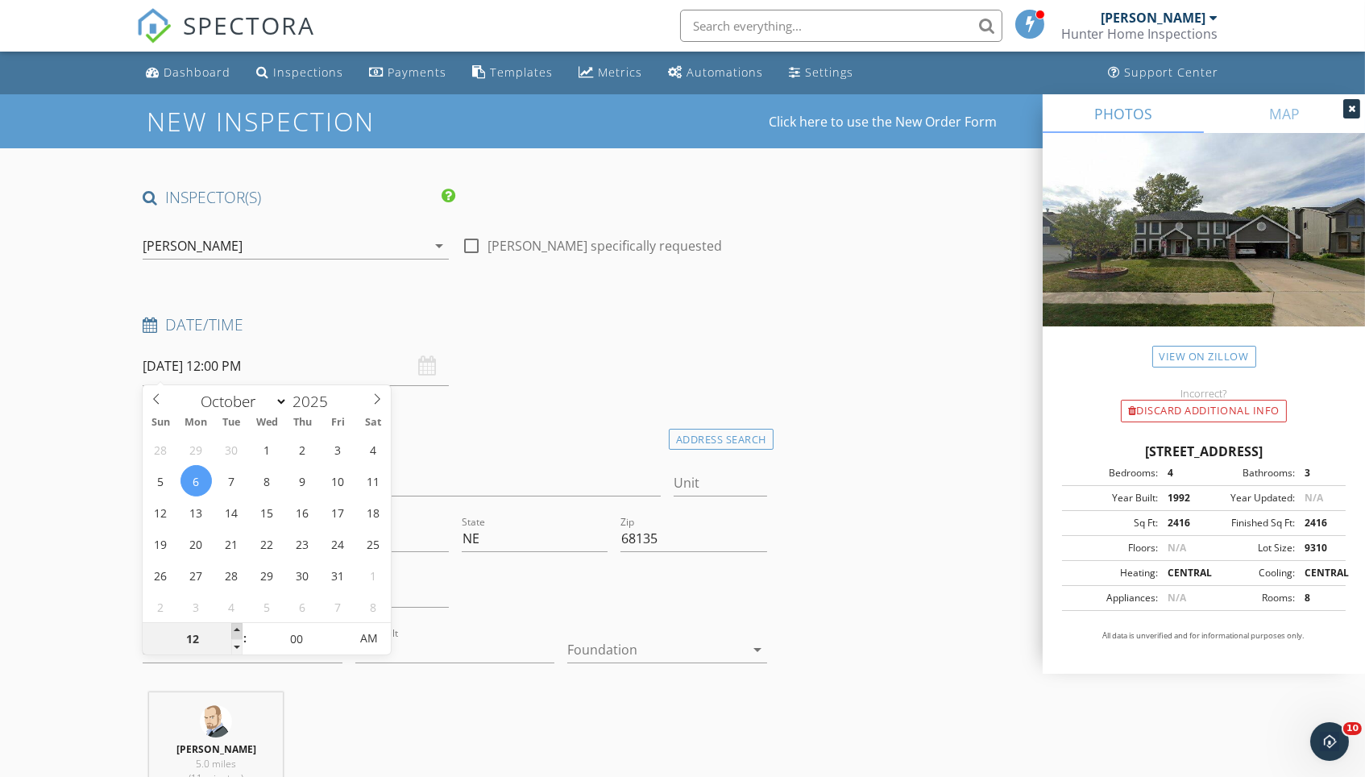
type input "[DATE] 1:00 PM"
type input "01"
click at [238, 625] on span at bounding box center [236, 631] width 11 height 16
type input "[DATE] 2:00 PM"
type input "02"
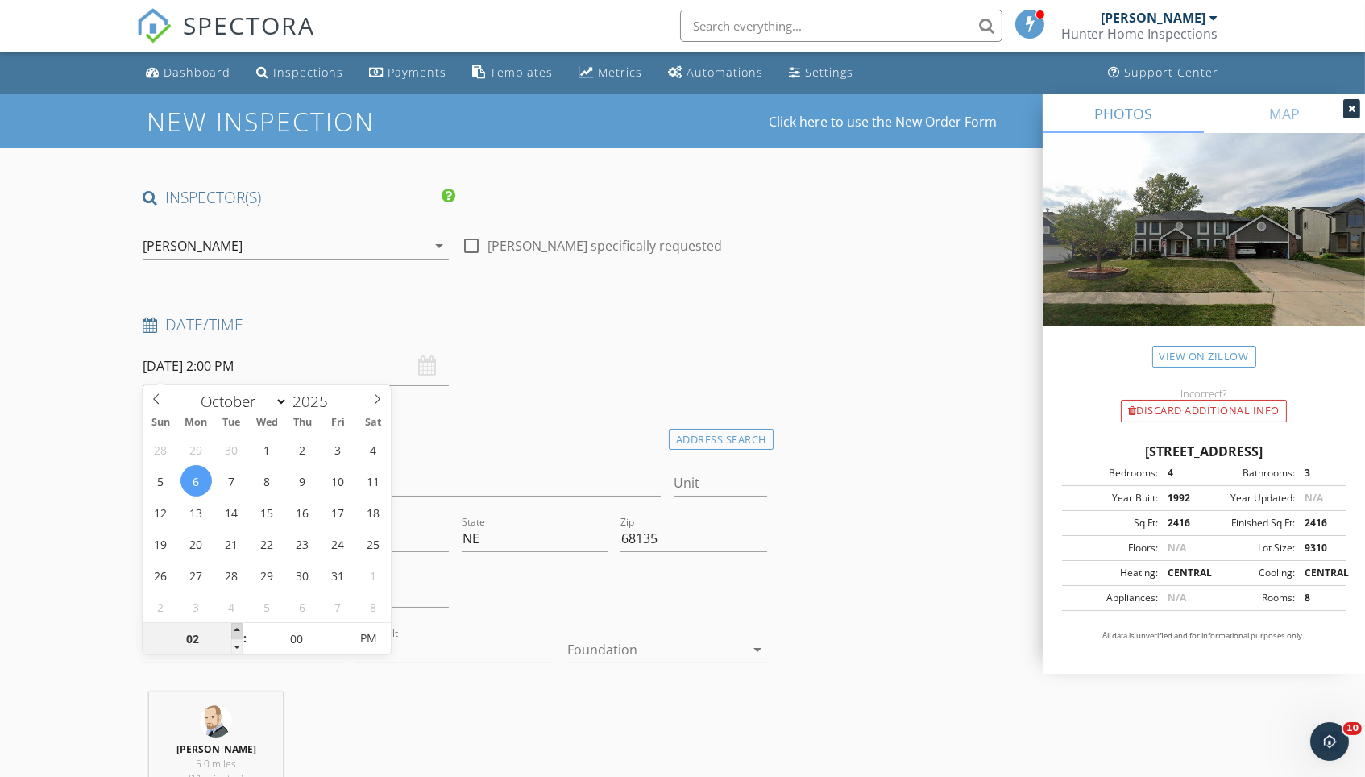
click at [238, 625] on span at bounding box center [236, 631] width 11 height 16
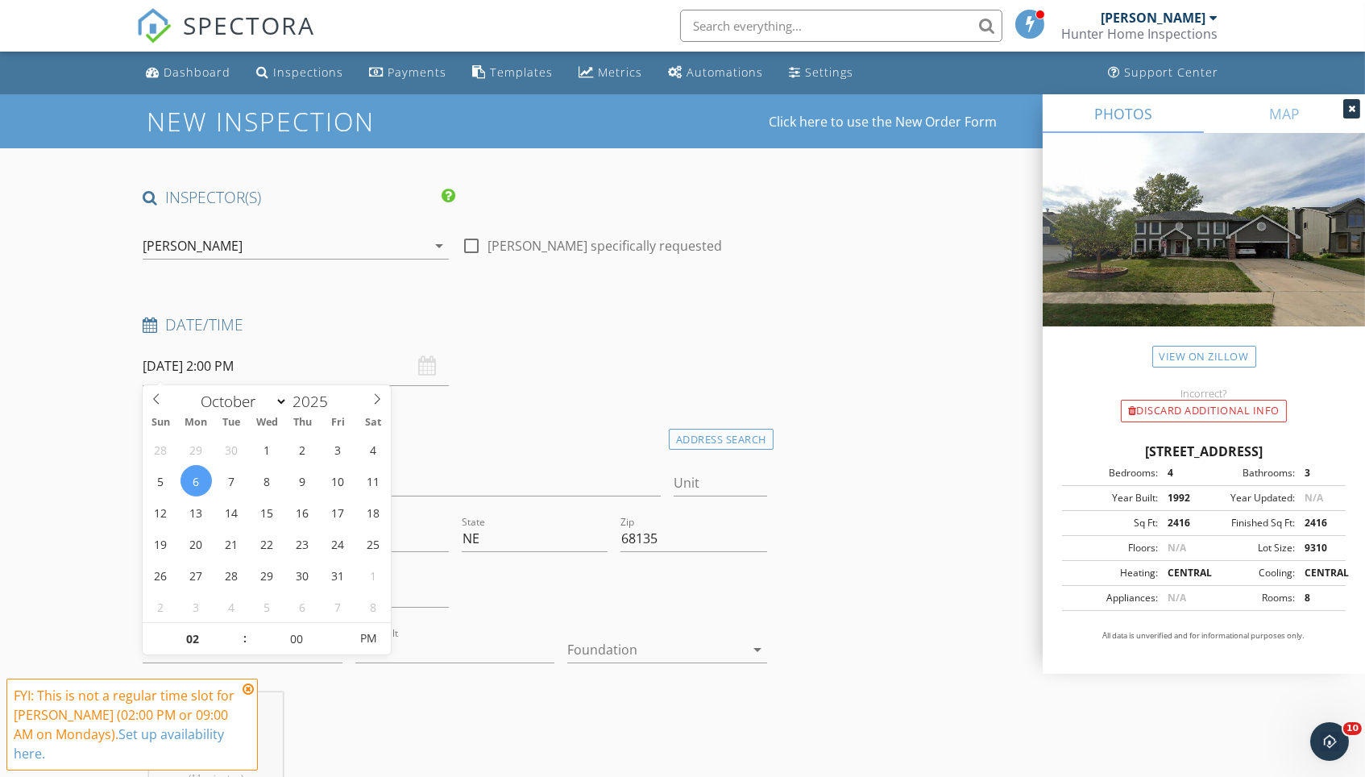
click at [570, 375] on div "Date/Time [DATE] 2:00 PM" at bounding box center [454, 350] width 637 height 72
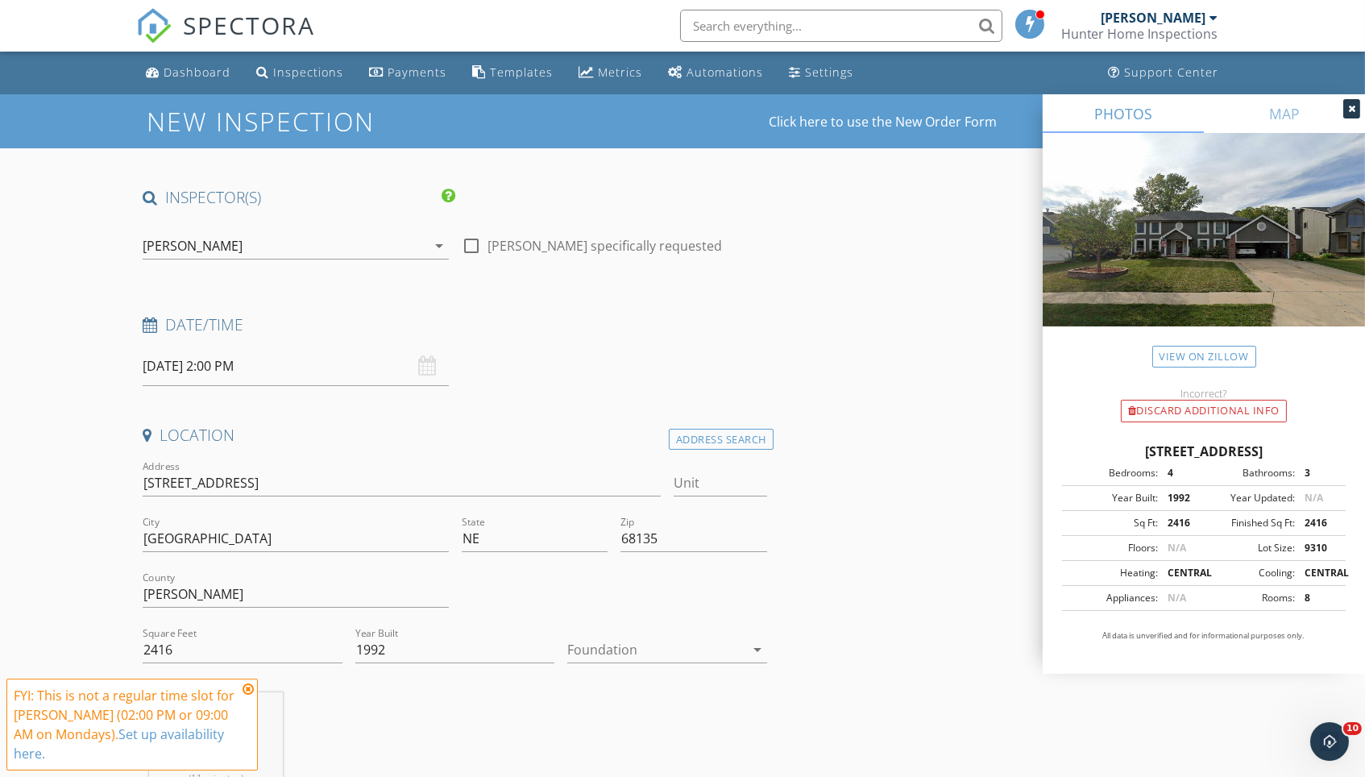
click at [250, 695] on icon at bounding box center [248, 688] width 11 height 13
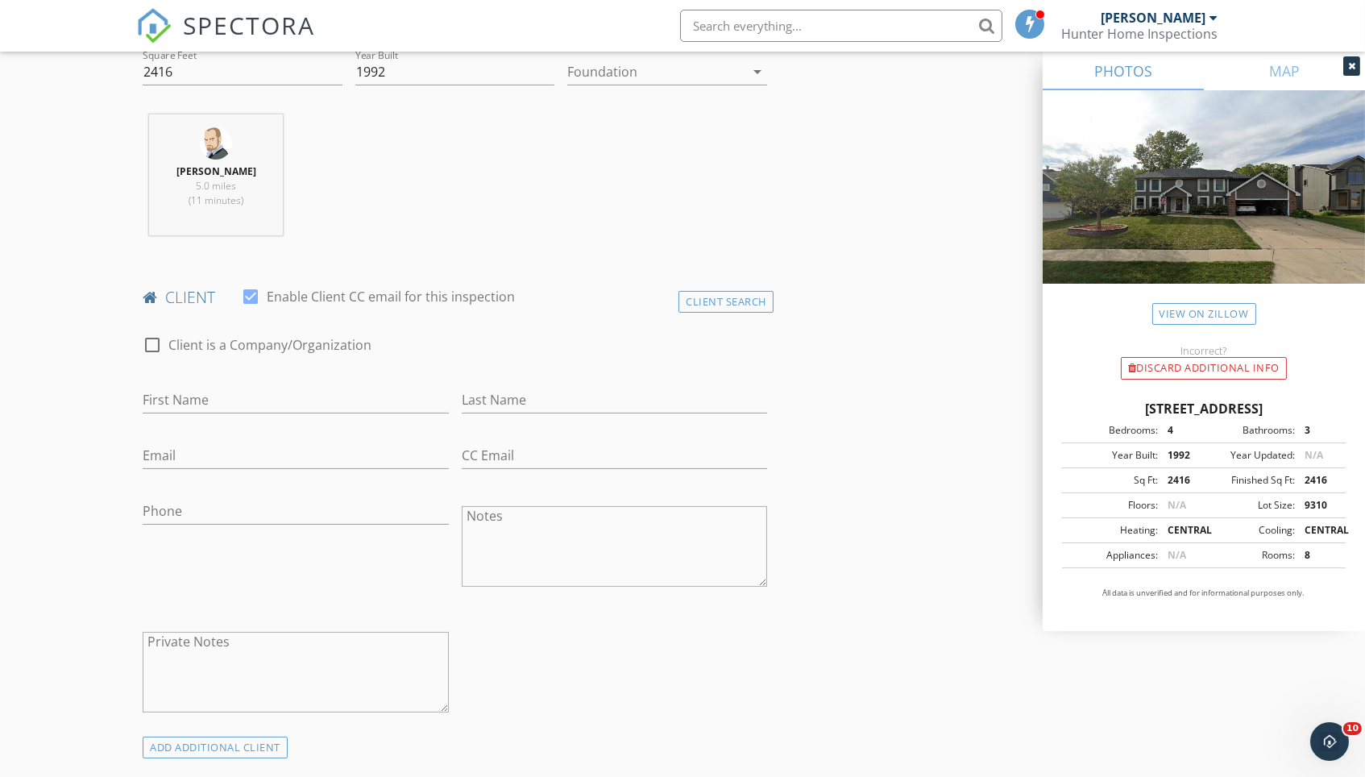
scroll to position [582, 0]
type input "[PERSON_NAME] and [PERSON_NAME]"
type input "O"
click at [482, 388] on input "Paterson" at bounding box center [614, 396] width 305 height 27
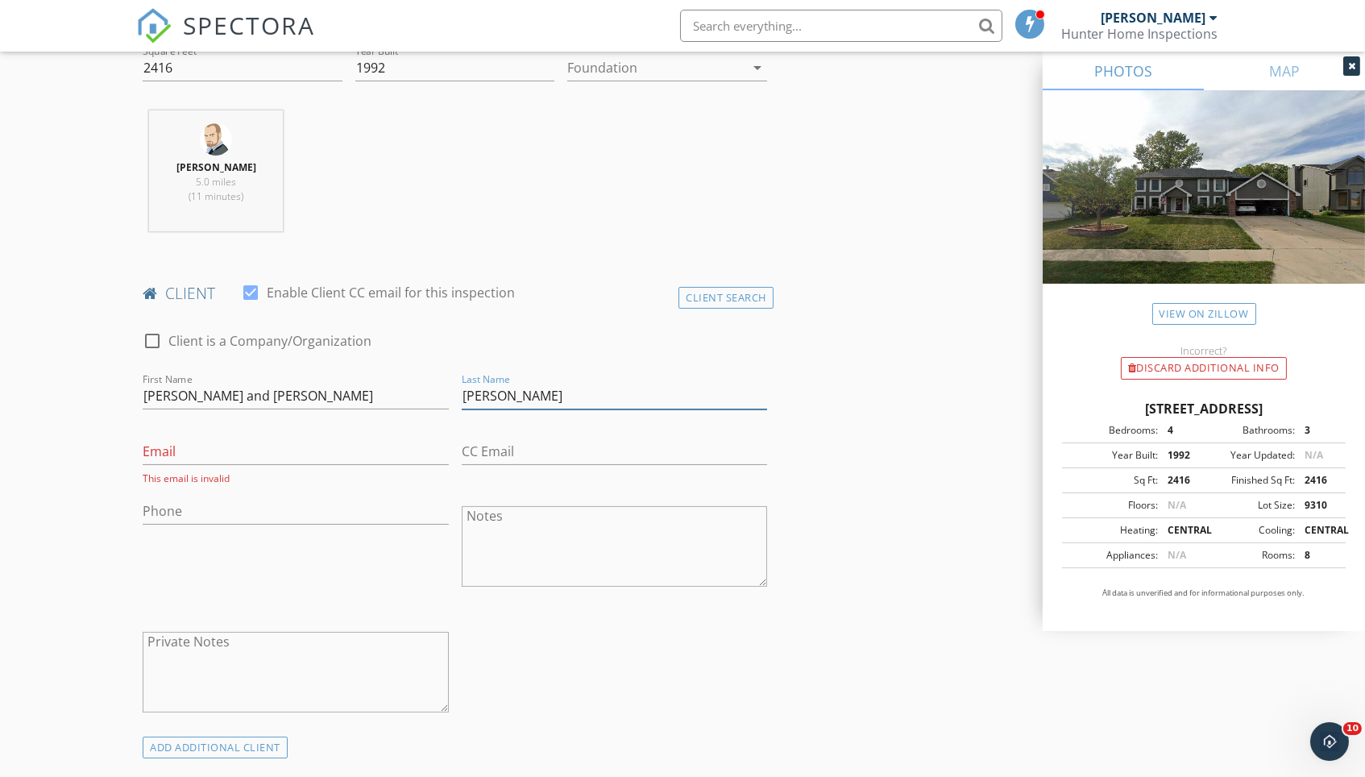
click at [480, 390] on input "[PERSON_NAME]" at bounding box center [614, 396] width 305 height 27
type input "[PERSON_NAME]"
click at [302, 447] on input "Email" at bounding box center [295, 451] width 305 height 27
type input "[EMAIL_ADDRESS][DOMAIN_NAME]"
type input "4"
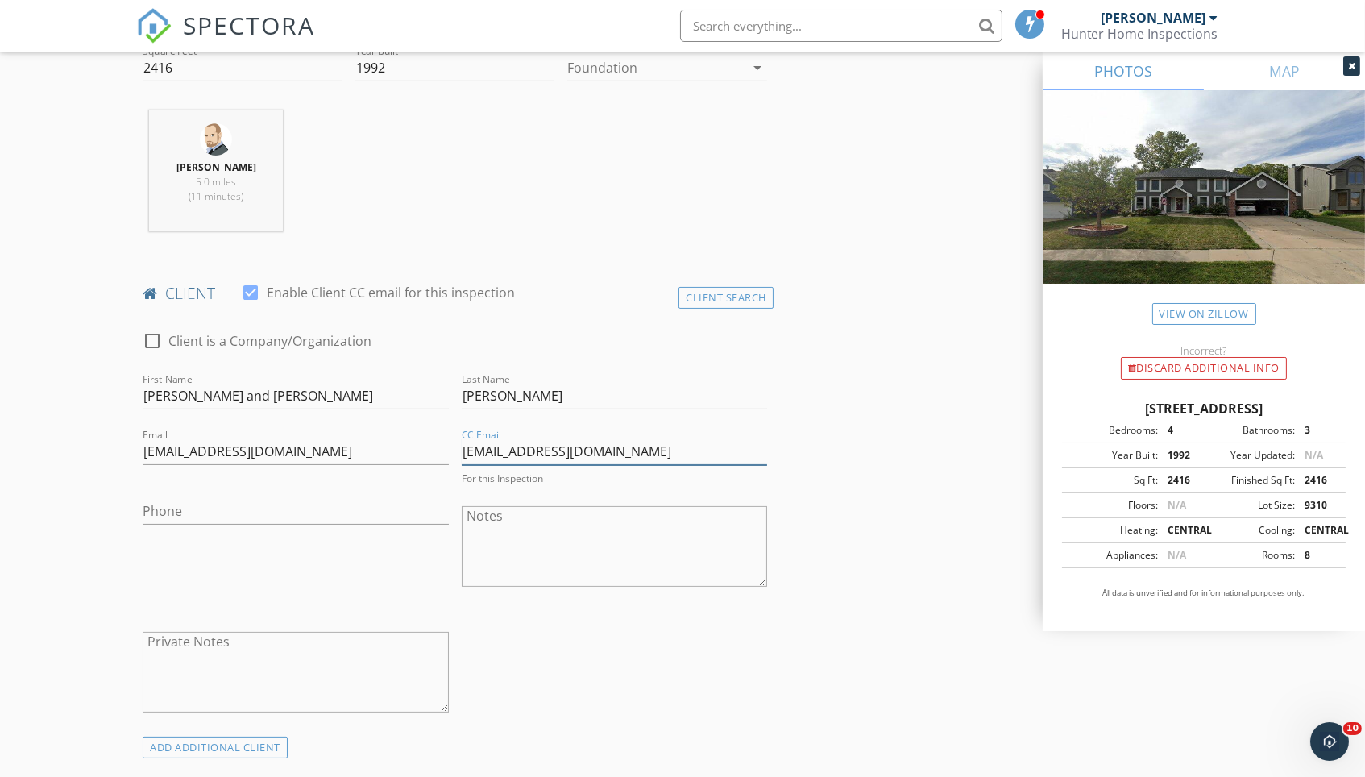
type input "[EMAIL_ADDRESS][DOMAIN_NAME]"
click at [286, 508] on input "Phone" at bounding box center [295, 511] width 305 height 27
type input "4"
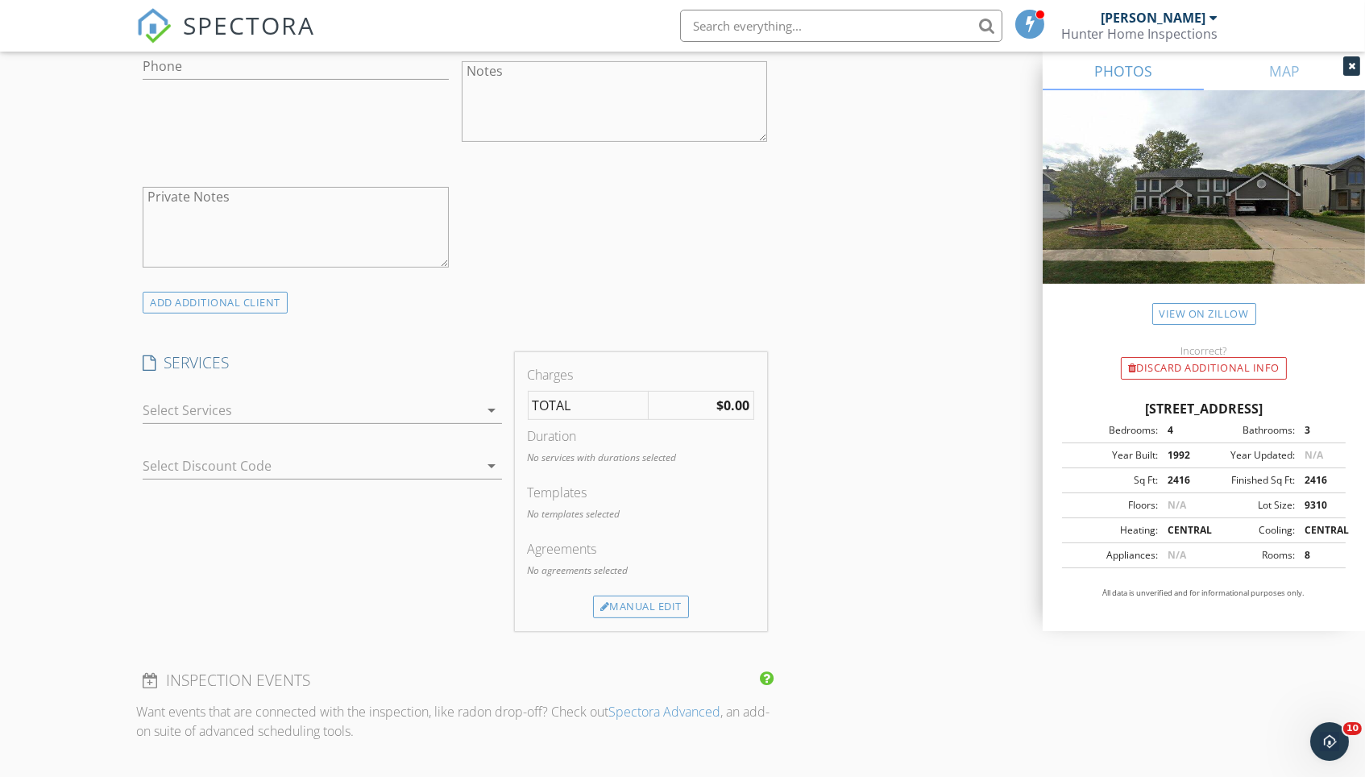
scroll to position [1023, 0]
click at [356, 406] on div at bounding box center [311, 409] width 336 height 26
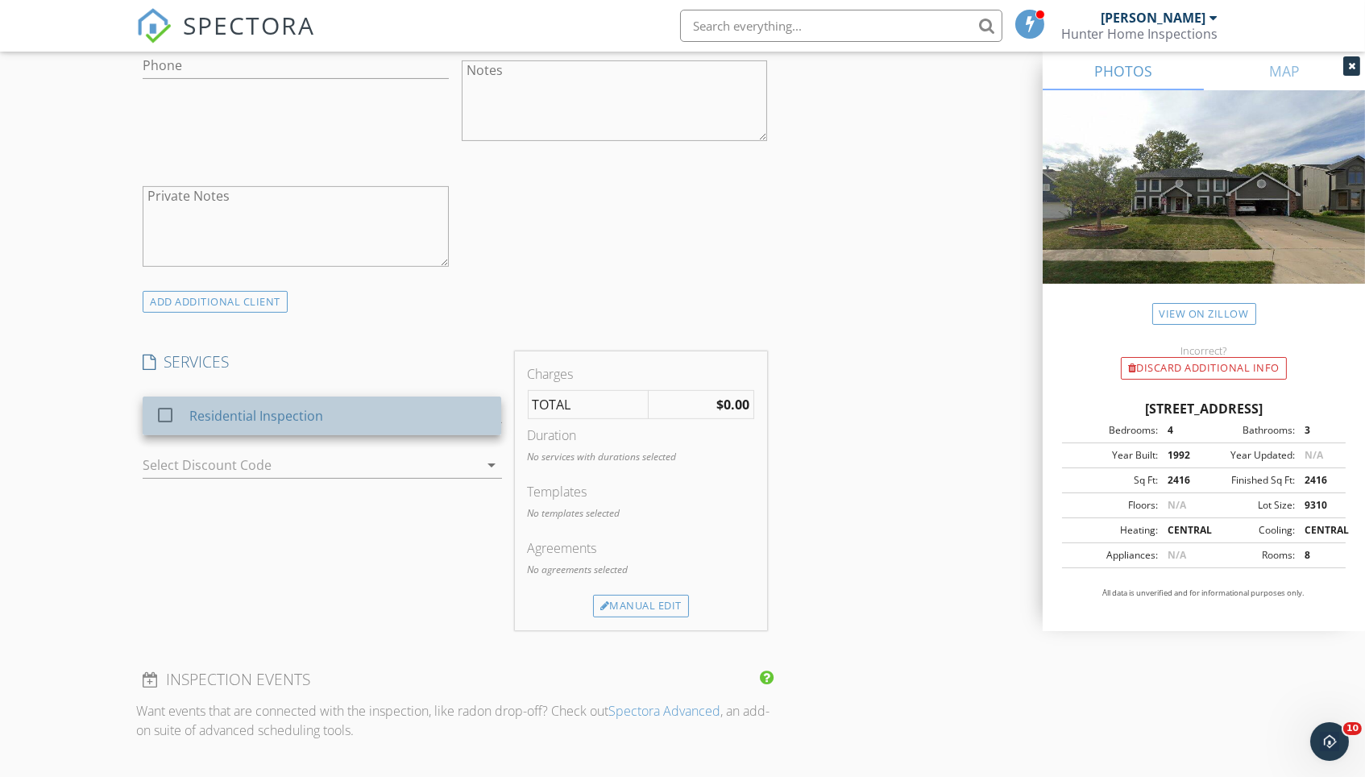
click at [356, 406] on div "Residential Inspection" at bounding box center [339, 416] width 299 height 32
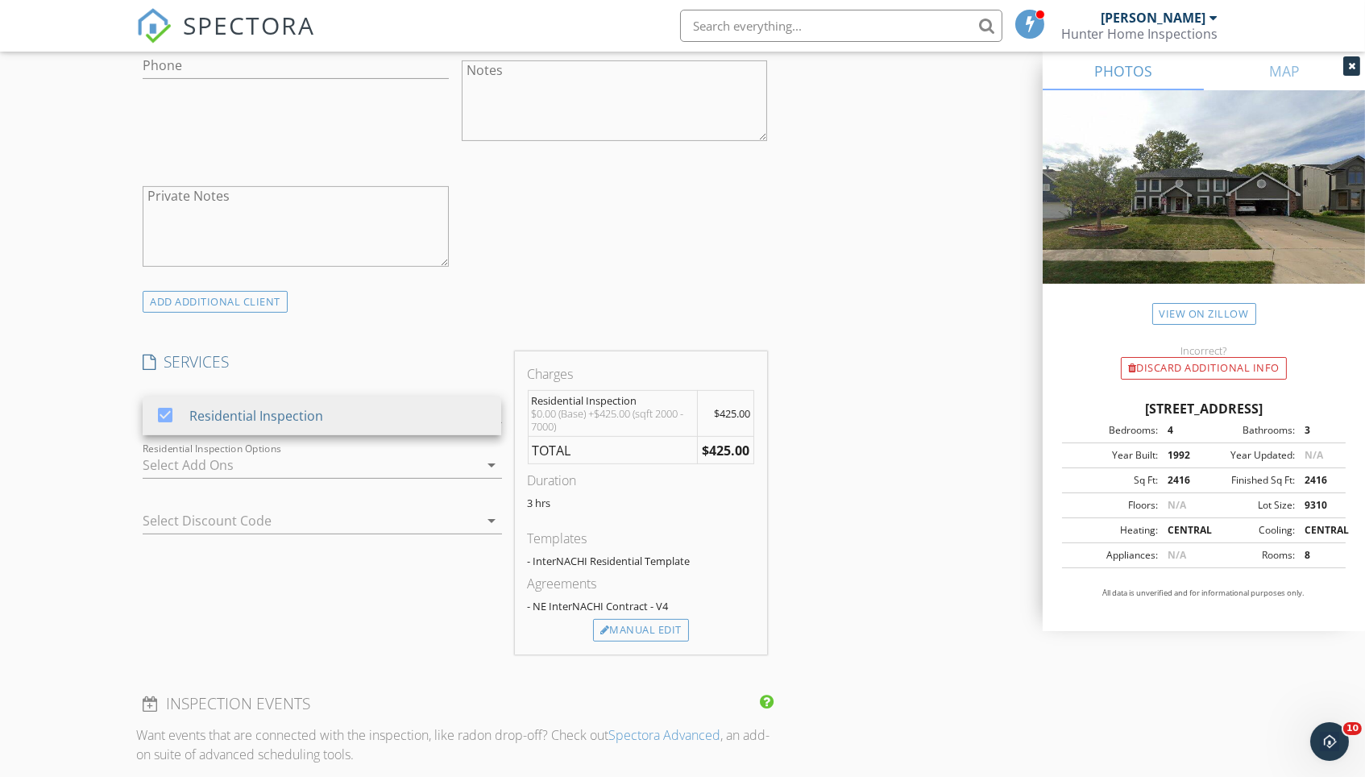
click at [839, 434] on div "INSPECTOR(S) check_box Matt Baker PRIMARY check_box_outline_blank Jason Doolitt…" at bounding box center [682, 580] width 1092 height 2832
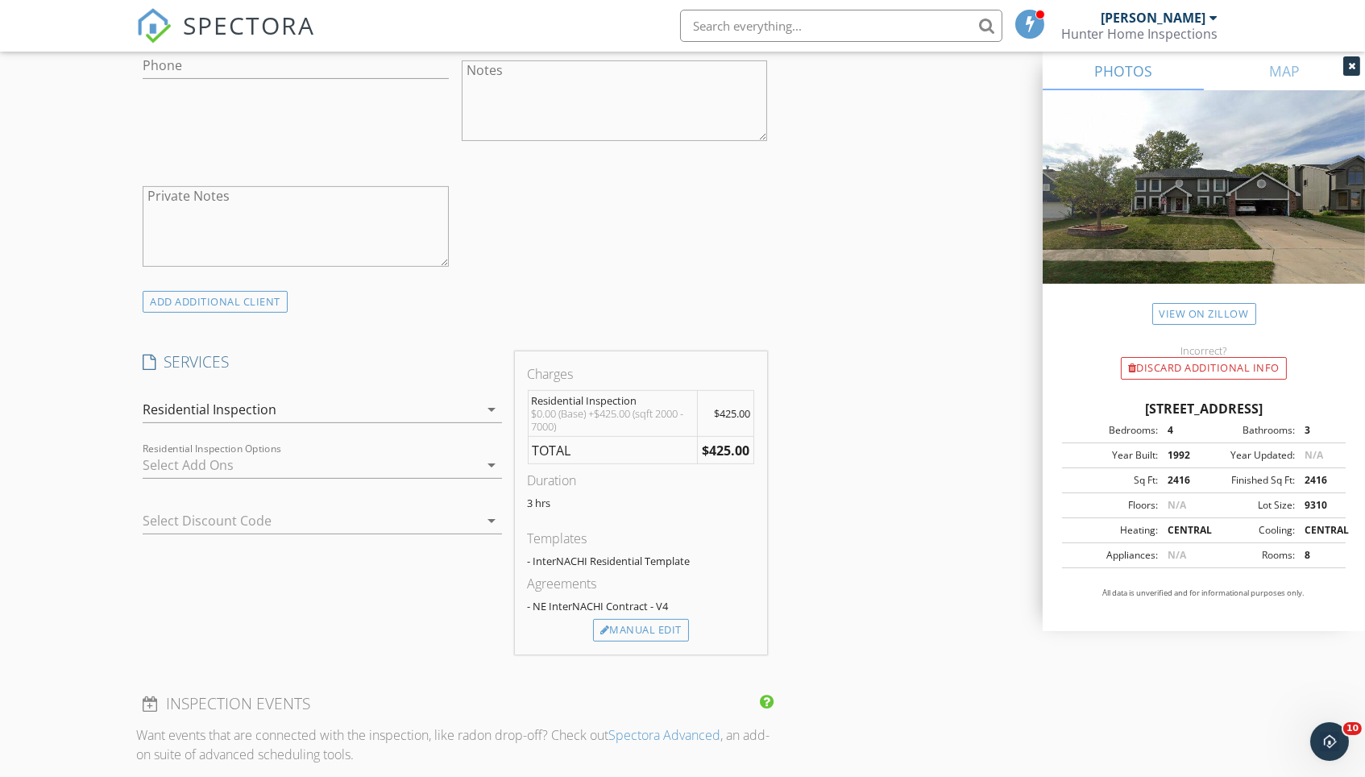
scroll to position [1119, 0]
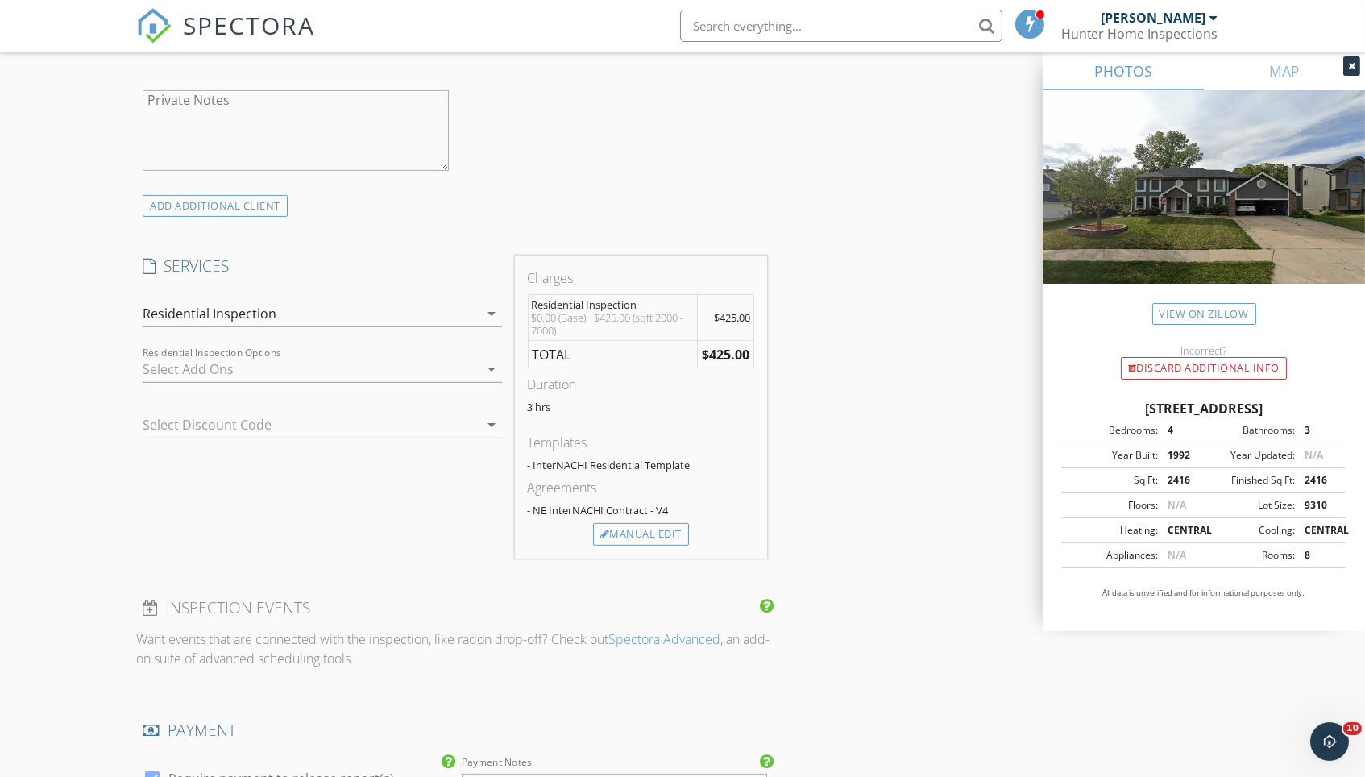
click at [284, 416] on div at bounding box center [299, 425] width 313 height 26
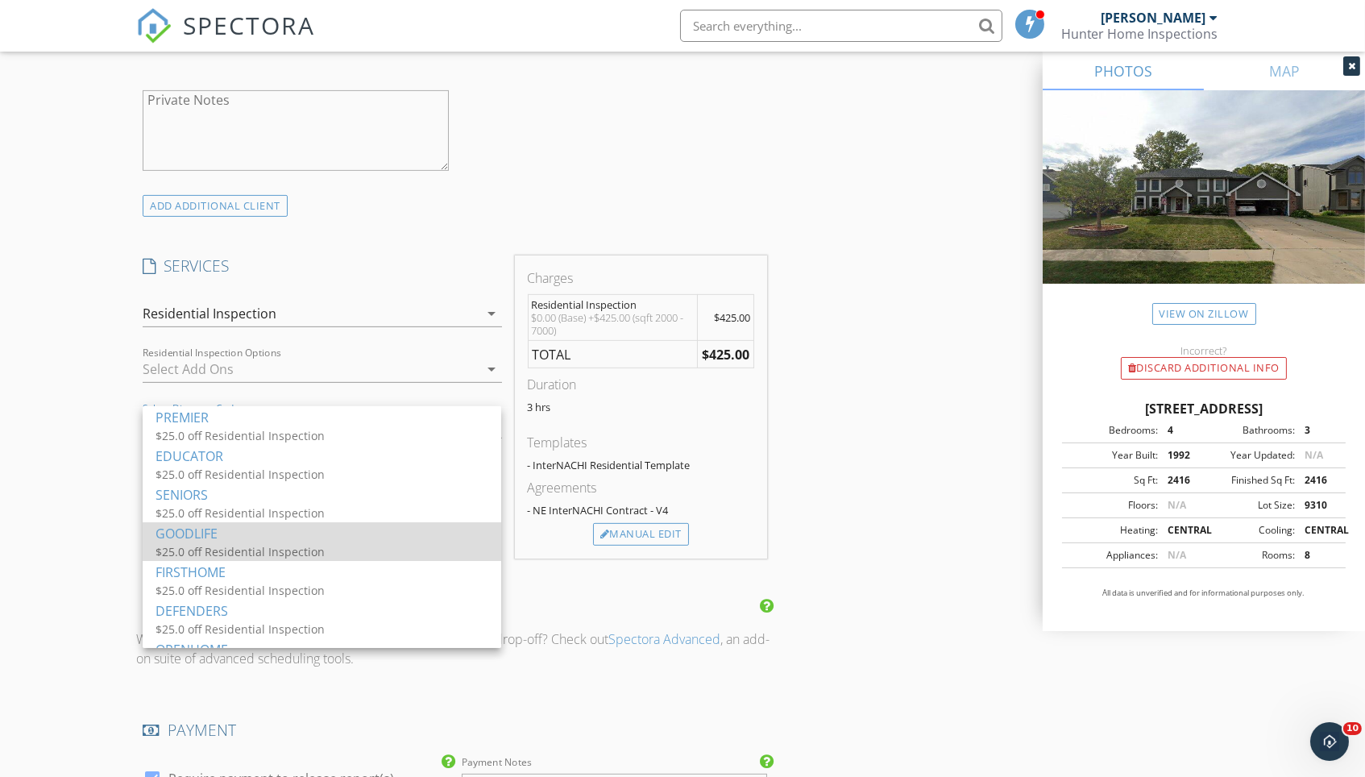
click at [288, 530] on div "GOODLIFE" at bounding box center [321, 533] width 333 height 19
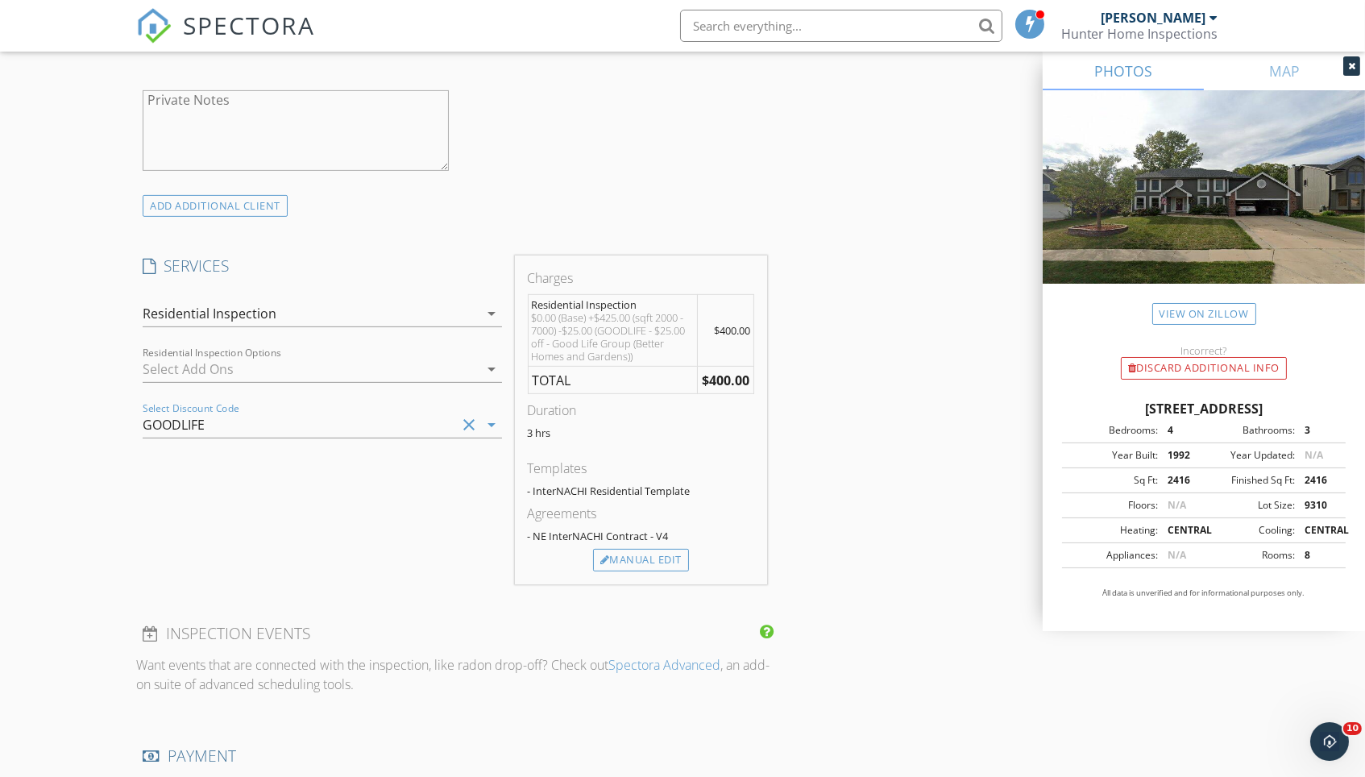
click at [801, 457] on div "INSPECTOR(S) check_box Matt Baker PRIMARY check_box_outline_blank Jason Doolitt…" at bounding box center [682, 497] width 1092 height 2858
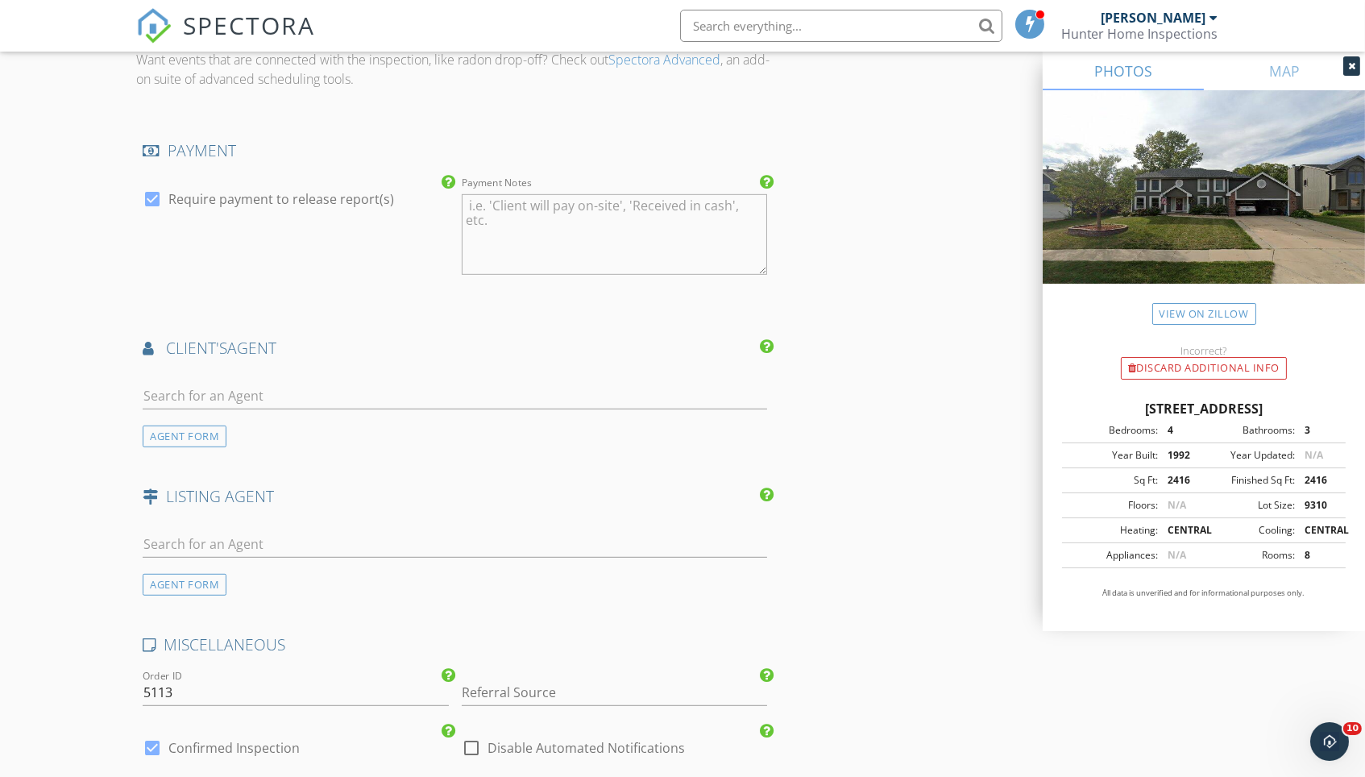
scroll to position [1736, 0]
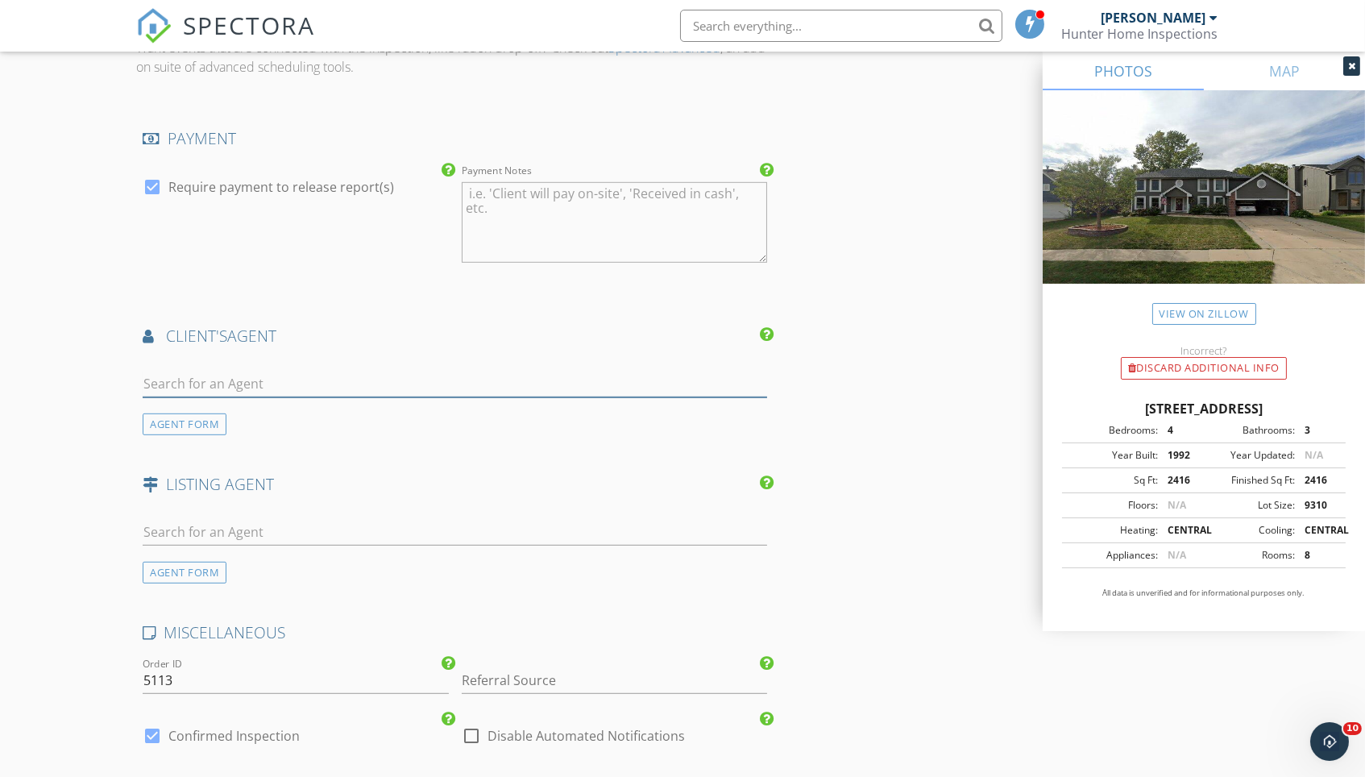
click at [480, 371] on input "text" at bounding box center [455, 384] width 624 height 27
type input "jana"
click at [458, 401] on li "Jana Thoms Better Homes and Gardens" at bounding box center [454, 419] width 623 height 45
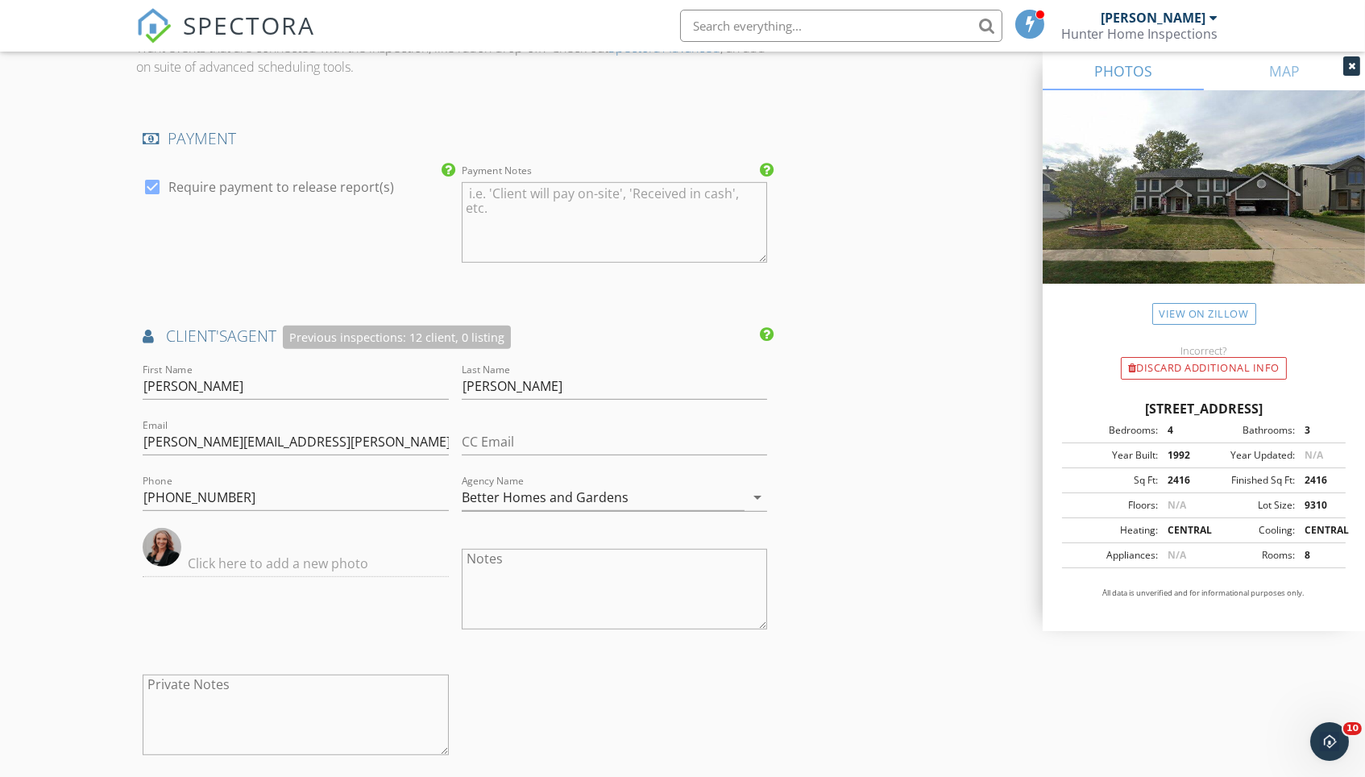
click at [793, 480] on div "INSPECTOR(S) check_box Matt Baker PRIMARY check_box_outline_blank Jason Doolitt…" at bounding box center [682, 63] width 1092 height 3224
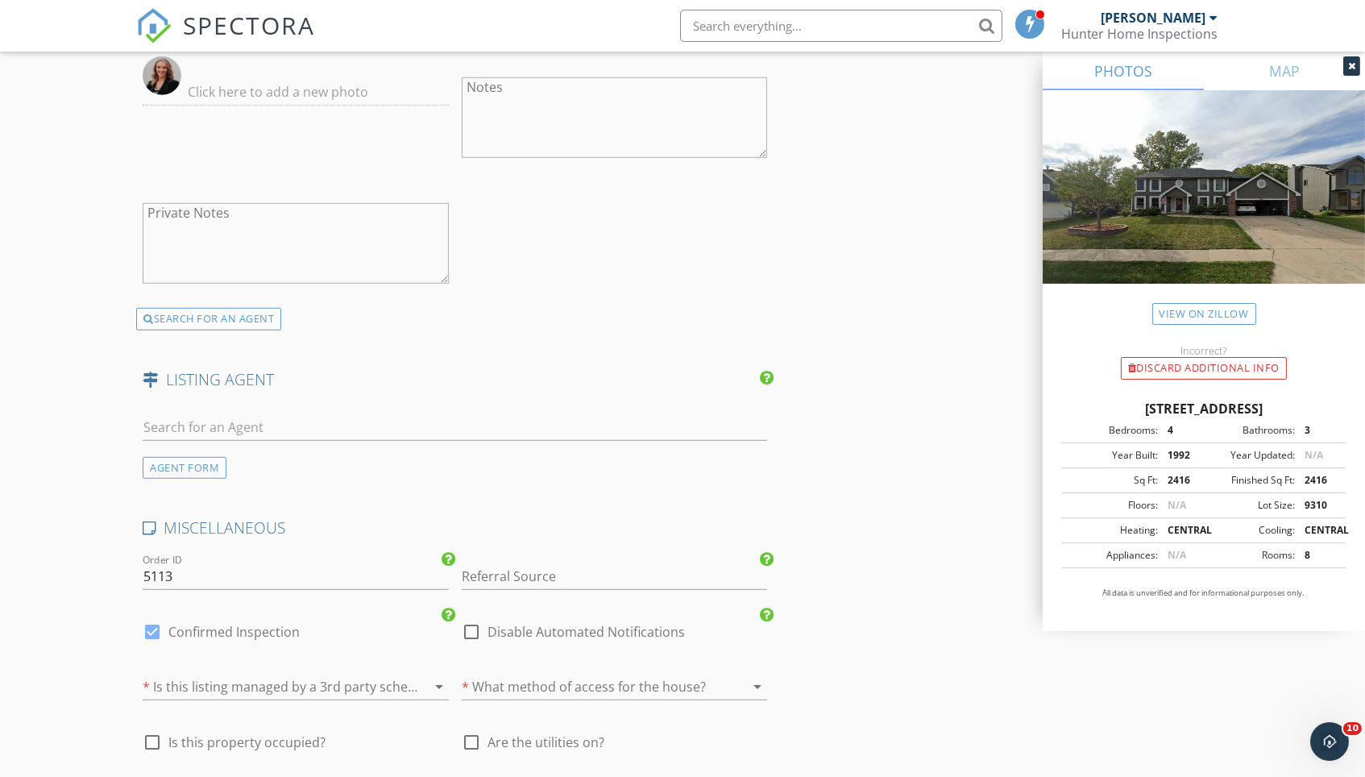
scroll to position [2208, 0]
click at [241, 413] on input "text" at bounding box center [455, 426] width 624 height 27
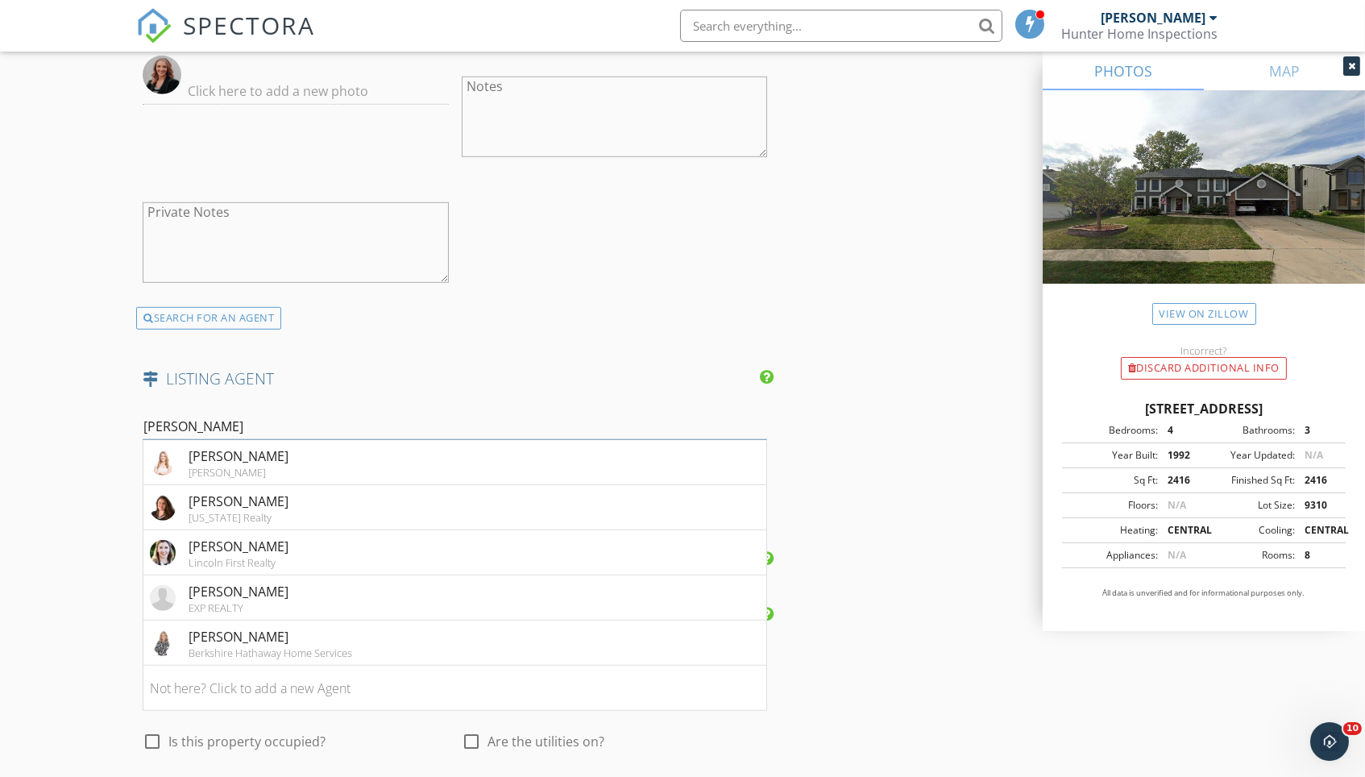
type input "Rachel"
click at [286, 627] on div "Rachel Skradski" at bounding box center [271, 636] width 164 height 19
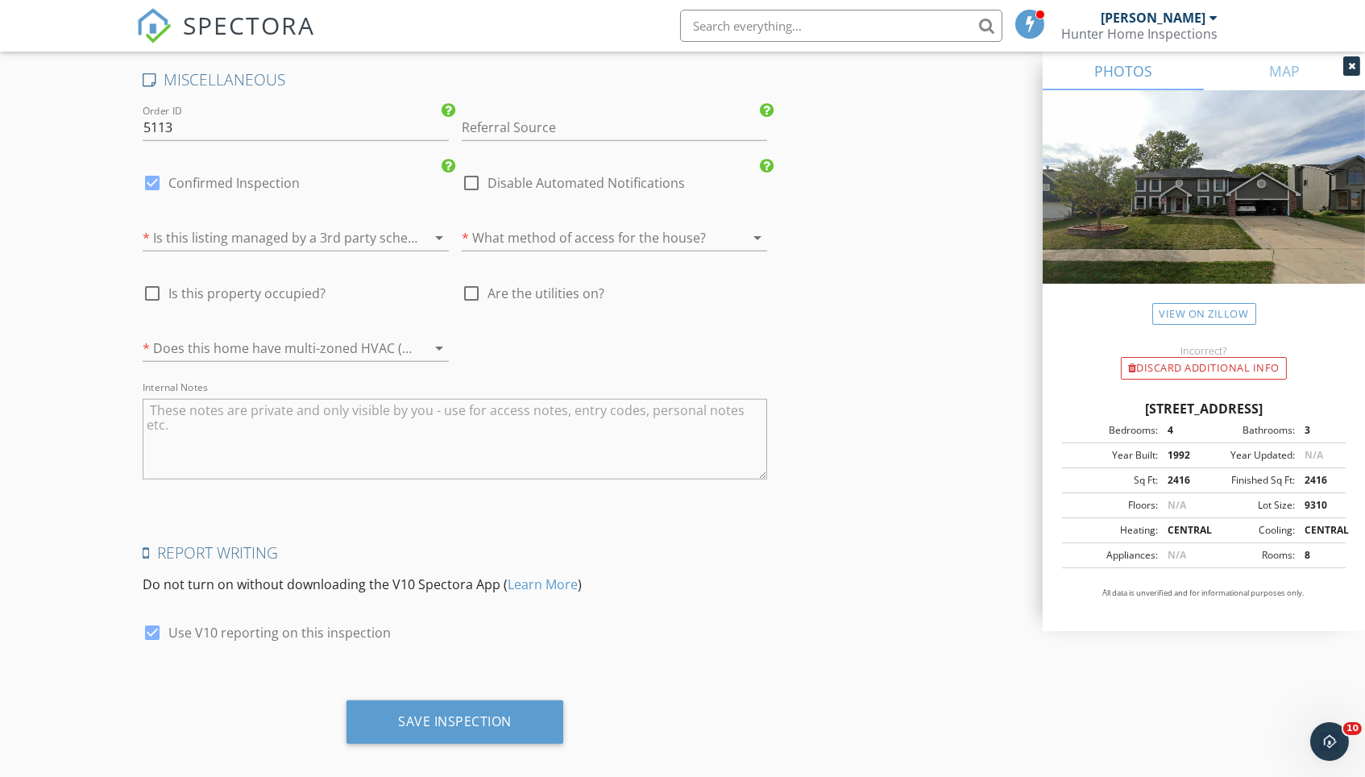
scroll to position [3022, 0]
click at [152, 172] on div at bounding box center [152, 183] width 27 height 27
checkbox input "false"
checkbox input "true"
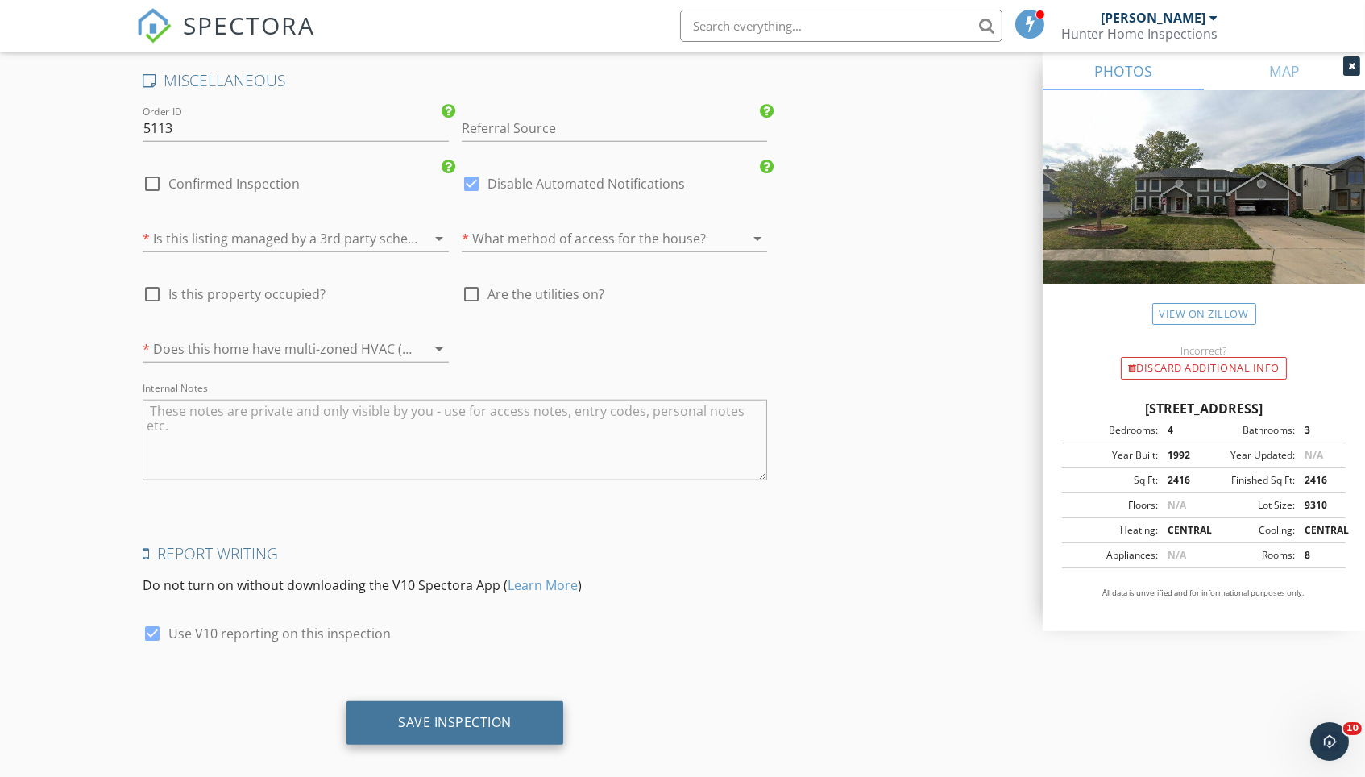
click at [390, 712] on div "Save Inspection" at bounding box center [454, 723] width 217 height 44
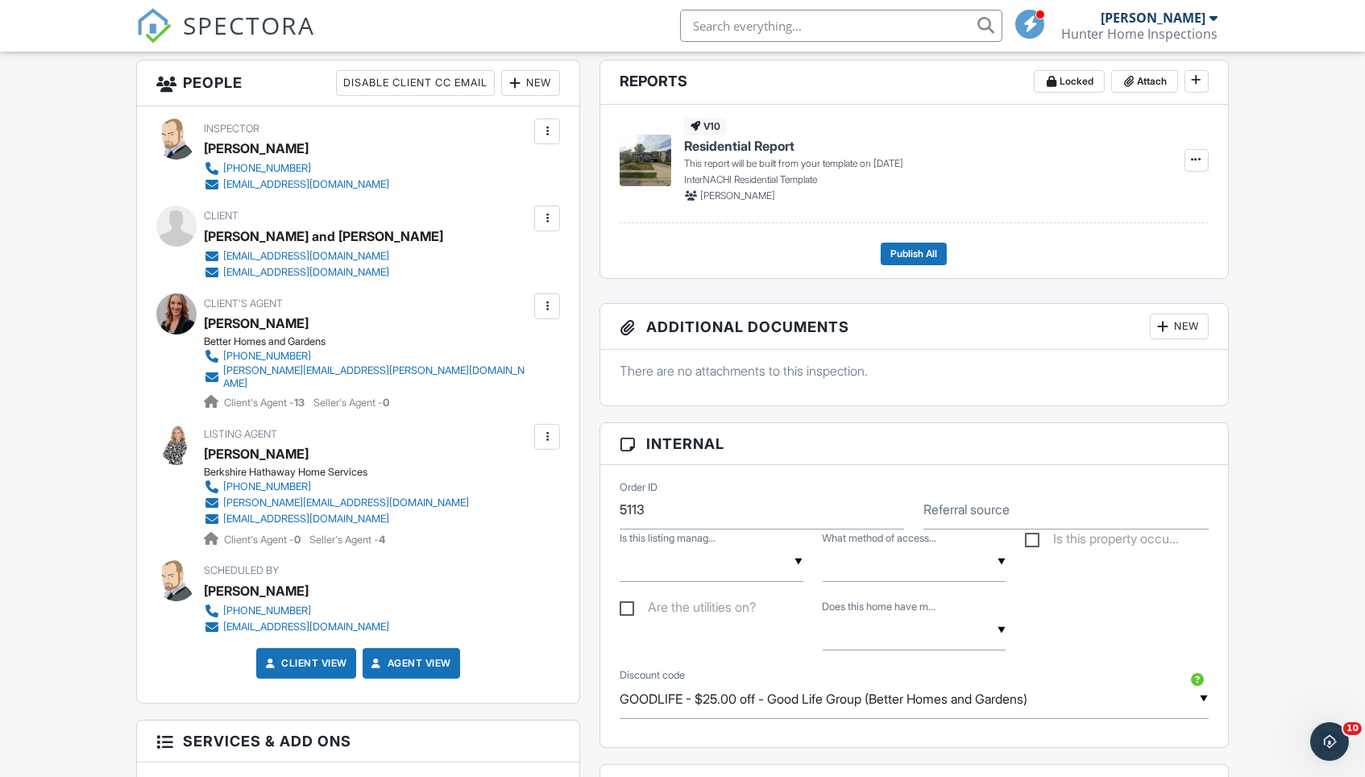
scroll to position [570, 0]
click at [89, 450] on div "Dashboard Inspections Payments Templates Metrics Automations Settings Support C…" at bounding box center [682, 598] width 1365 height 2235
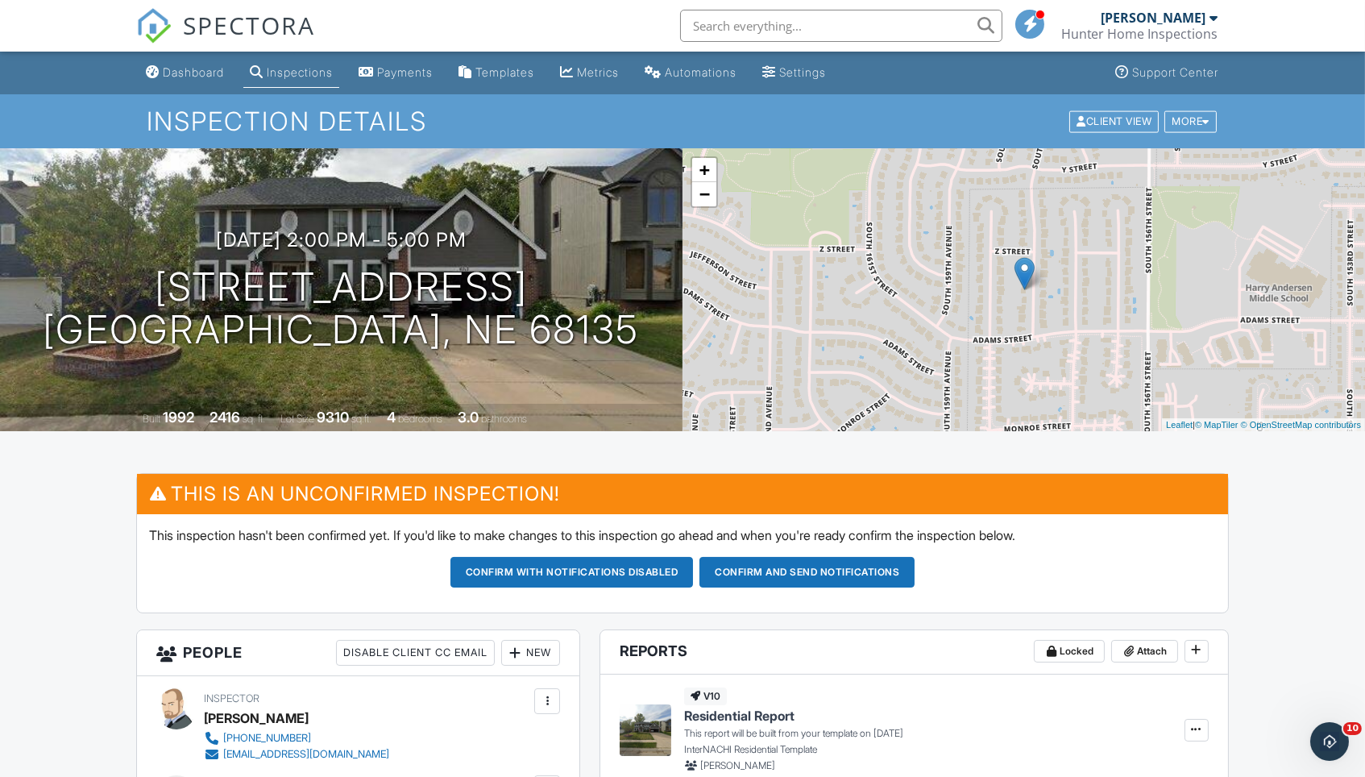
scroll to position [0, 0]
click at [197, 78] on div "Dashboard" at bounding box center [193, 72] width 61 height 14
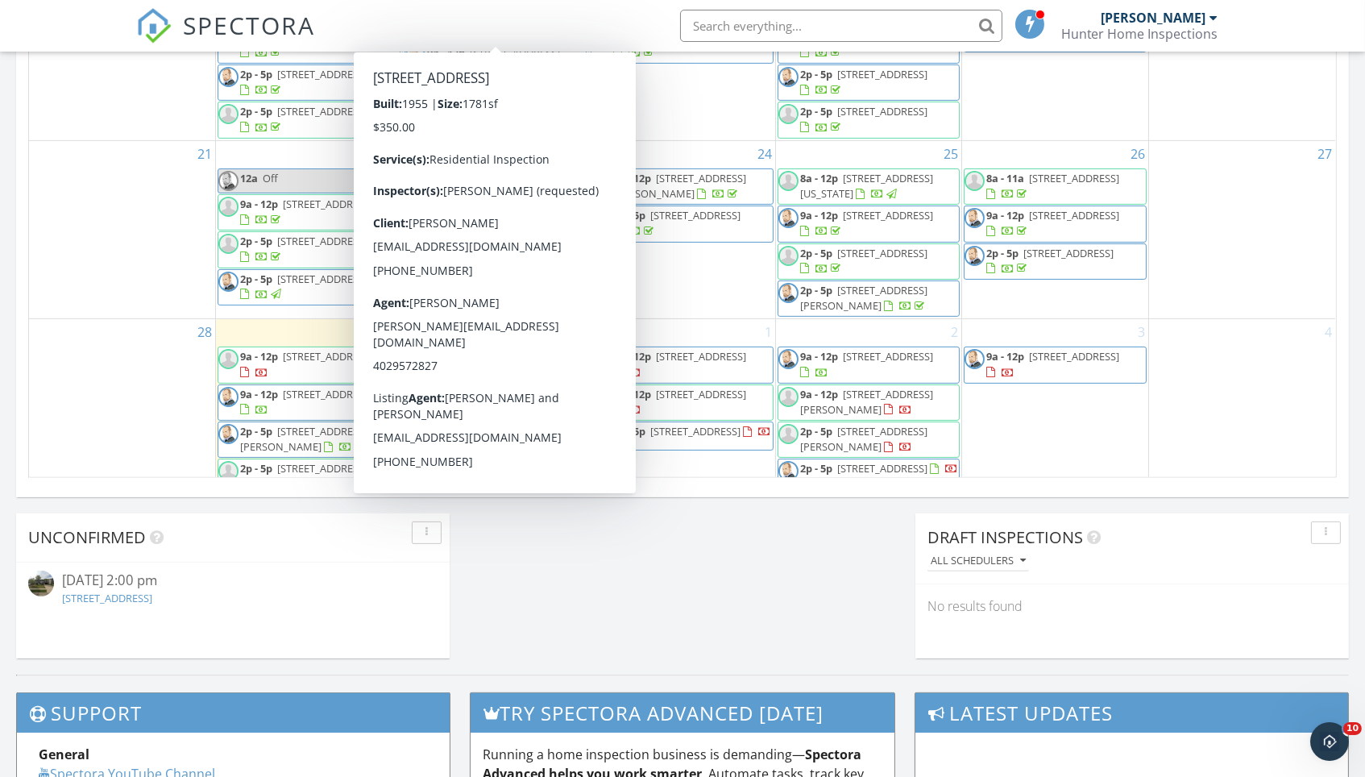
scroll to position [1018, 0]
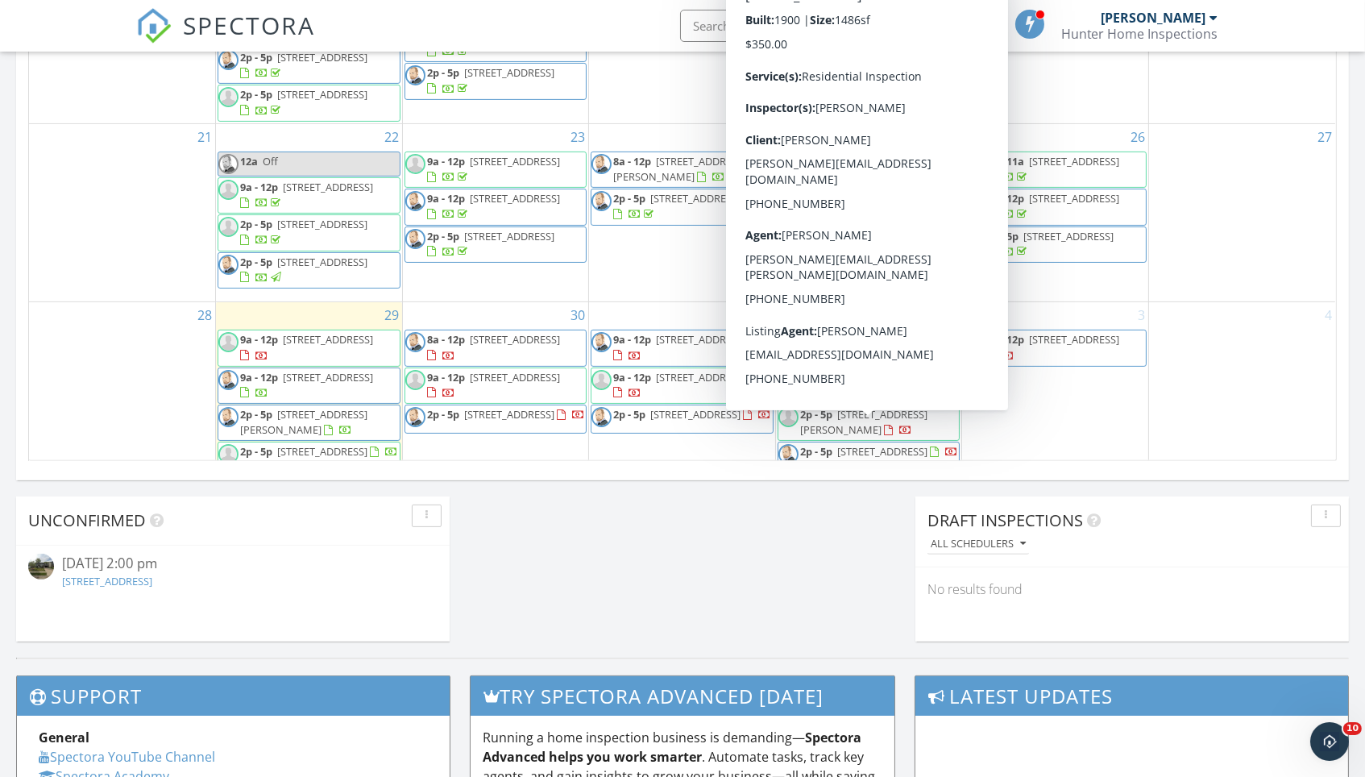
click at [732, 678] on h3 "Try spectora advanced [DATE]" at bounding box center [682, 695] width 423 height 39
